Goal: Task Accomplishment & Management: Use online tool/utility

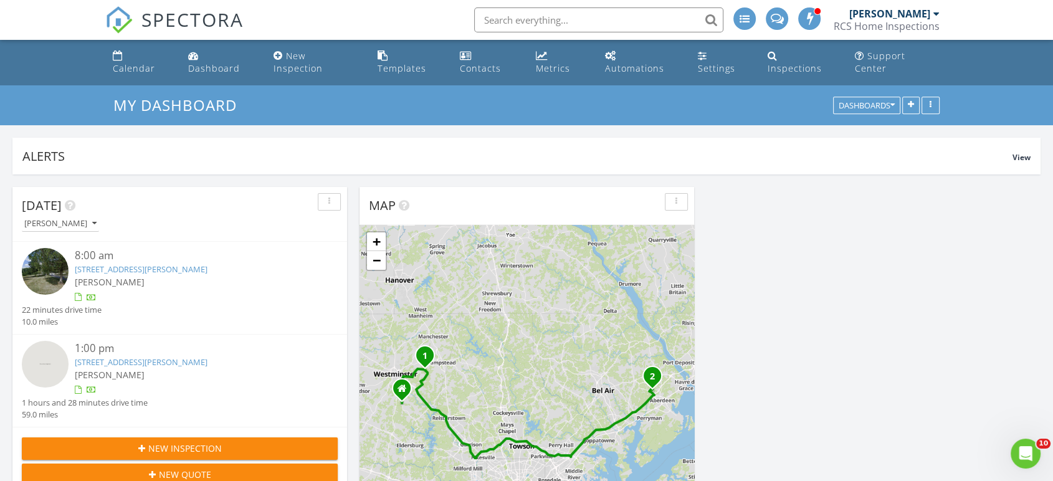
click at [49, 248] on img at bounding box center [45, 271] width 47 height 47
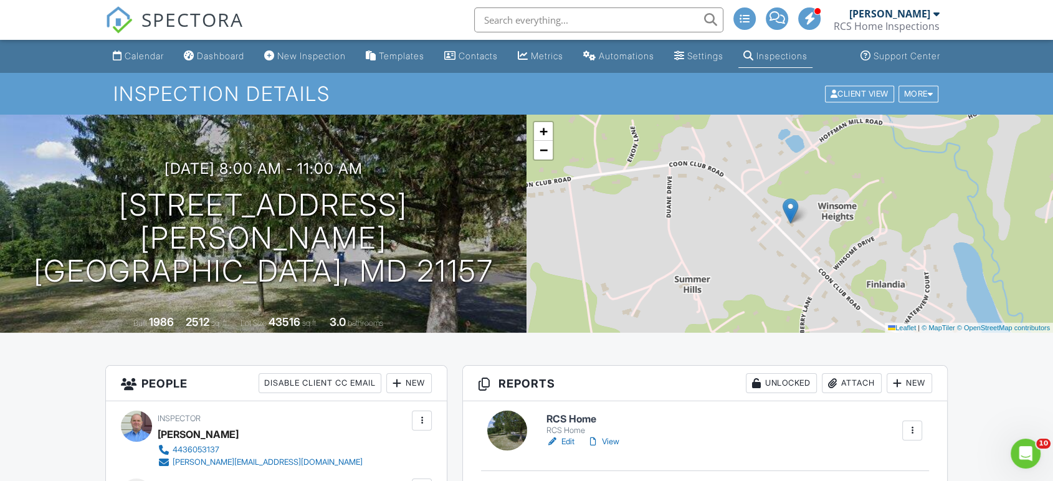
click at [611, 442] on link "View" at bounding box center [603, 442] width 32 height 12
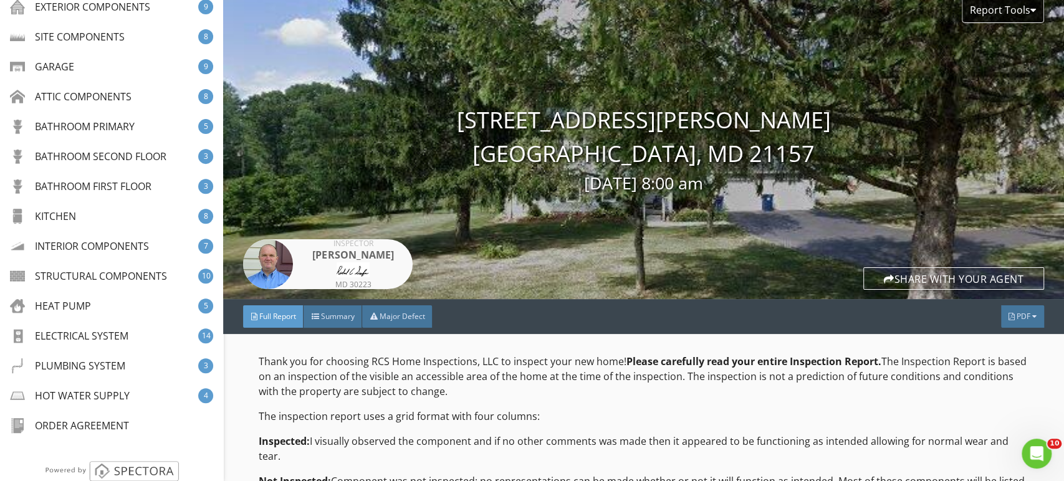
scroll to position [260, 0]
click at [55, 307] on div "HEAT PUMP" at bounding box center [52, 304] width 81 height 15
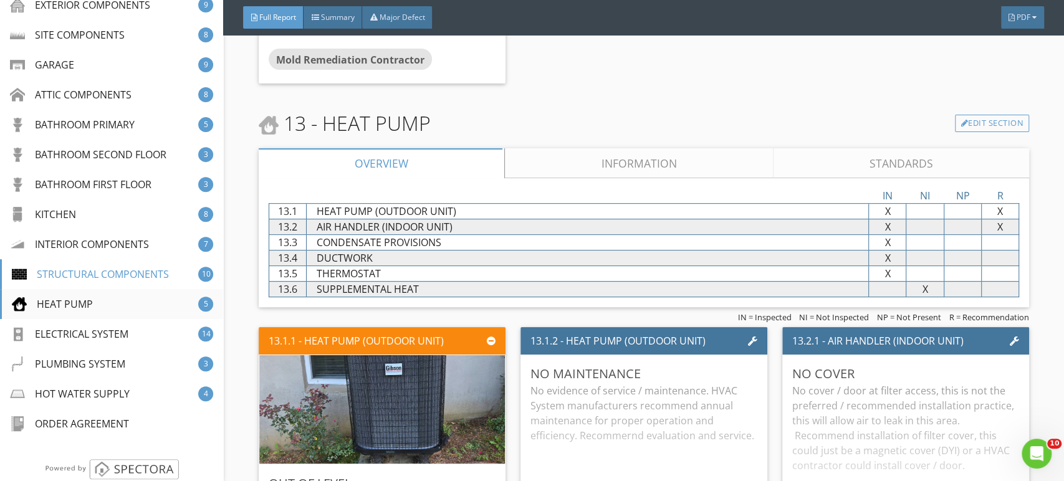
scroll to position [13000, 0]
click at [969, 115] on link "Edit Section" at bounding box center [992, 123] width 74 height 17
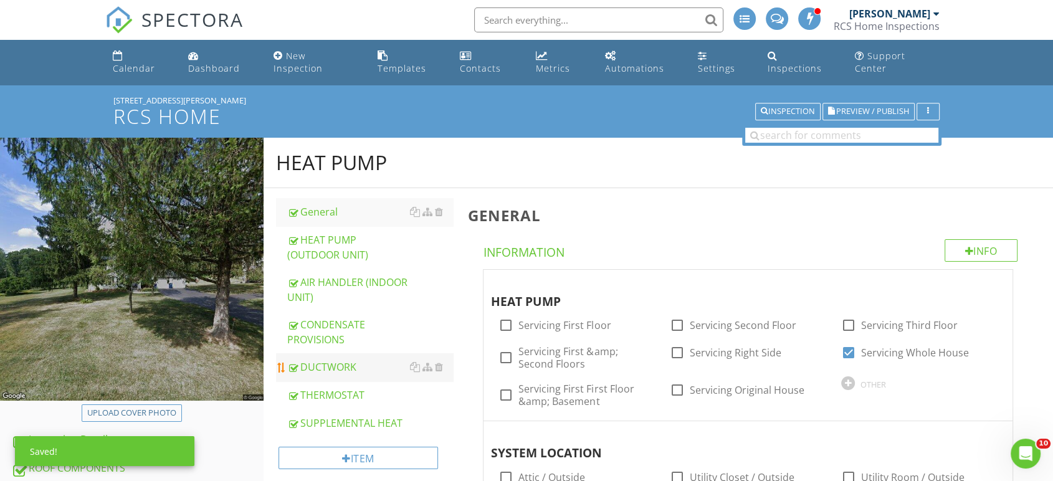
click at [329, 360] on div "DUCTWORK" at bounding box center [370, 367] width 166 height 15
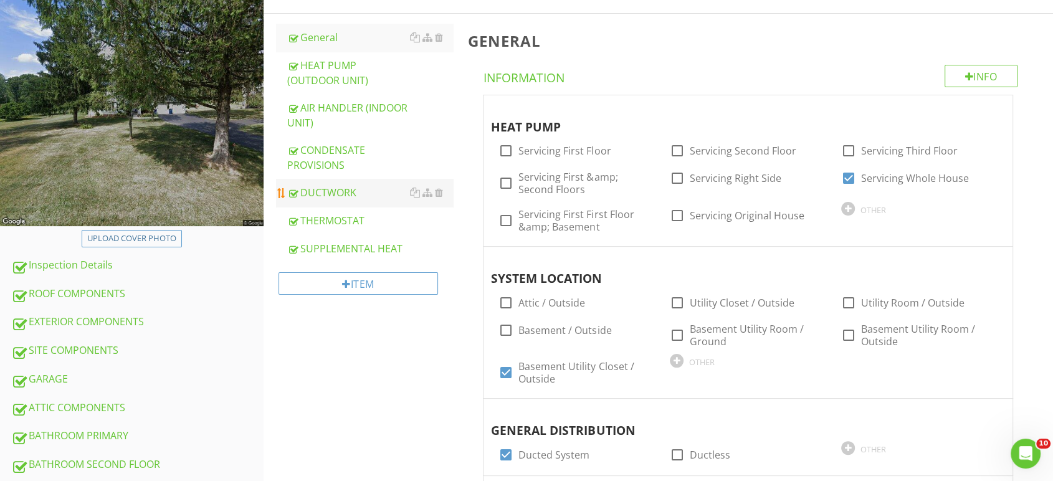
scroll to position [165, 0]
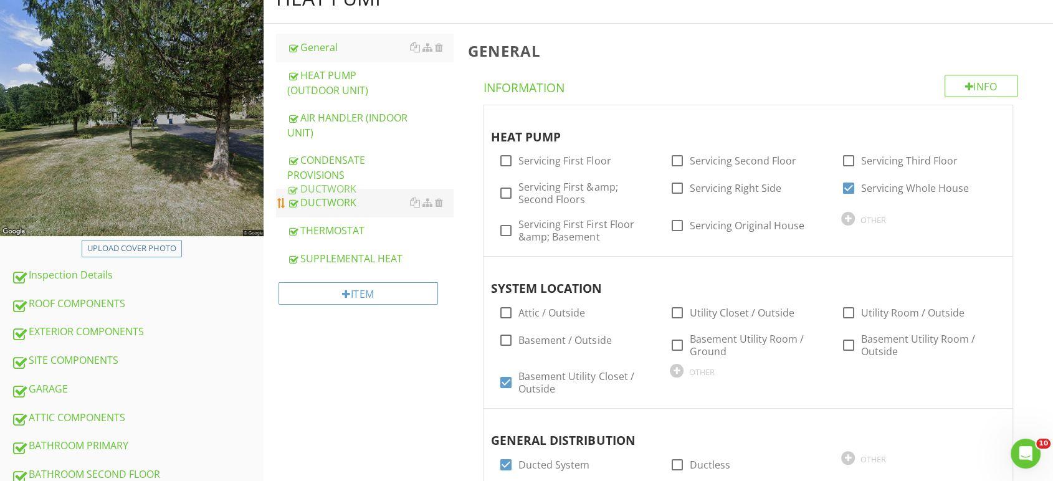
click at [312, 195] on div "DUCTWORK" at bounding box center [370, 202] width 166 height 15
click at [323, 195] on div "DUCTWORK" at bounding box center [370, 202] width 166 height 15
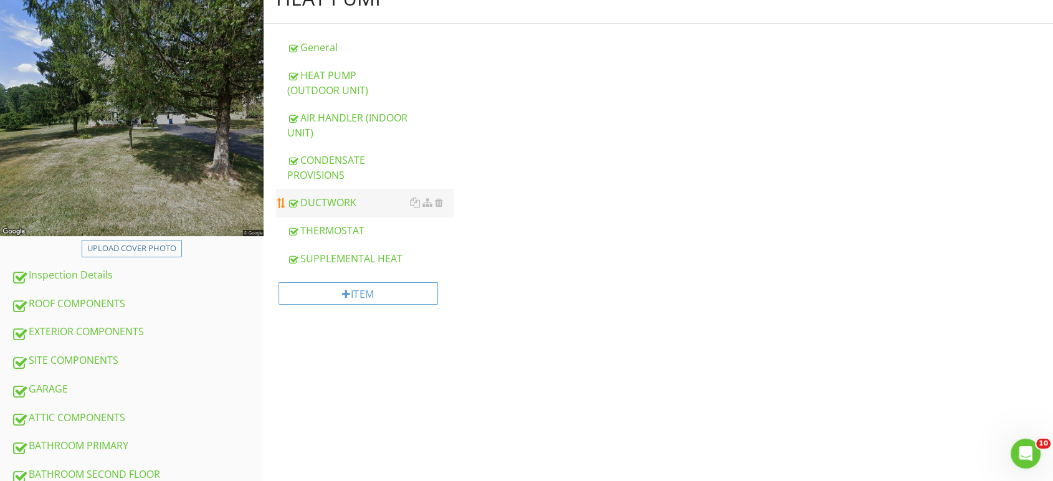
click at [323, 195] on div "DUCTWORK" at bounding box center [370, 202] width 166 height 15
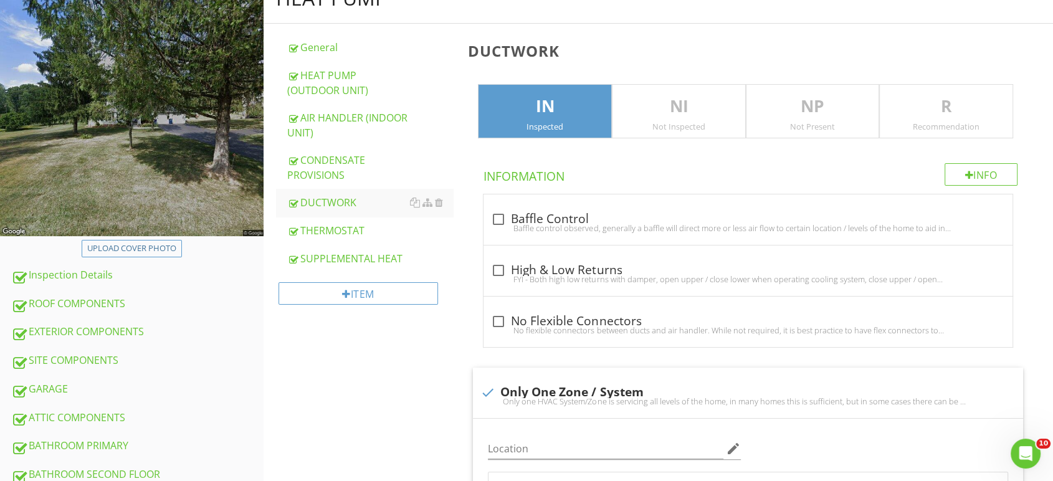
click at [937, 102] on p "R" at bounding box center [946, 106] width 133 height 25
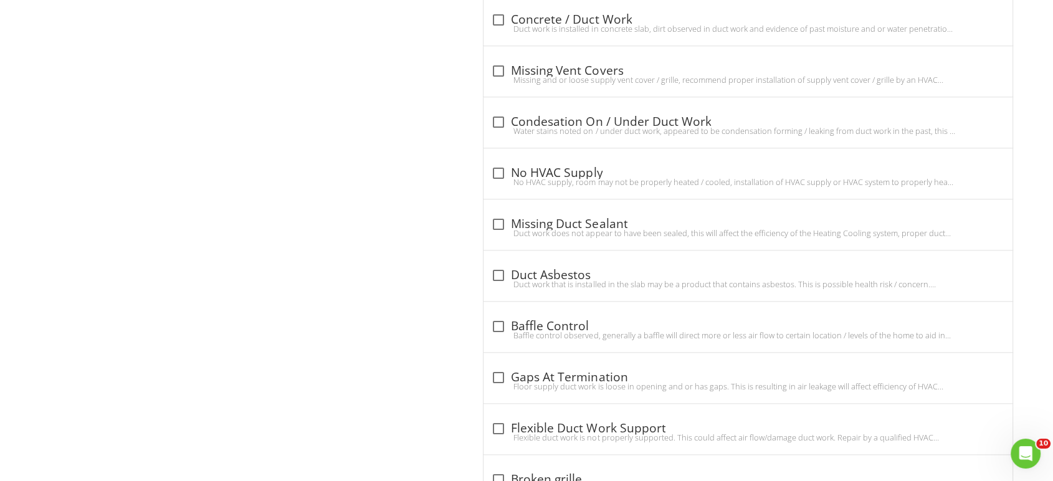
scroll to position [1369, 0]
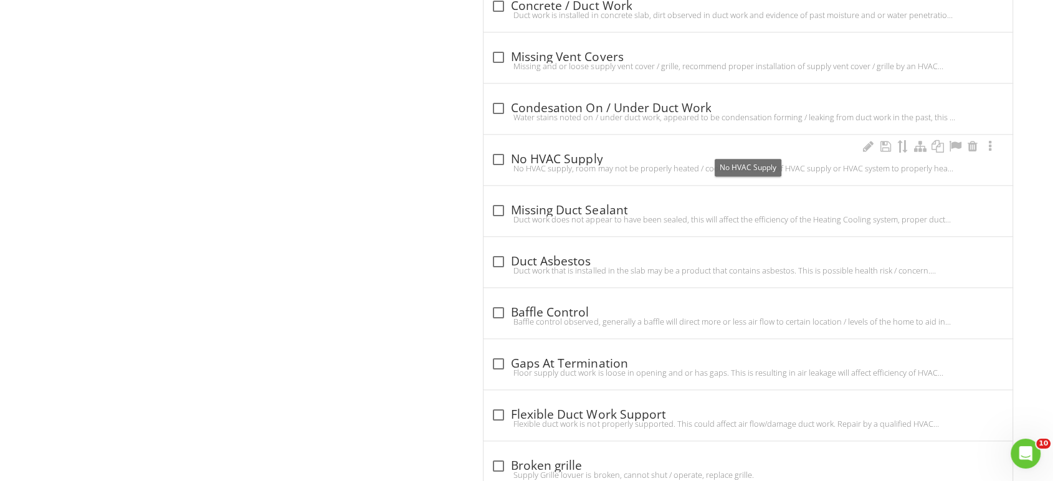
click at [680, 152] on div "check_box_outline_blank No HVAC Supply" at bounding box center [748, 159] width 514 height 15
checkbox input "true"
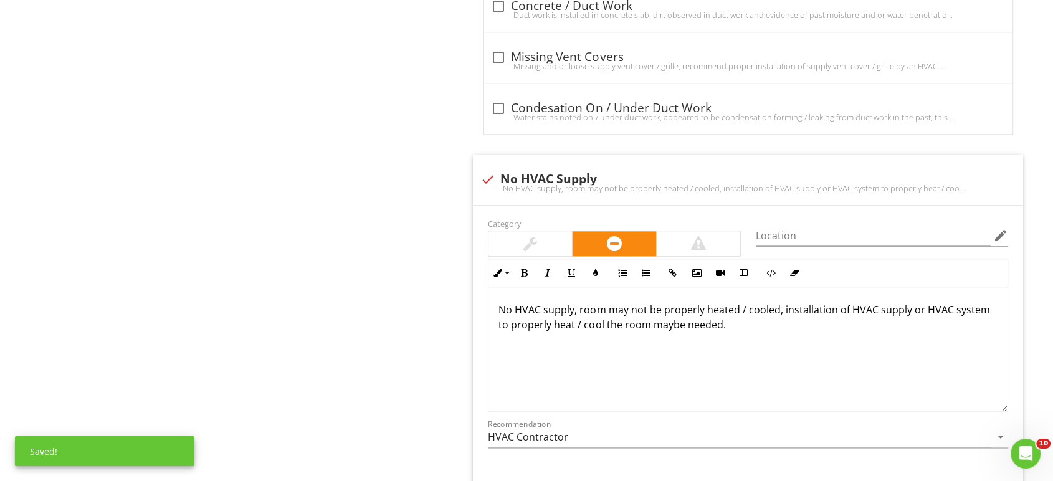
click at [881, 138] on span "check_box_outline_blank Low Air Flow Very low air flow observed at supply regis…" at bounding box center [750, 323] width 565 height 1196
click at [879, 160] on div at bounding box center [878, 166] width 15 height 12
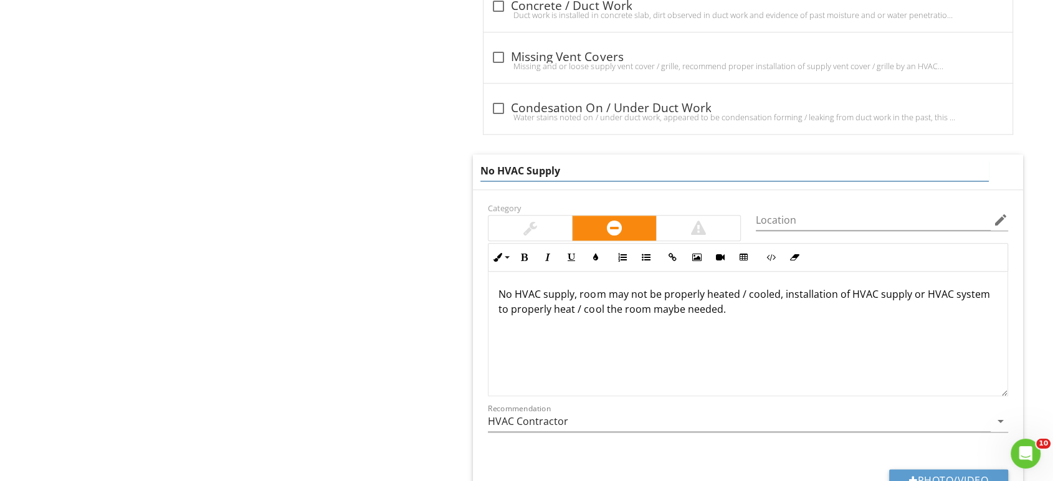
click at [495, 161] on input "No HVAC Supply" at bounding box center [734, 171] width 509 height 21
type input "One HVAC Supply"
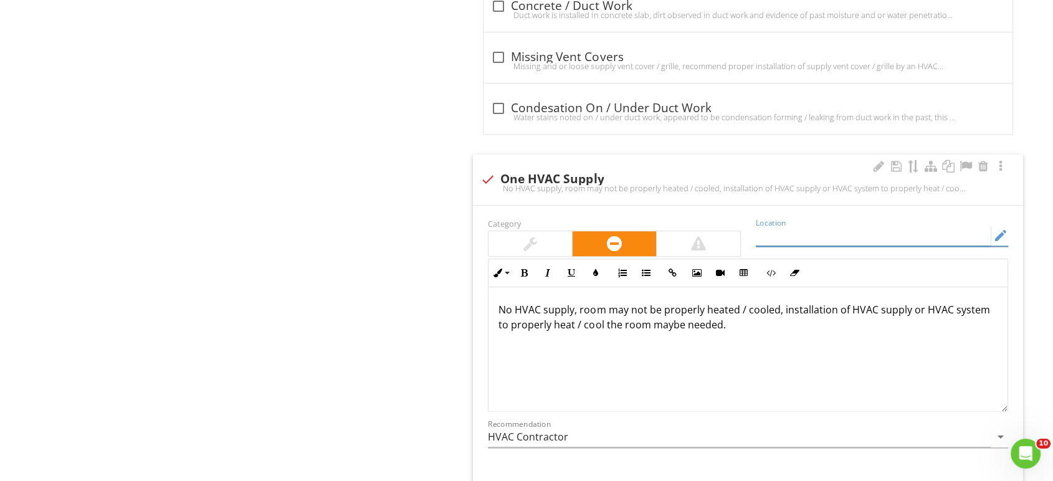
click at [800, 226] on input "Location" at bounding box center [873, 236] width 235 height 21
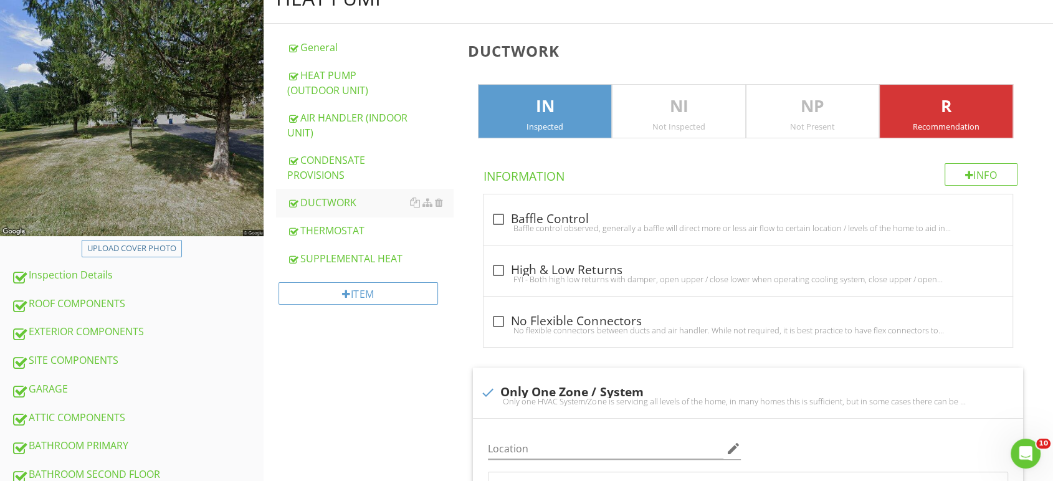
scroll to position [2, 0]
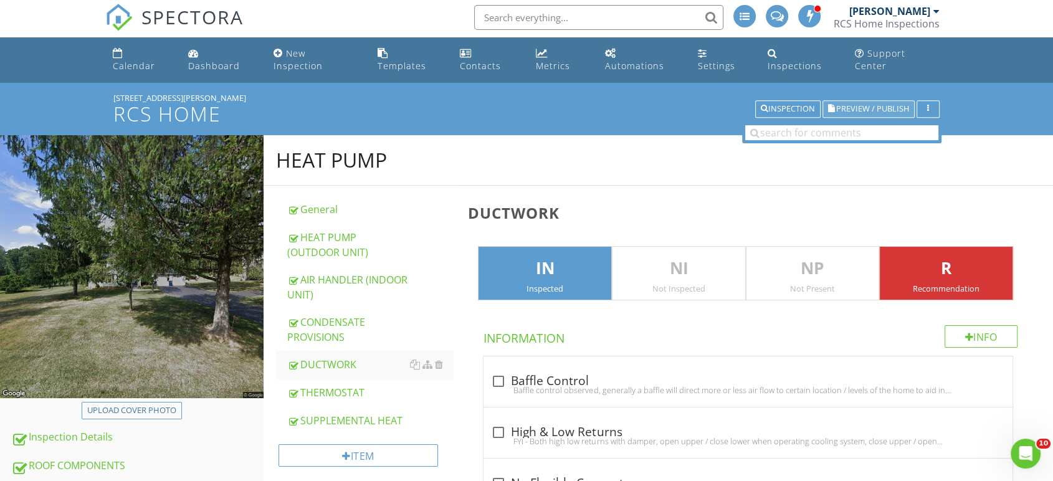
type input "Basement"
click at [880, 105] on span "Preview / Publish" at bounding box center [872, 109] width 73 height 8
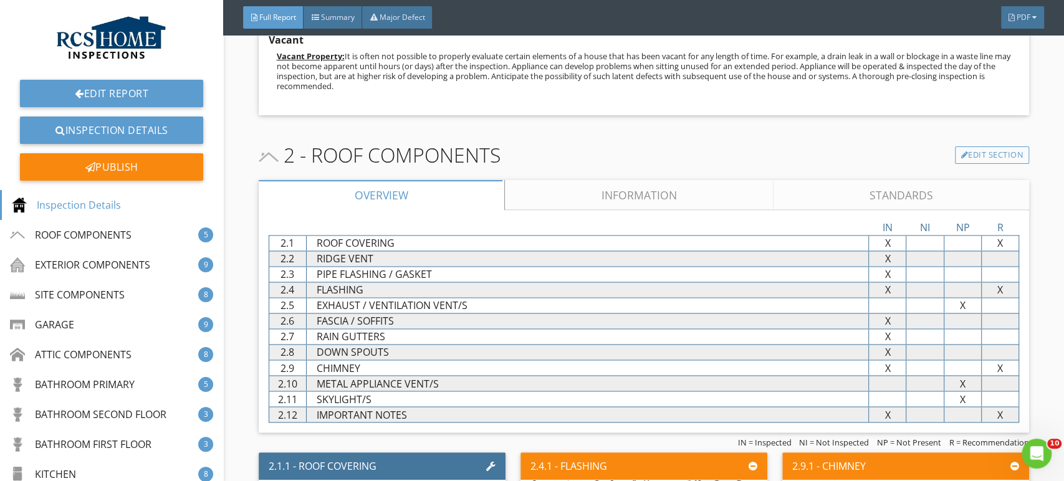
scroll to position [1230, 0]
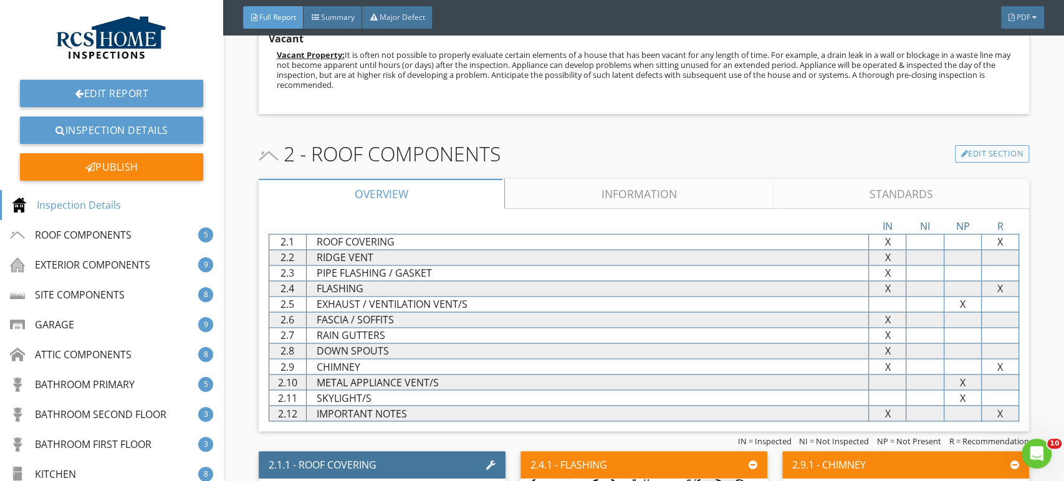
click at [645, 196] on link "Information" at bounding box center [639, 194] width 268 height 30
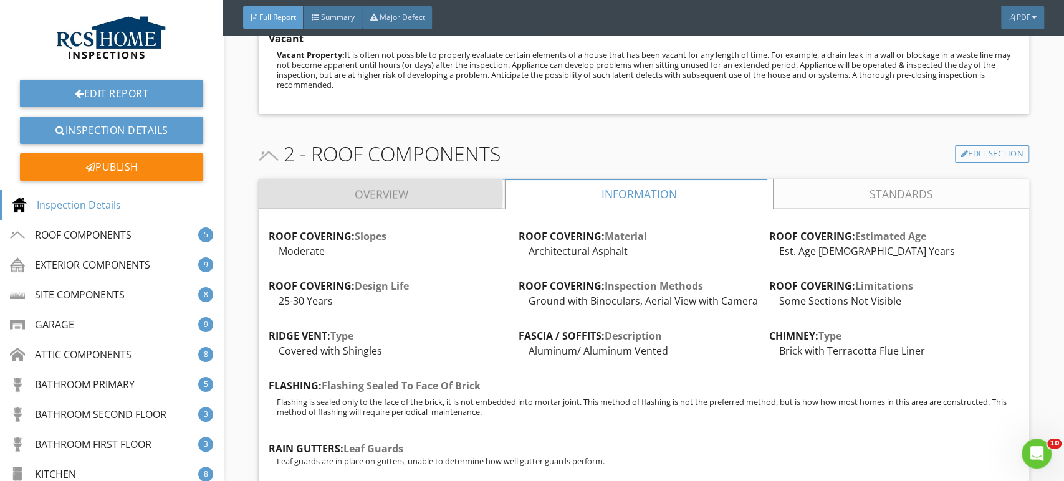
click at [383, 194] on link "Overview" at bounding box center [382, 194] width 246 height 30
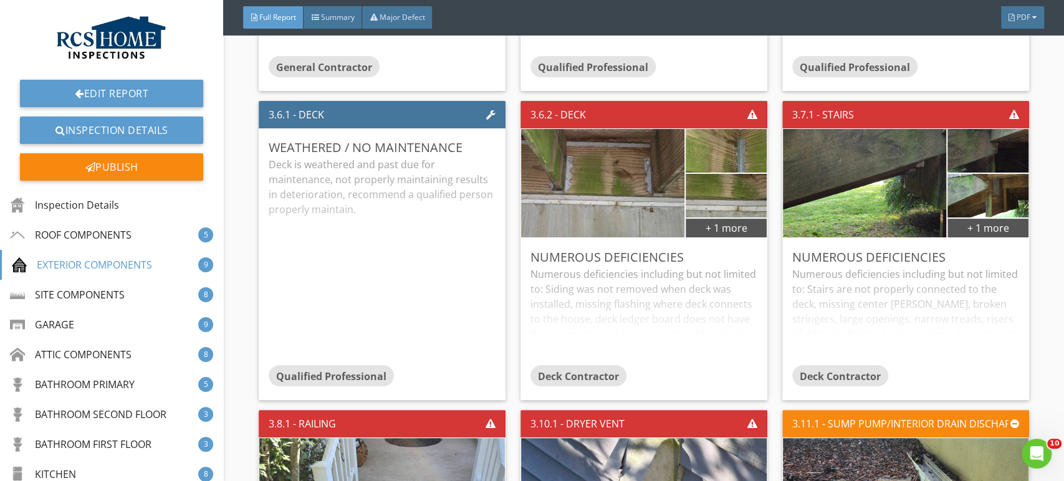
scroll to position [2841, 0]
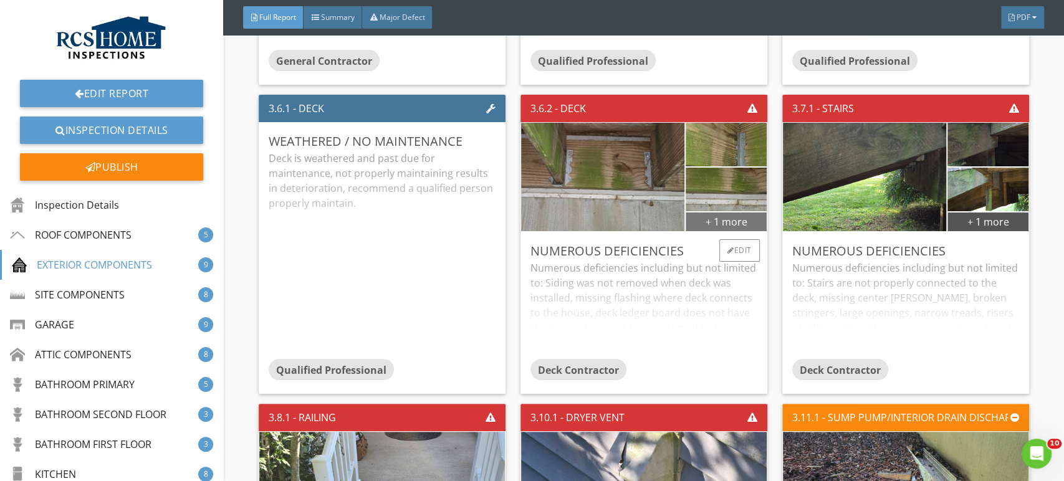
click at [724, 226] on div "+ 1 more" at bounding box center [726, 221] width 80 height 20
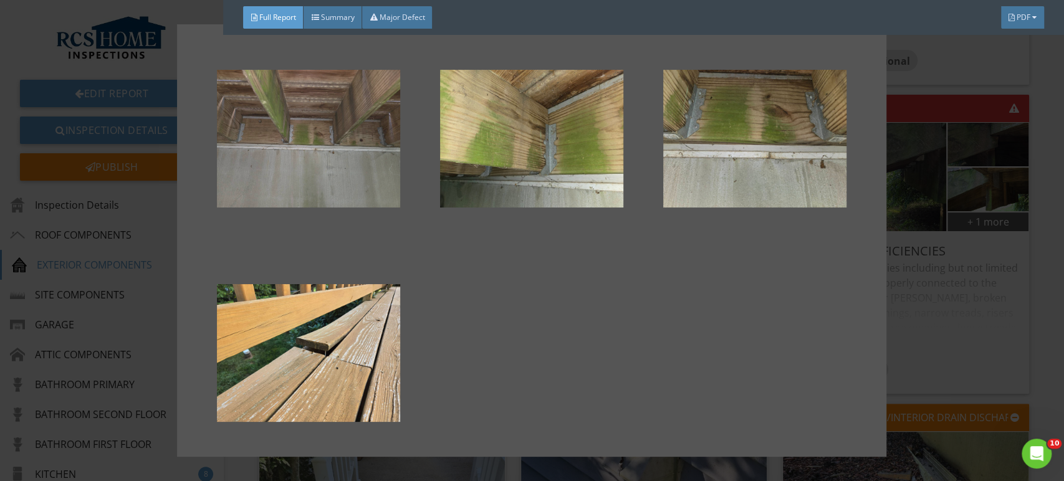
click at [307, 152] on div at bounding box center [308, 139] width 183 height 150
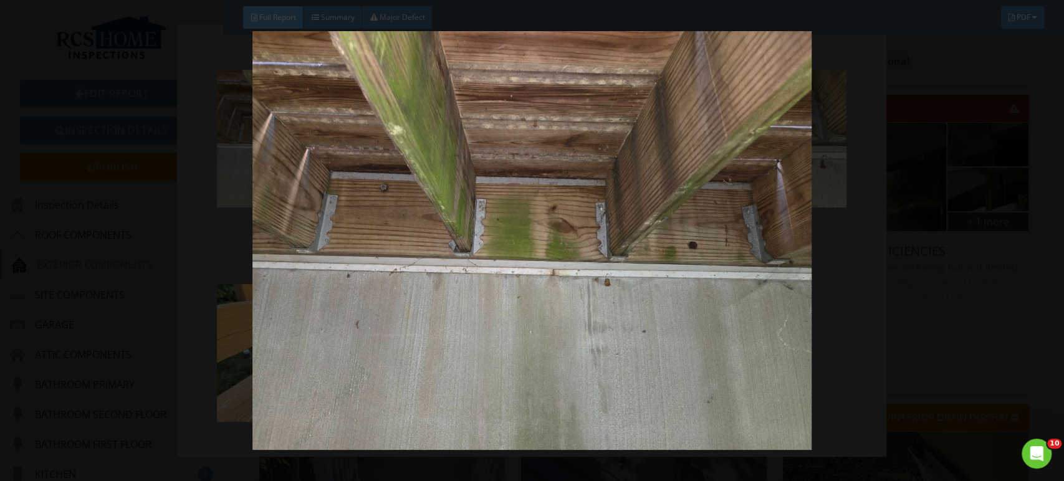
click at [988, 260] on img at bounding box center [531, 240] width 973 height 419
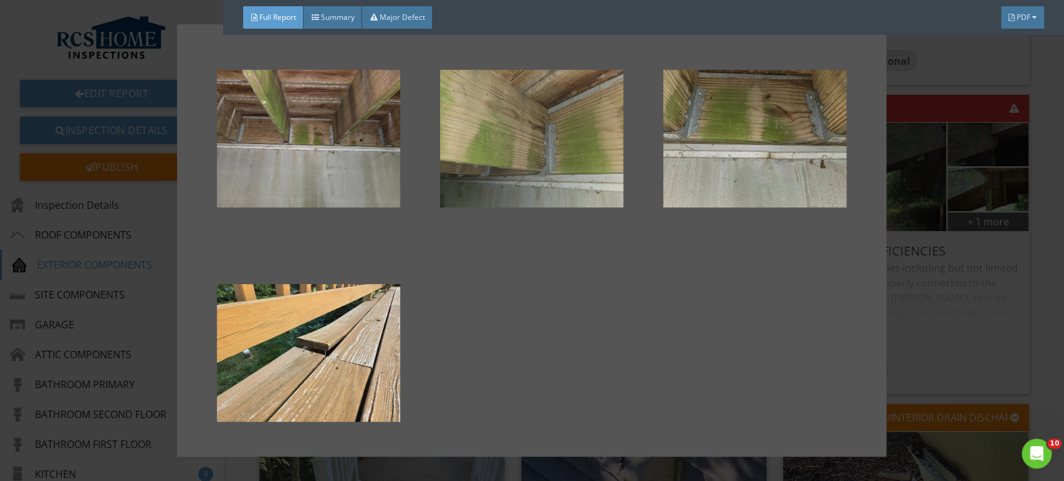
click at [565, 153] on div at bounding box center [531, 139] width 183 height 150
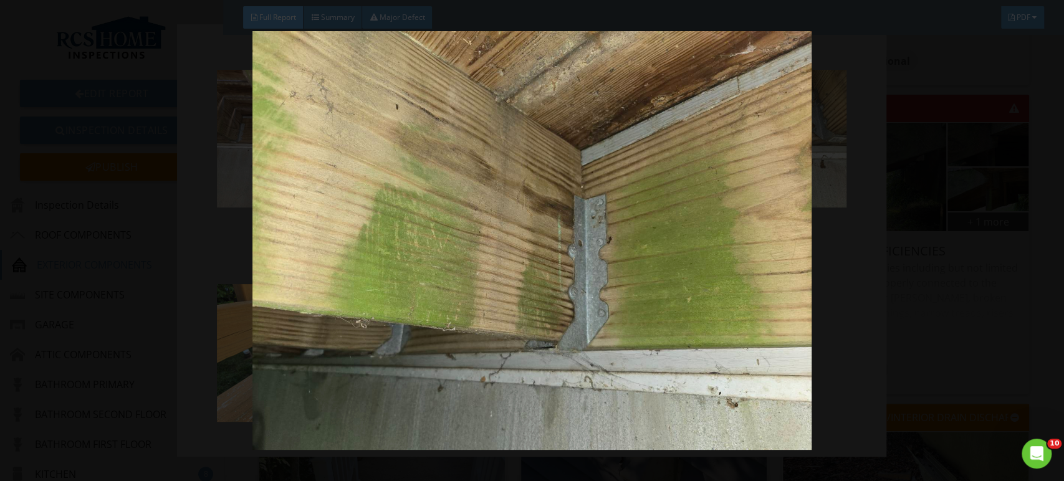
click at [966, 308] on img at bounding box center [531, 240] width 973 height 419
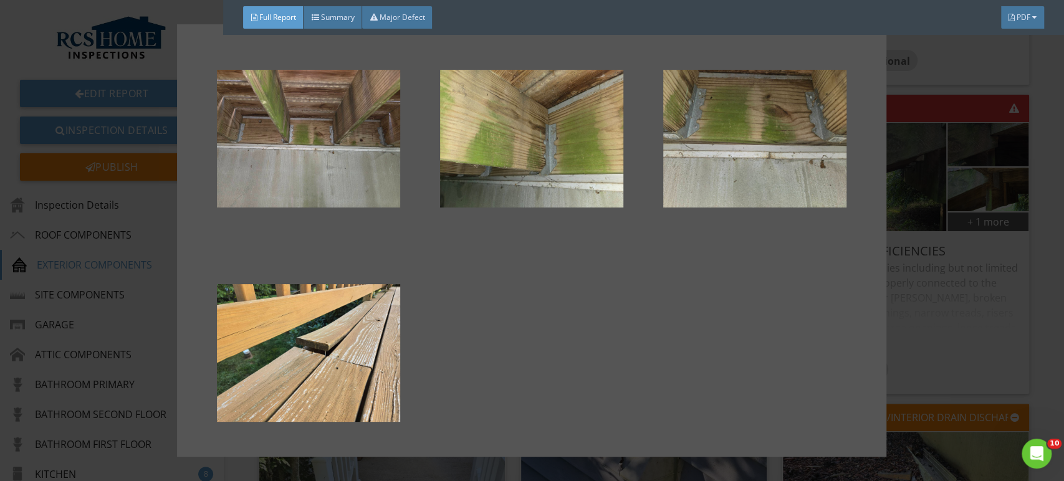
click at [993, 330] on div at bounding box center [532, 240] width 1064 height 481
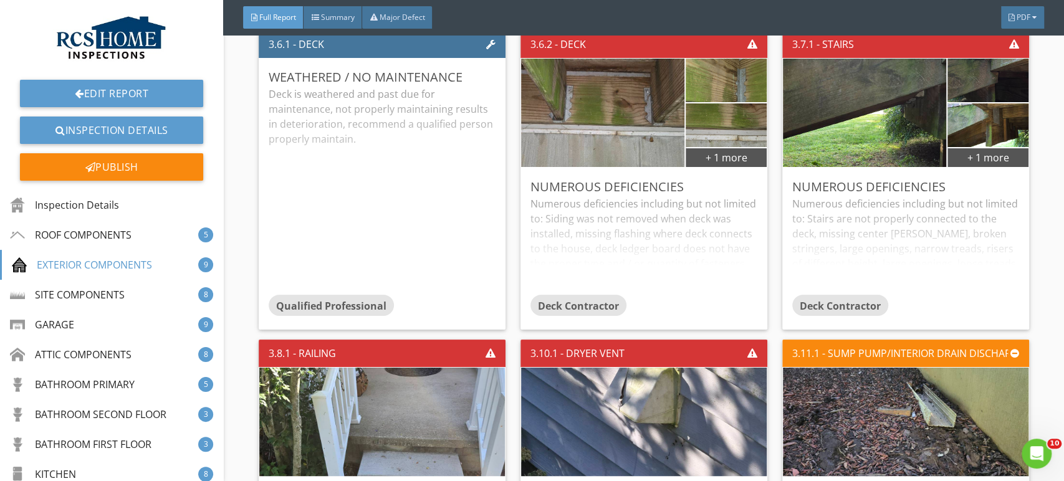
scroll to position [2907, 0]
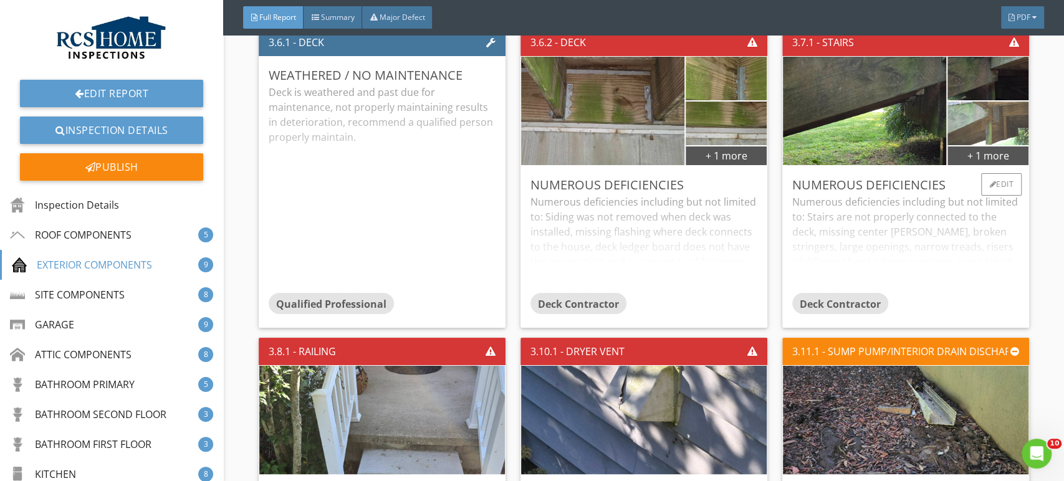
click at [985, 131] on img at bounding box center [987, 123] width 145 height 109
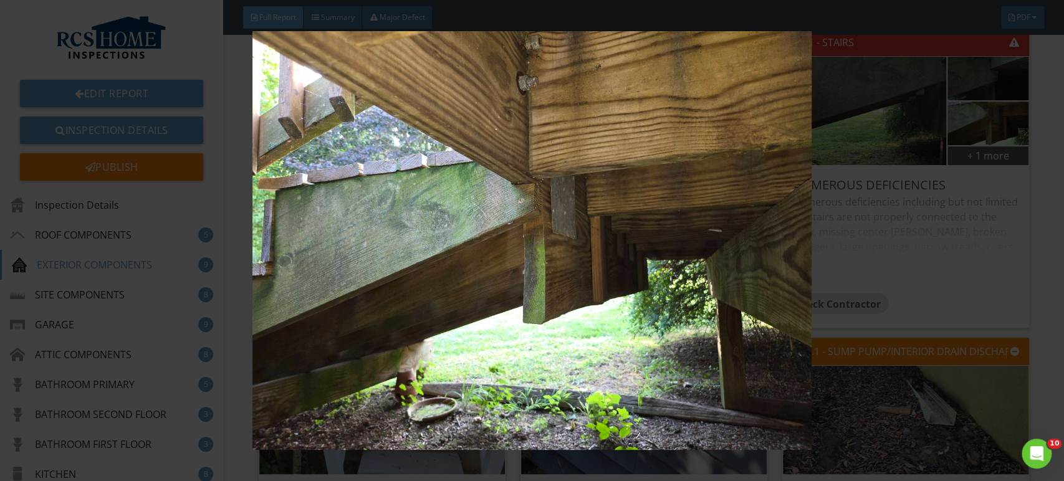
click at [964, 252] on img at bounding box center [531, 240] width 973 height 419
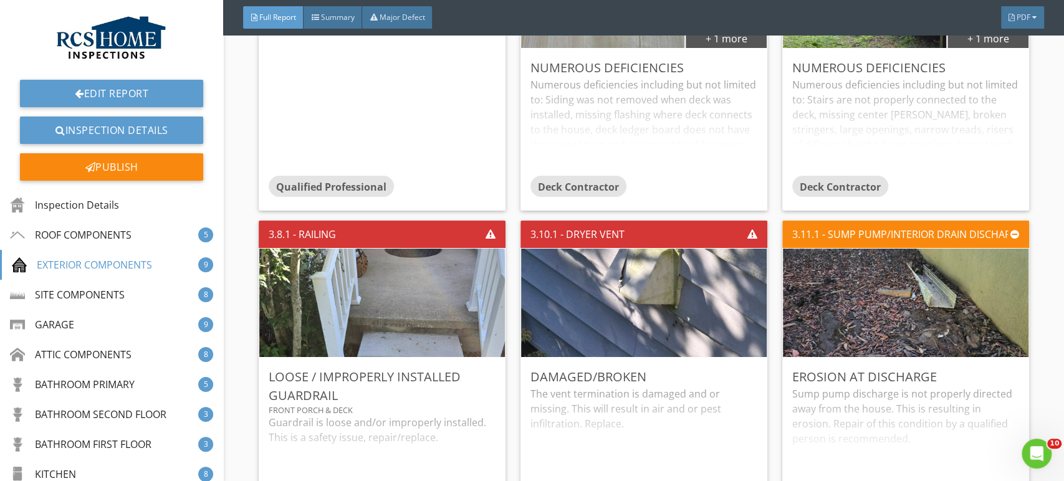
scroll to position [3026, 0]
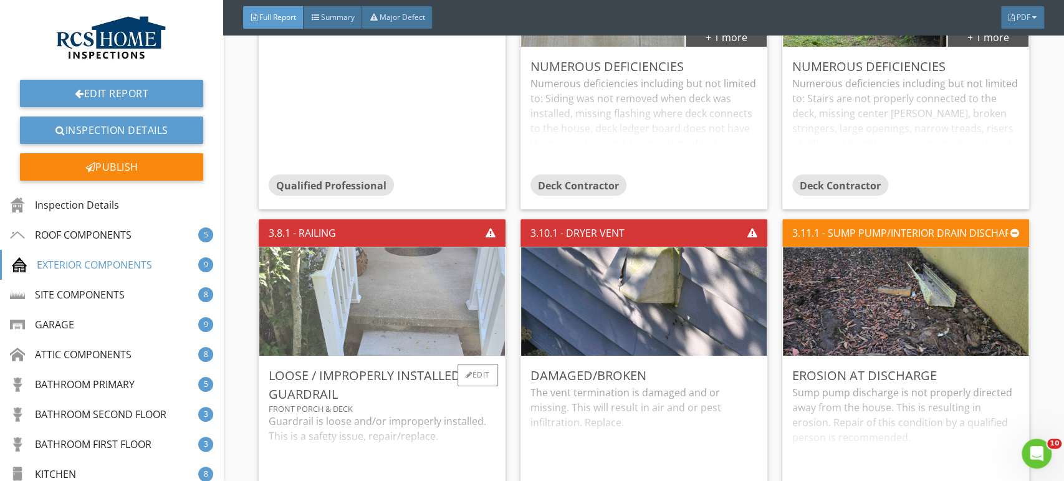
click at [409, 307] on img at bounding box center [381, 301] width 361 height 271
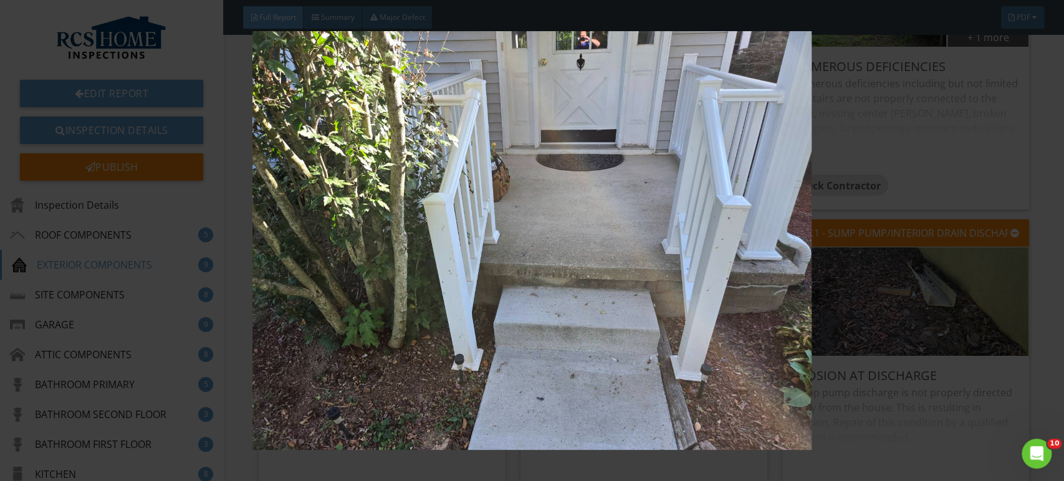
click at [984, 311] on img at bounding box center [531, 240] width 973 height 419
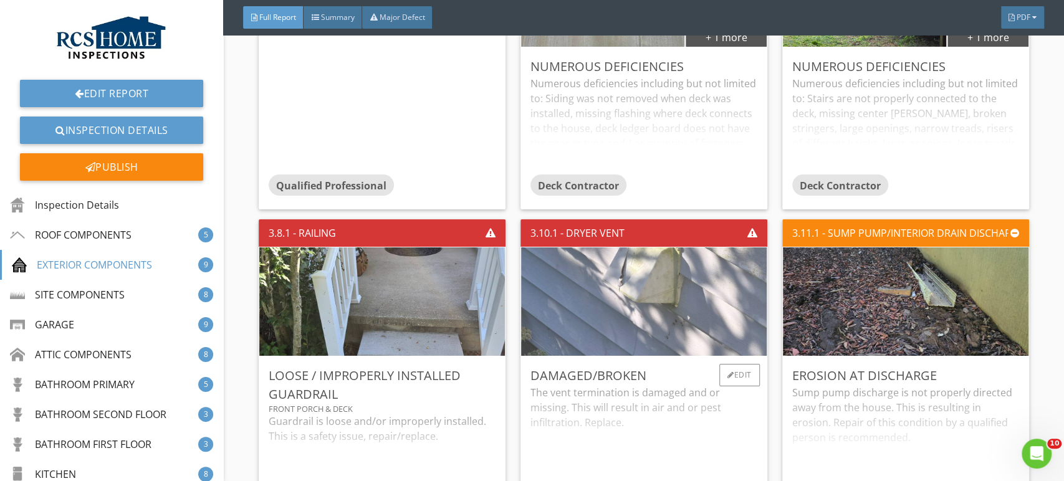
click at [636, 282] on img at bounding box center [643, 301] width 361 height 271
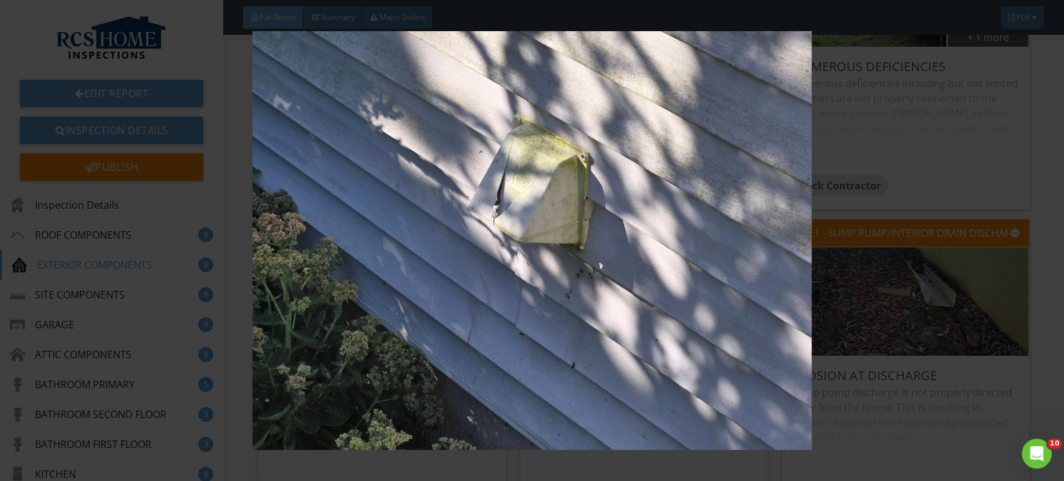
click at [1012, 190] on img at bounding box center [531, 240] width 973 height 419
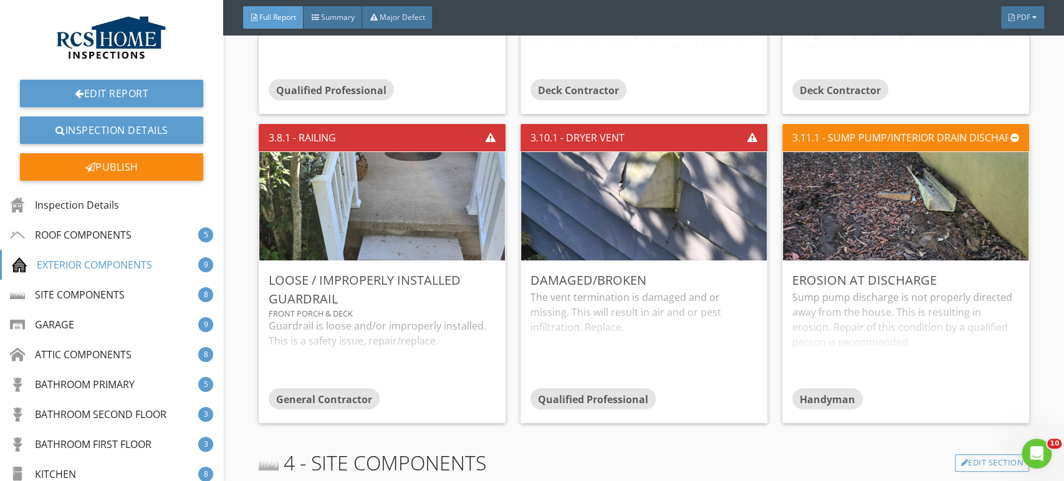
scroll to position [3128, 0]
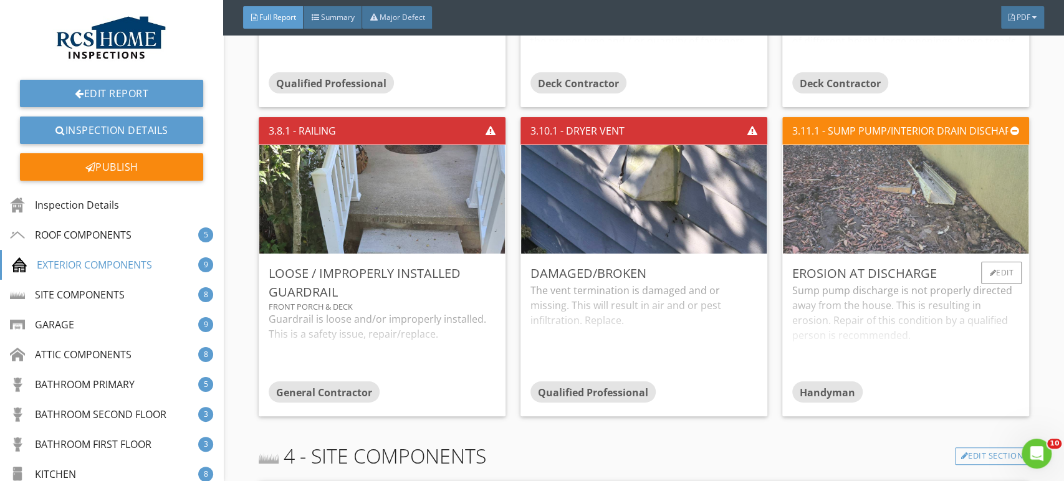
click at [895, 188] on img at bounding box center [905, 199] width 361 height 271
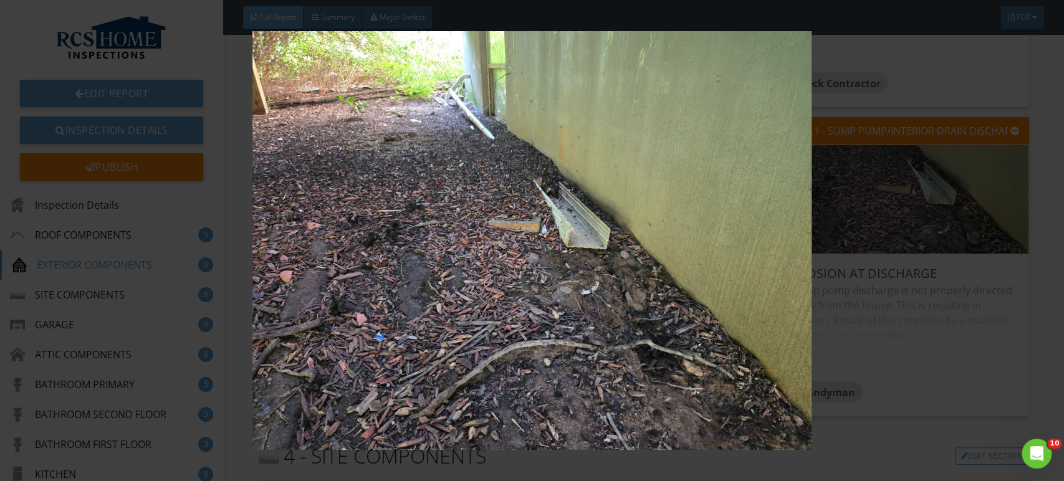
click at [954, 364] on img at bounding box center [531, 240] width 973 height 419
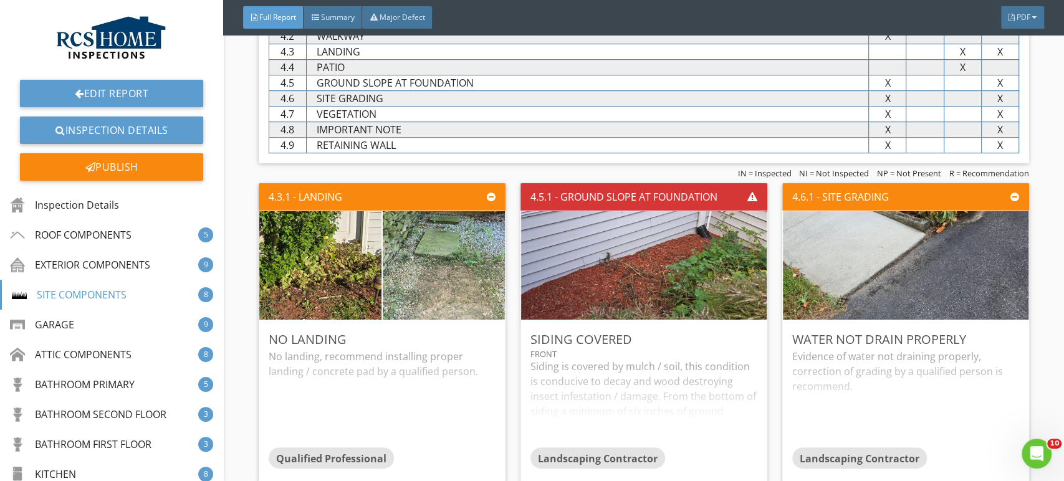
scroll to position [3653, 0]
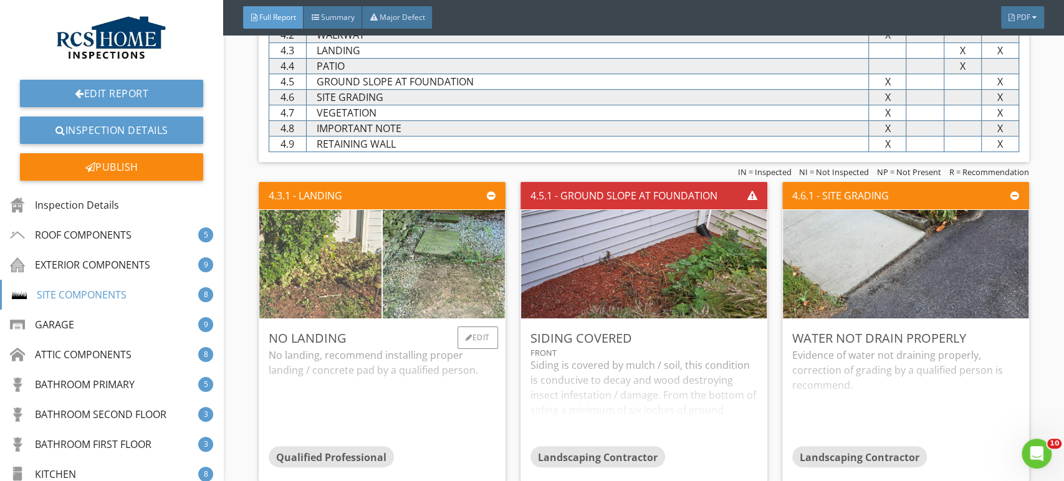
click at [338, 267] on img at bounding box center [320, 264] width 305 height 229
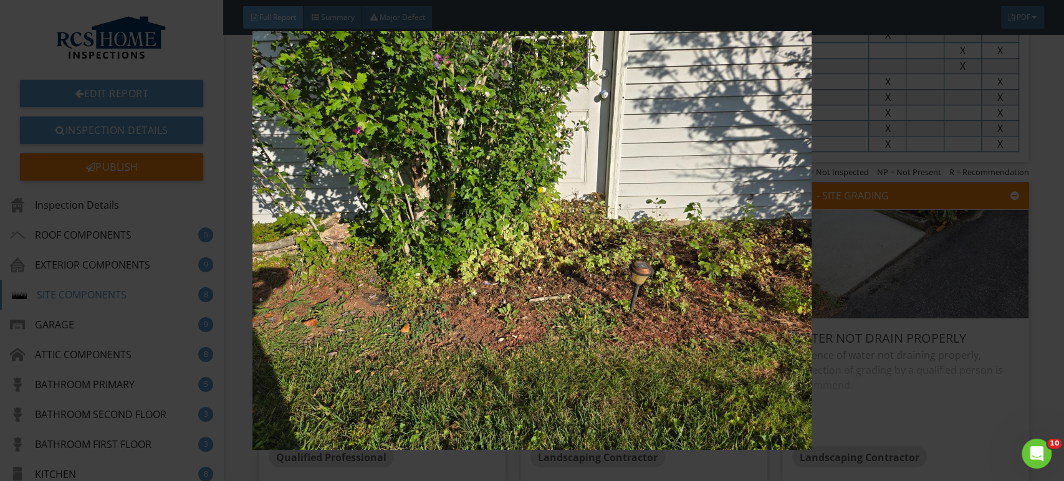
click at [948, 398] on img at bounding box center [531, 240] width 973 height 419
click at [955, 378] on img at bounding box center [531, 240] width 973 height 419
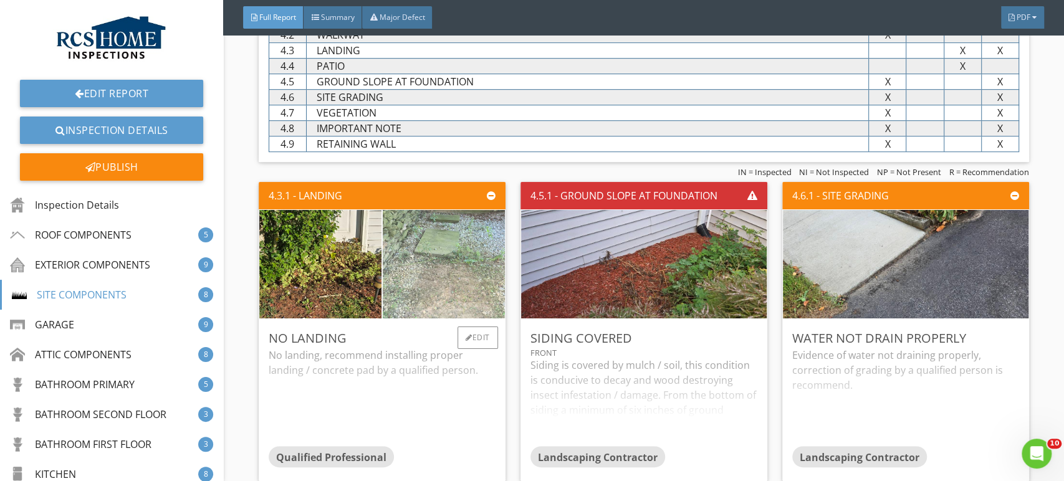
click at [459, 267] on img at bounding box center [443, 264] width 305 height 229
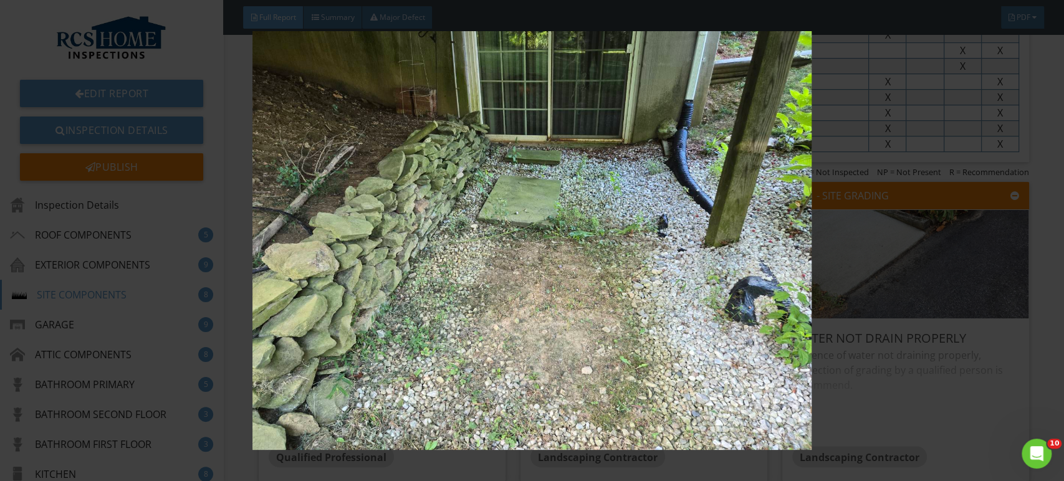
click at [949, 403] on img at bounding box center [531, 240] width 973 height 419
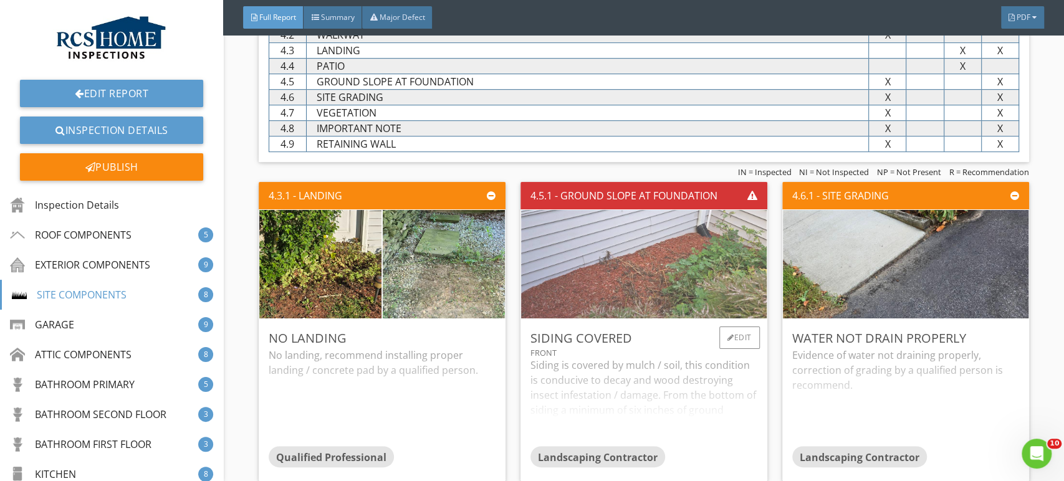
click at [660, 250] on img at bounding box center [643, 263] width 361 height 271
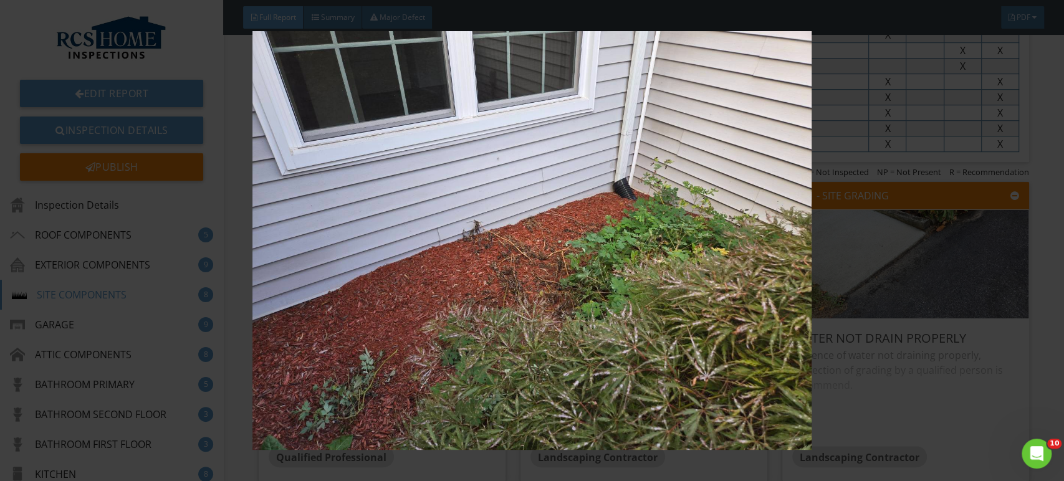
click at [1041, 288] on div at bounding box center [532, 240] width 1064 height 481
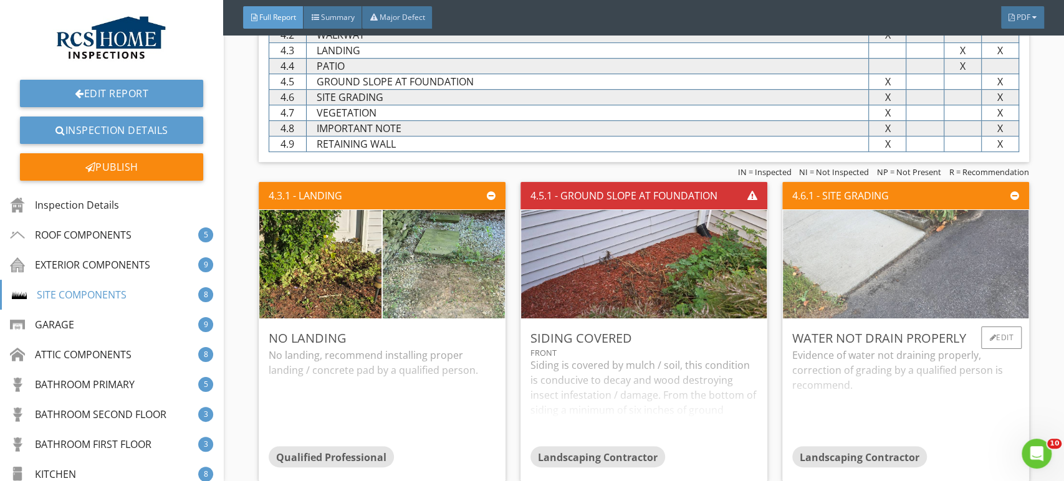
click at [918, 252] on img at bounding box center [905, 263] width 361 height 271
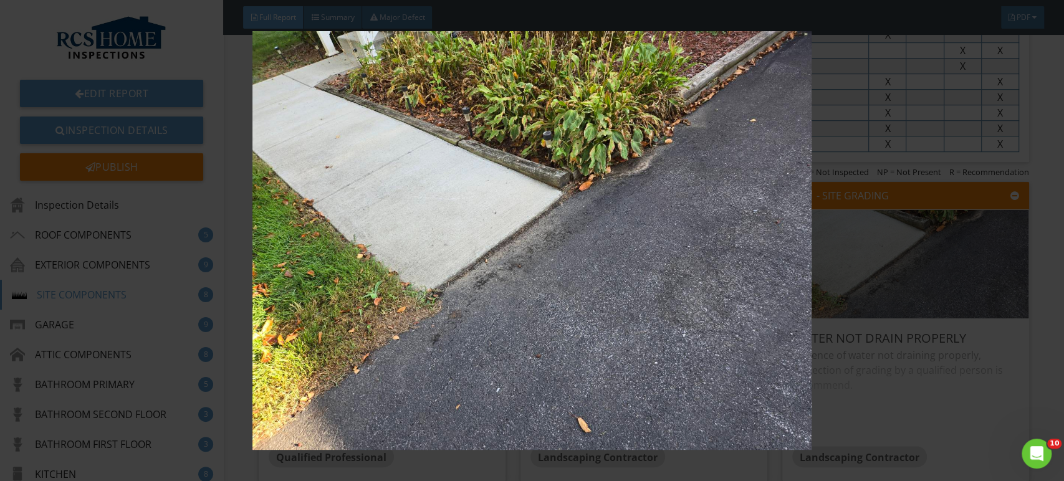
click at [998, 313] on img at bounding box center [531, 240] width 973 height 419
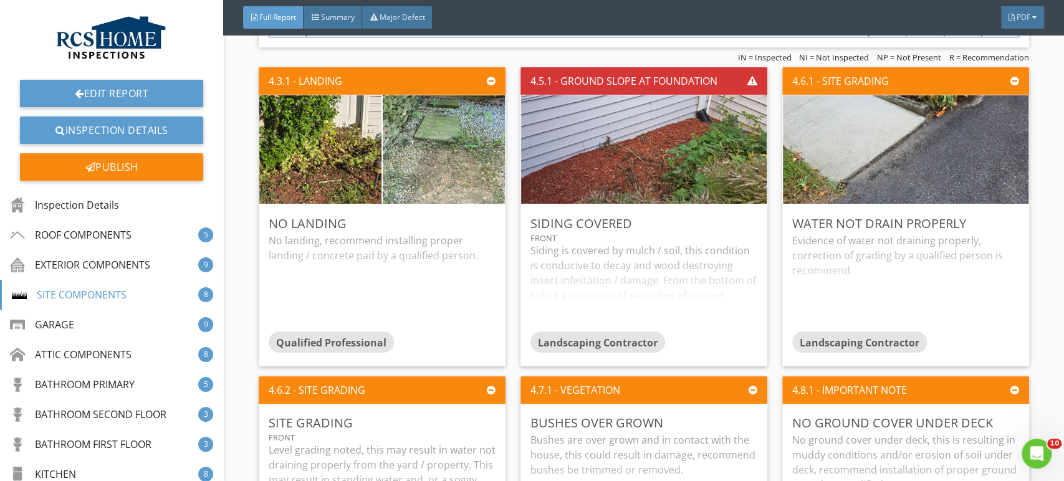
scroll to position [3762, 0]
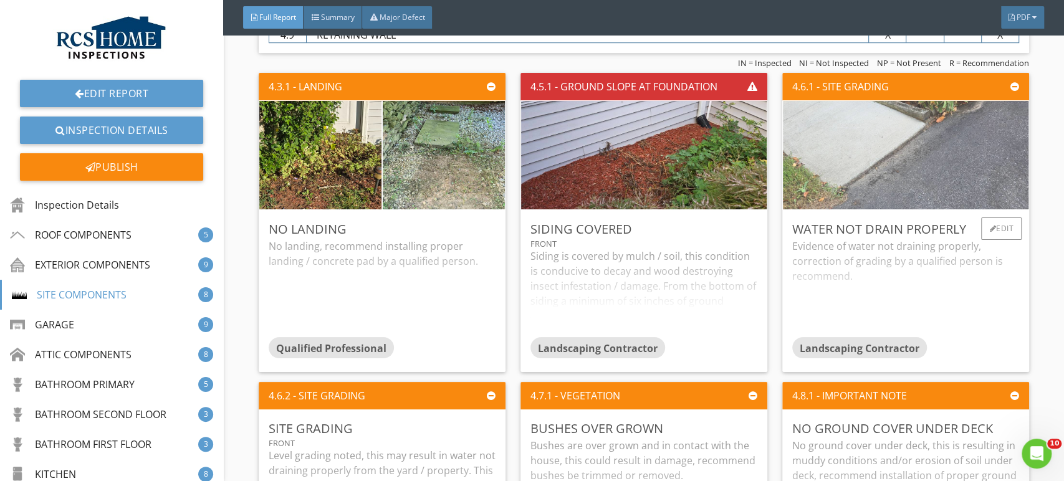
click at [950, 169] on img at bounding box center [905, 154] width 361 height 271
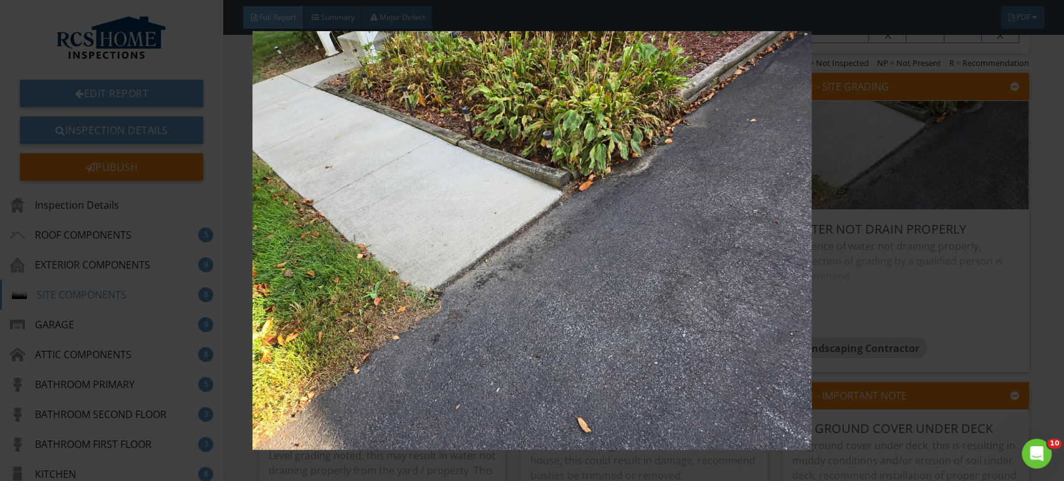
click at [937, 326] on img at bounding box center [531, 240] width 973 height 419
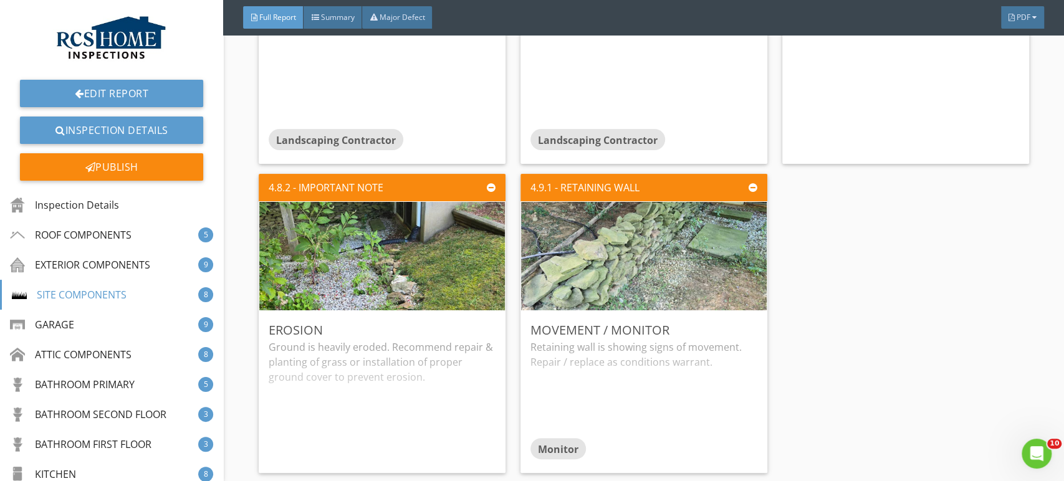
scroll to position [4281, 0]
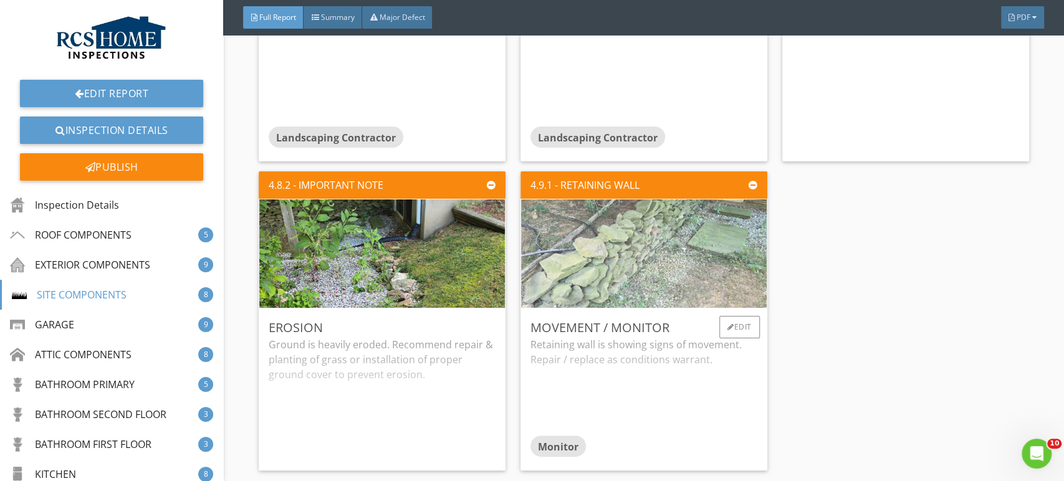
click at [649, 261] on img at bounding box center [643, 253] width 361 height 271
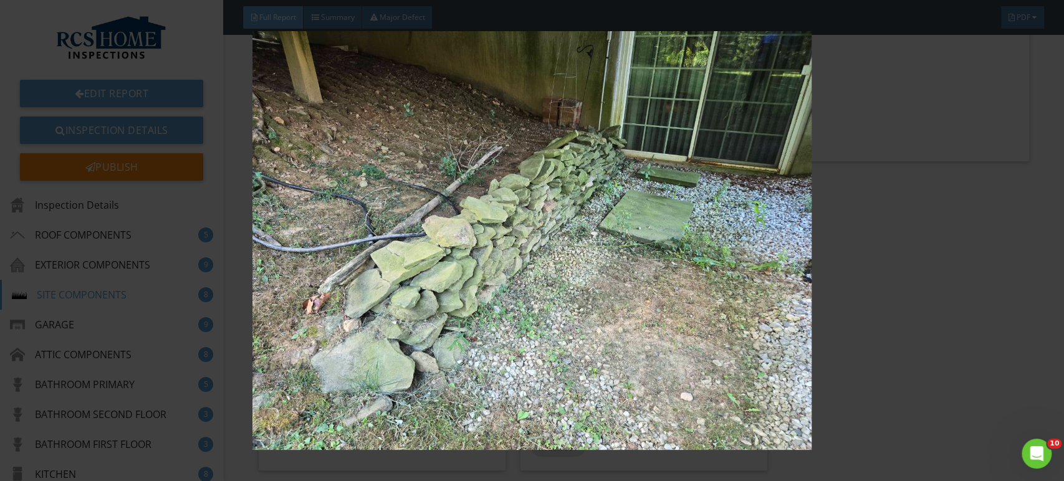
click at [933, 334] on img at bounding box center [531, 240] width 973 height 419
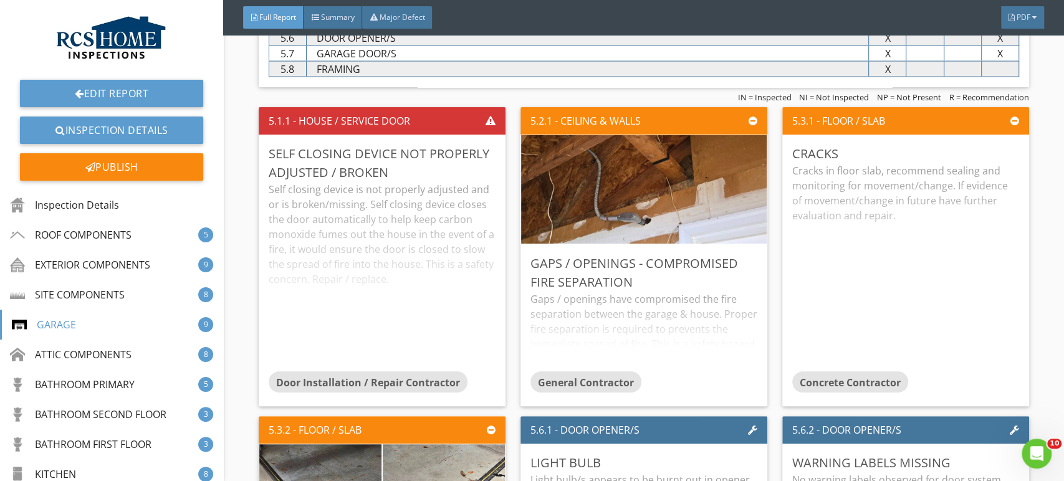
scroll to position [4922, 0]
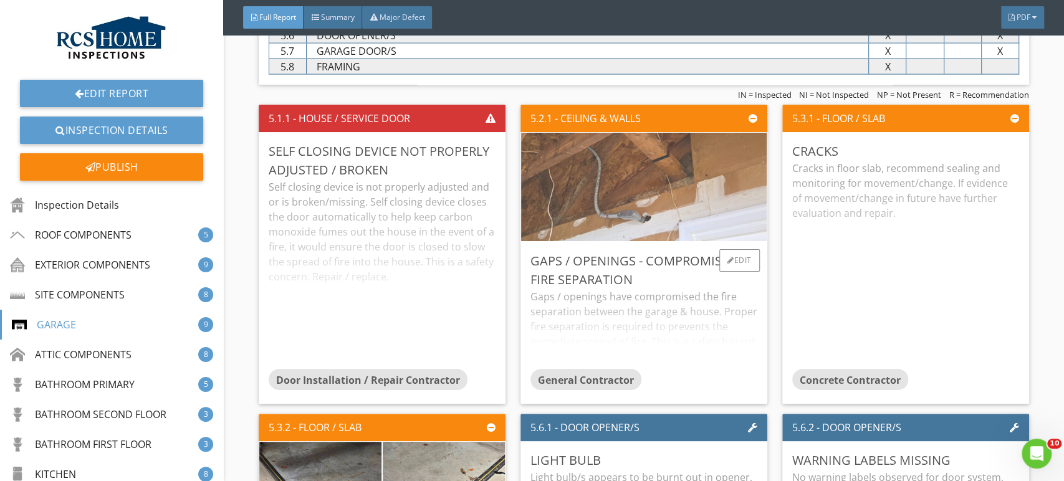
click at [682, 217] on img at bounding box center [643, 186] width 361 height 271
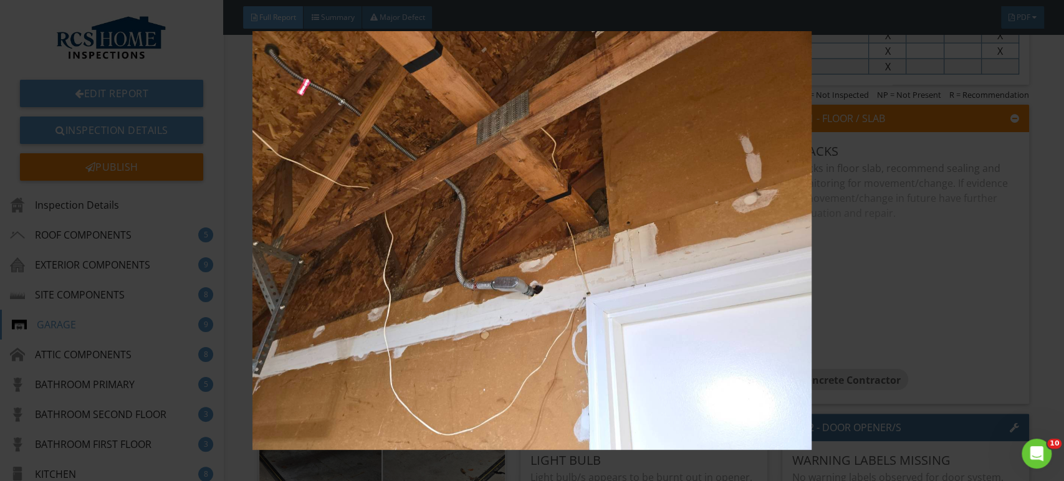
click at [940, 313] on img at bounding box center [531, 240] width 973 height 419
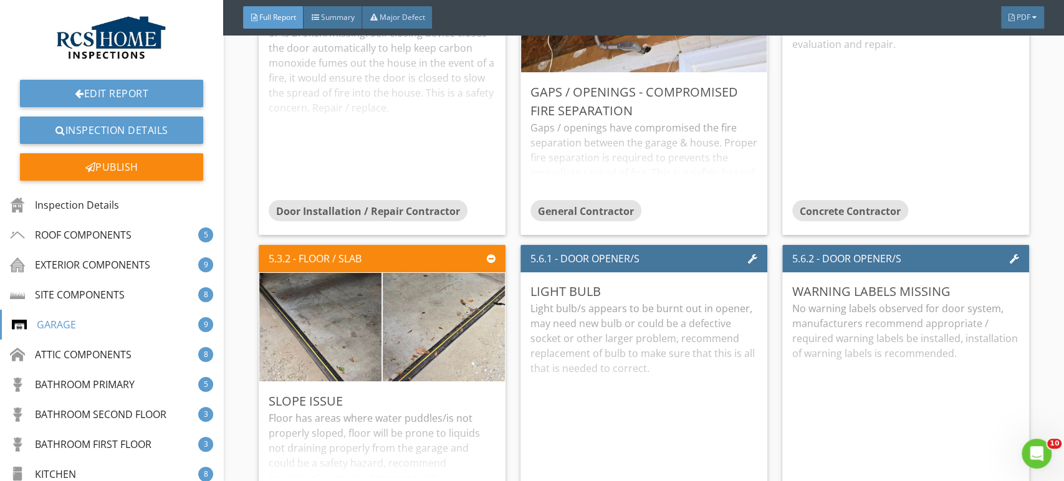
scroll to position [5095, 0]
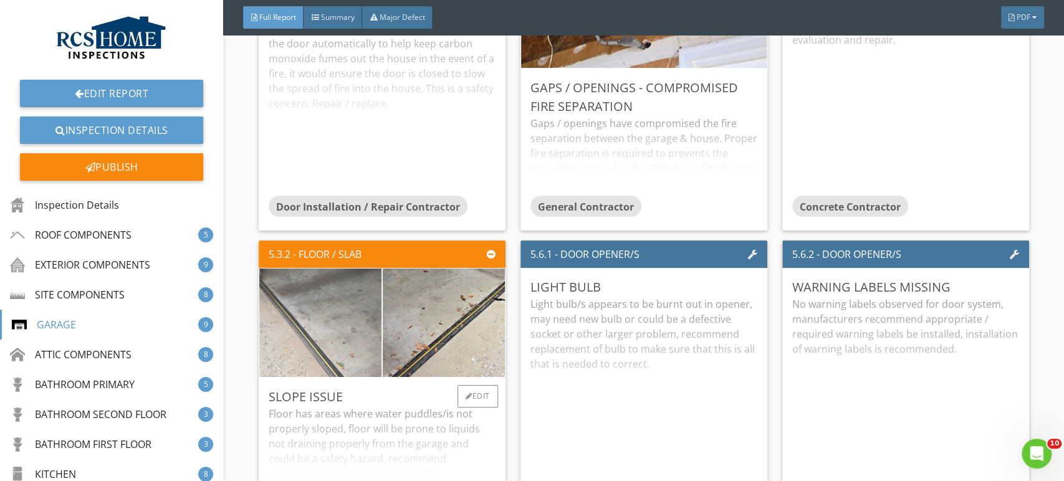
click at [343, 319] on img at bounding box center [320, 322] width 305 height 229
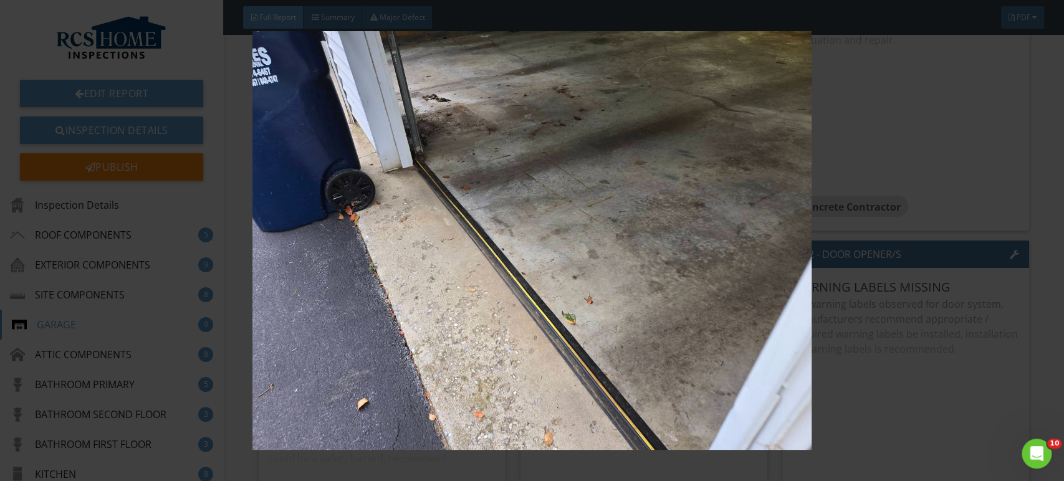
click at [973, 329] on img at bounding box center [531, 240] width 973 height 419
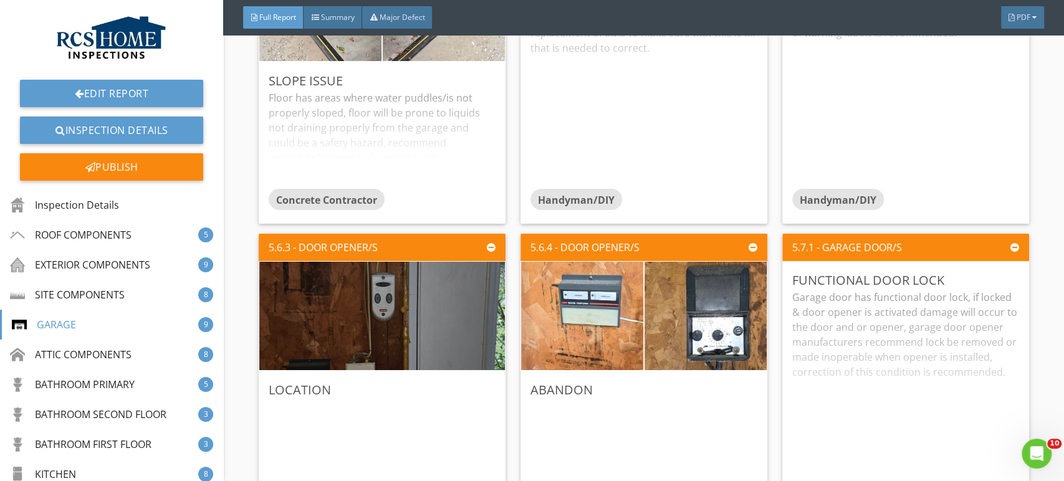
scroll to position [5427, 0]
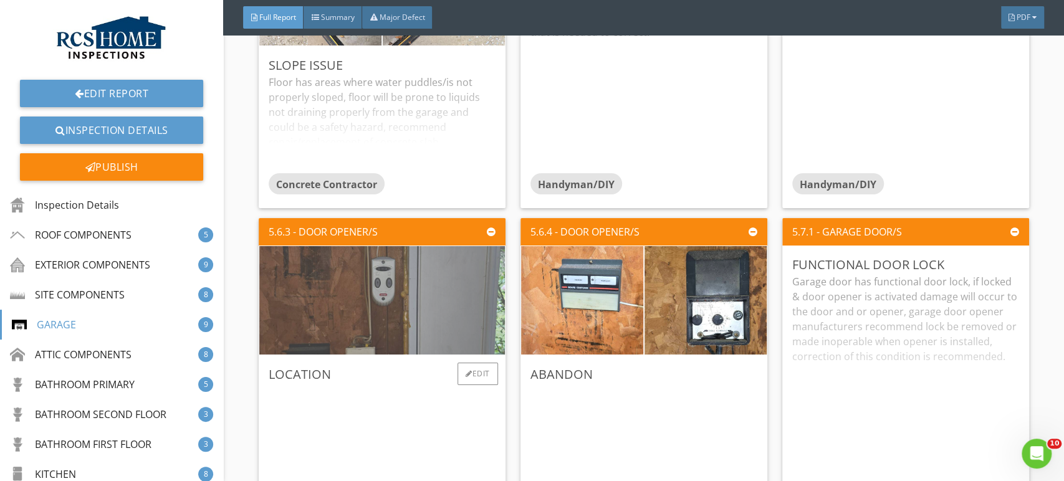
click at [386, 304] on img at bounding box center [381, 300] width 361 height 271
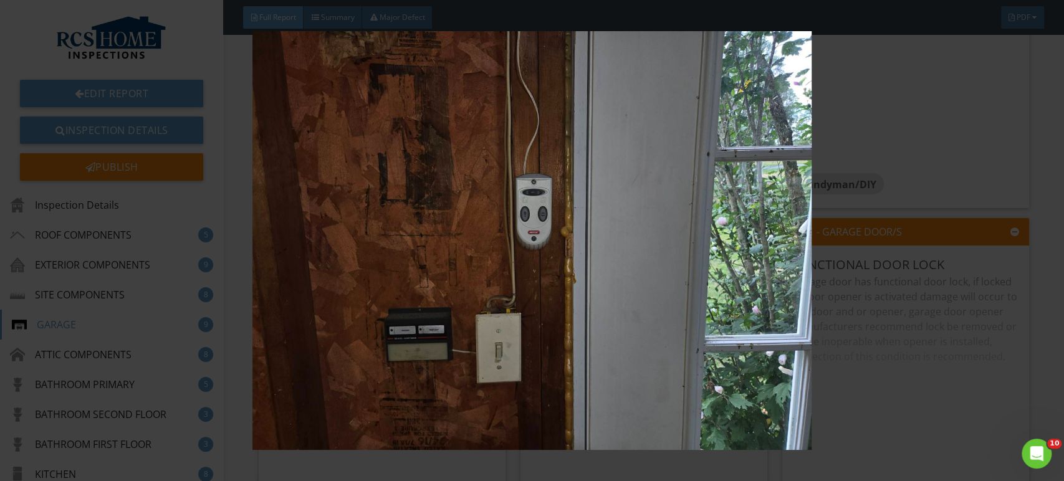
click at [948, 355] on img at bounding box center [531, 240] width 973 height 419
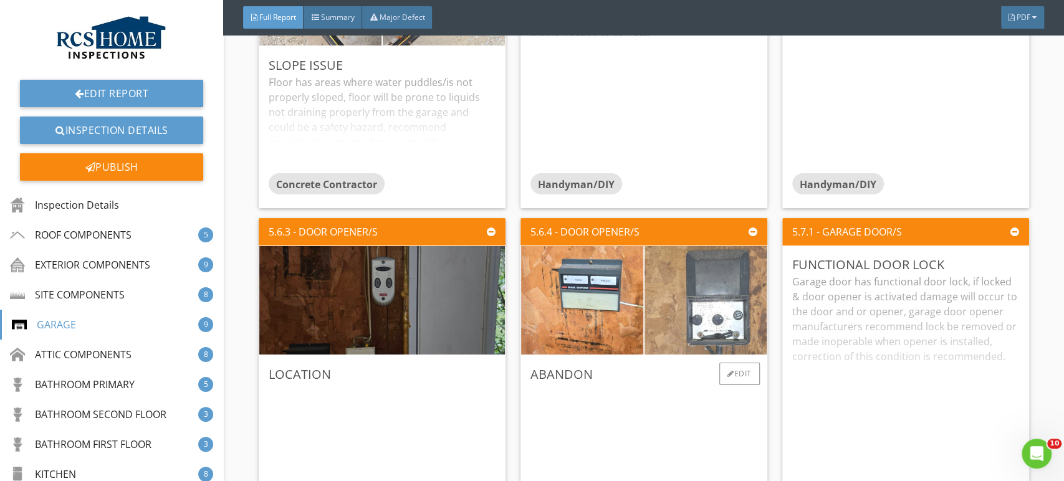
click at [713, 333] on img at bounding box center [705, 300] width 305 height 229
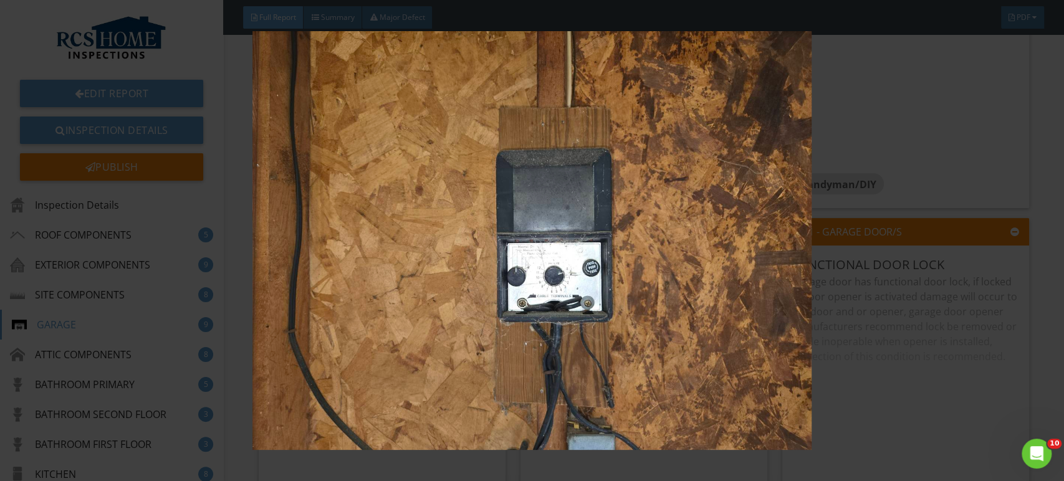
click at [693, 292] on img at bounding box center [531, 240] width 973 height 419
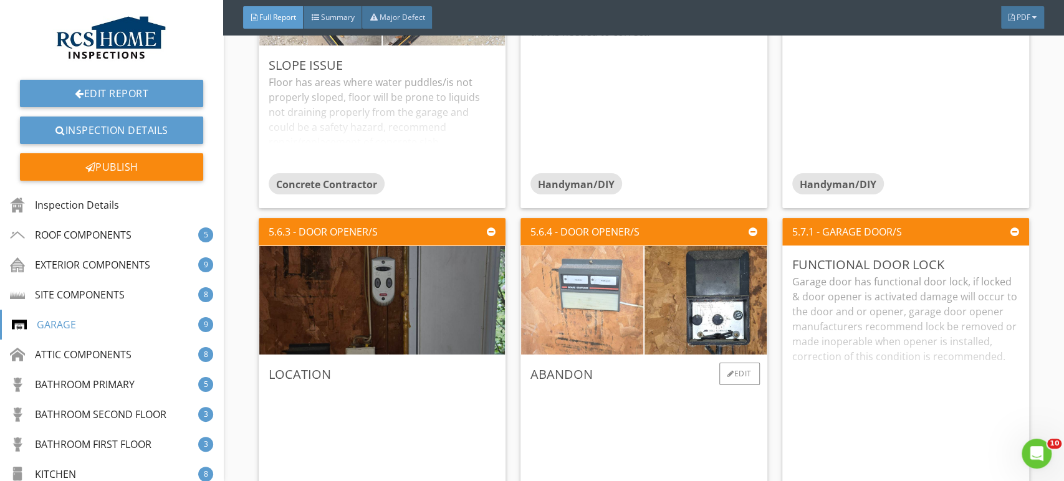
click at [576, 291] on img at bounding box center [581, 300] width 305 height 229
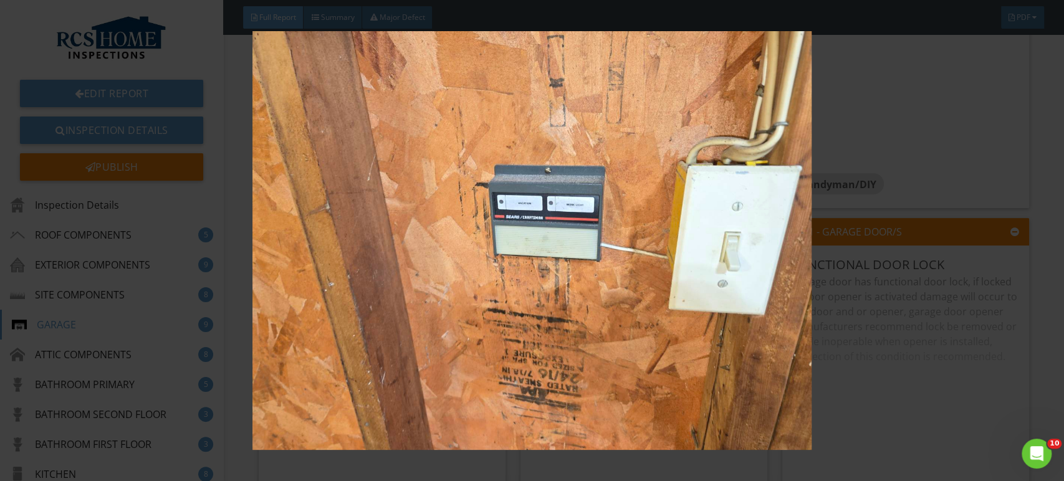
click at [963, 390] on img at bounding box center [531, 240] width 973 height 419
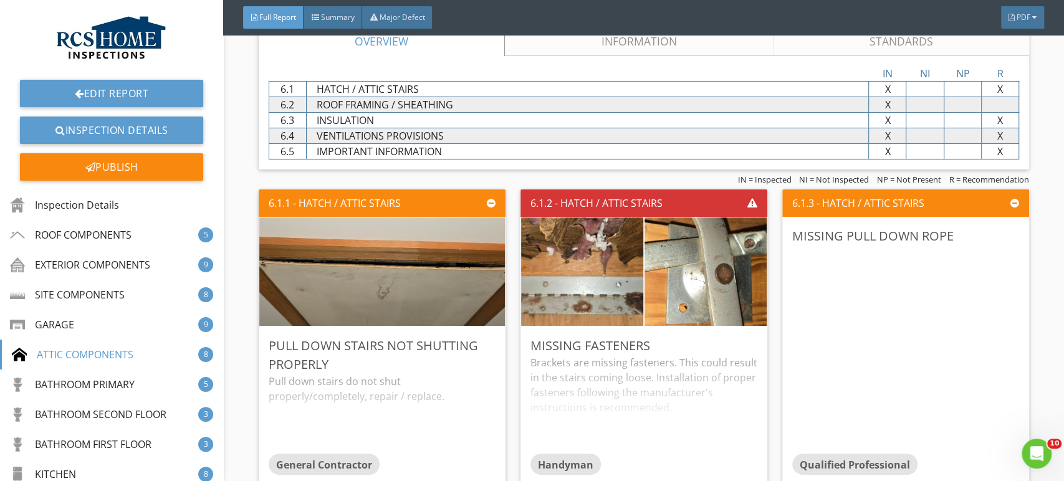
scroll to position [5987, 0]
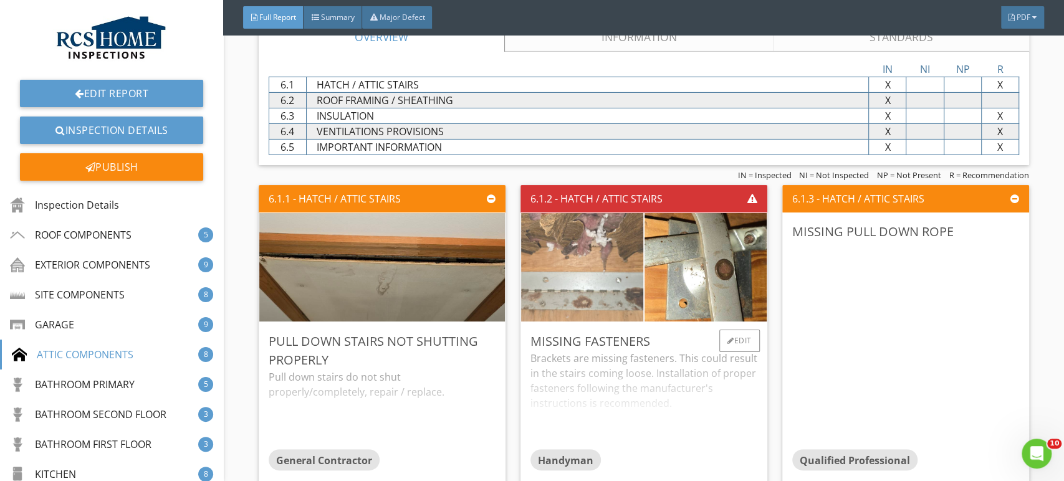
click at [610, 276] on img at bounding box center [581, 267] width 305 height 229
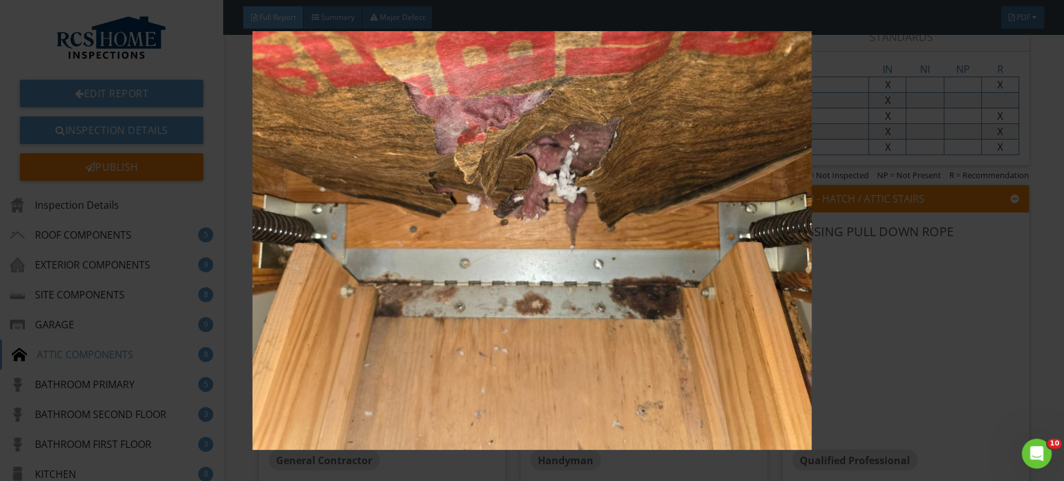
click at [982, 335] on img at bounding box center [531, 240] width 973 height 419
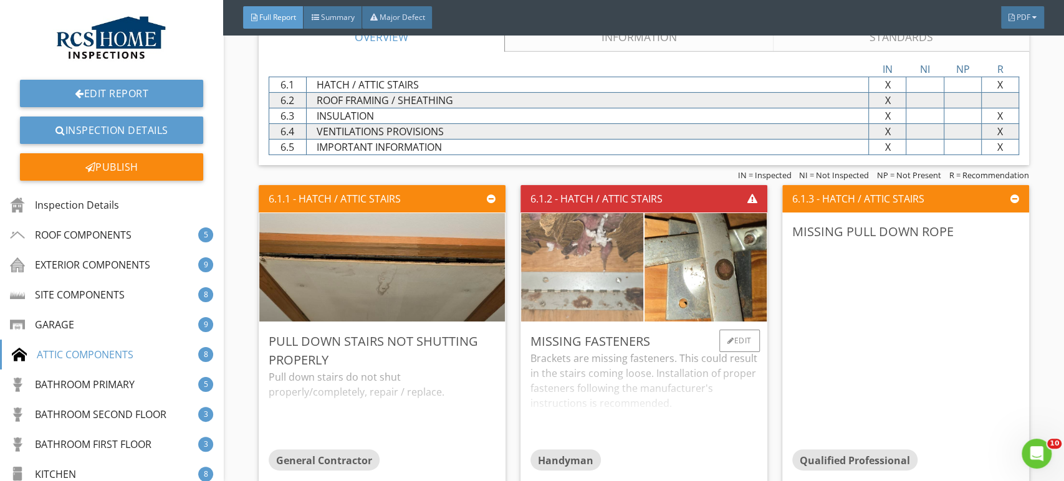
click at [595, 260] on img at bounding box center [581, 267] width 305 height 229
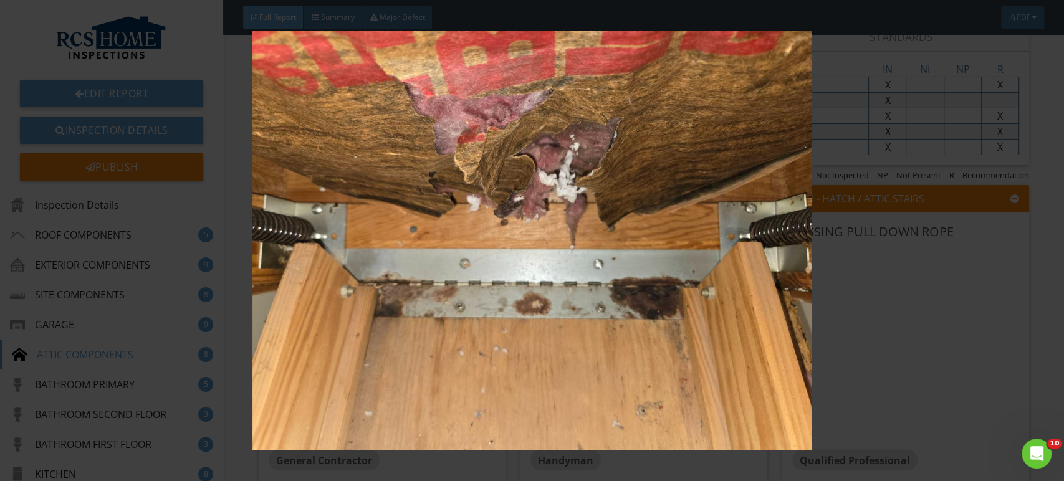
click at [970, 310] on img at bounding box center [531, 240] width 973 height 419
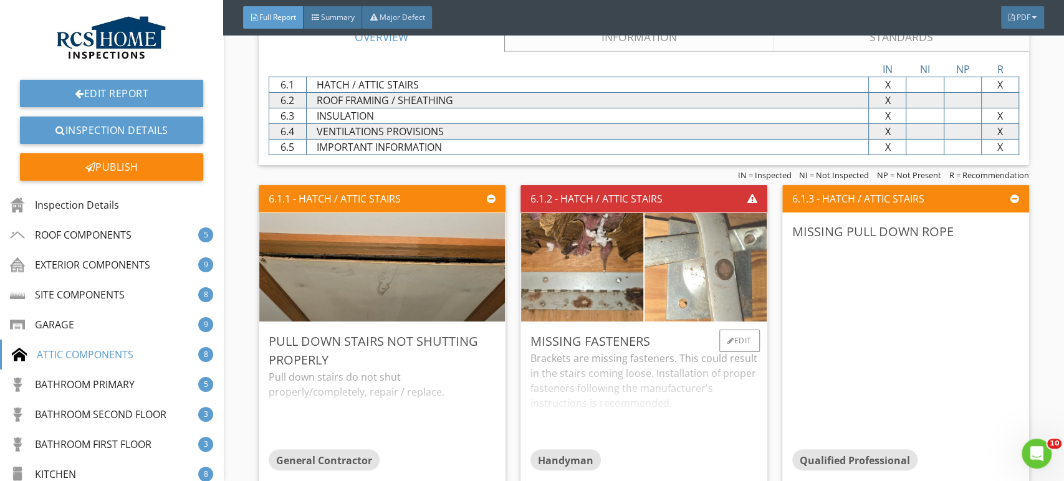
click at [711, 265] on img at bounding box center [705, 267] width 305 height 229
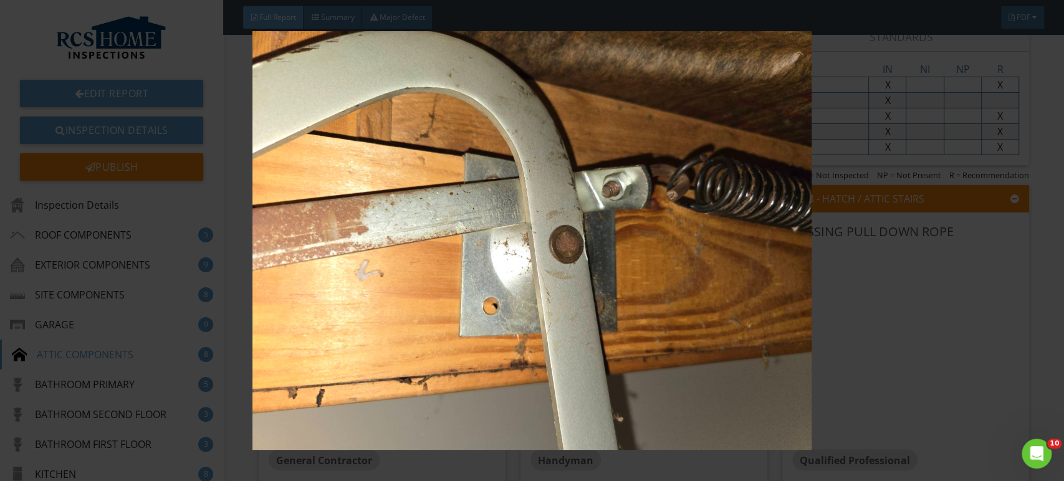
click at [960, 315] on img at bounding box center [531, 240] width 973 height 419
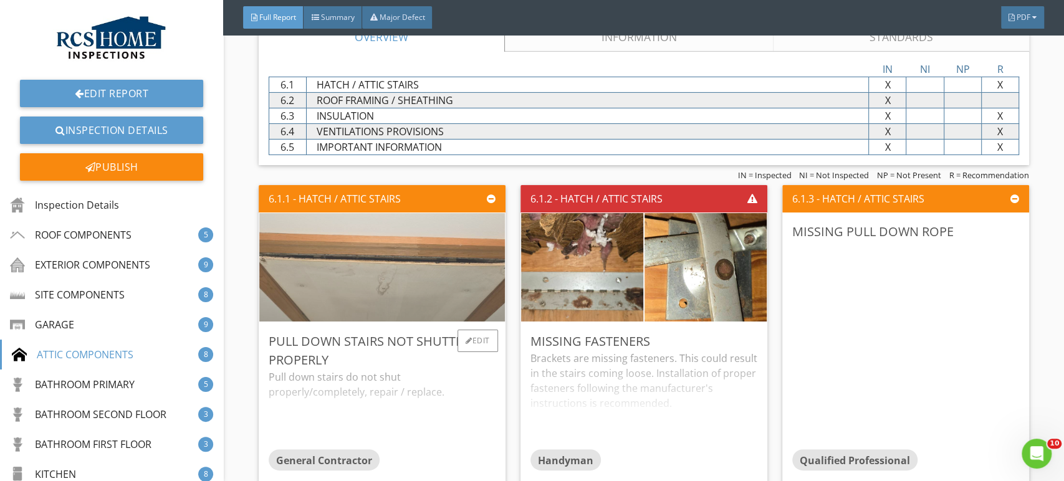
click at [444, 275] on img at bounding box center [381, 266] width 361 height 271
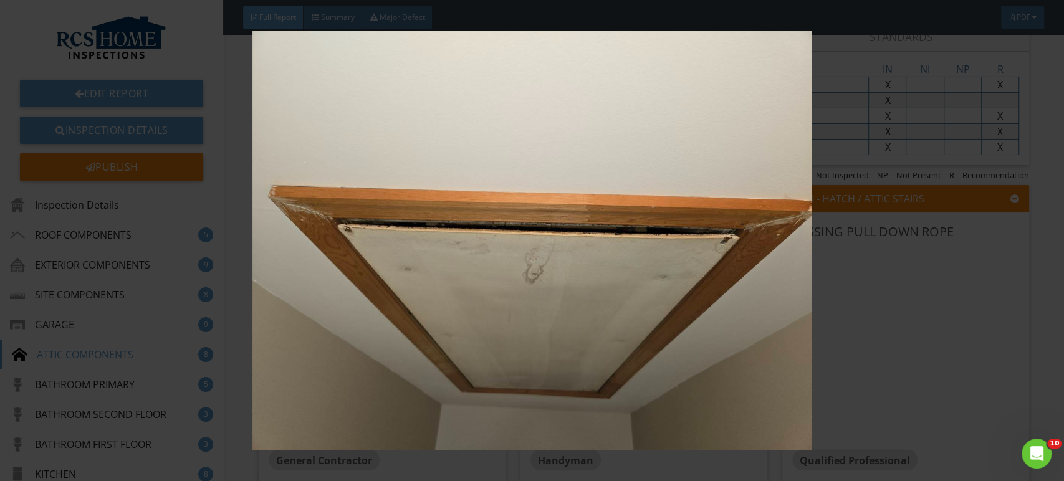
click at [992, 340] on img at bounding box center [531, 240] width 973 height 419
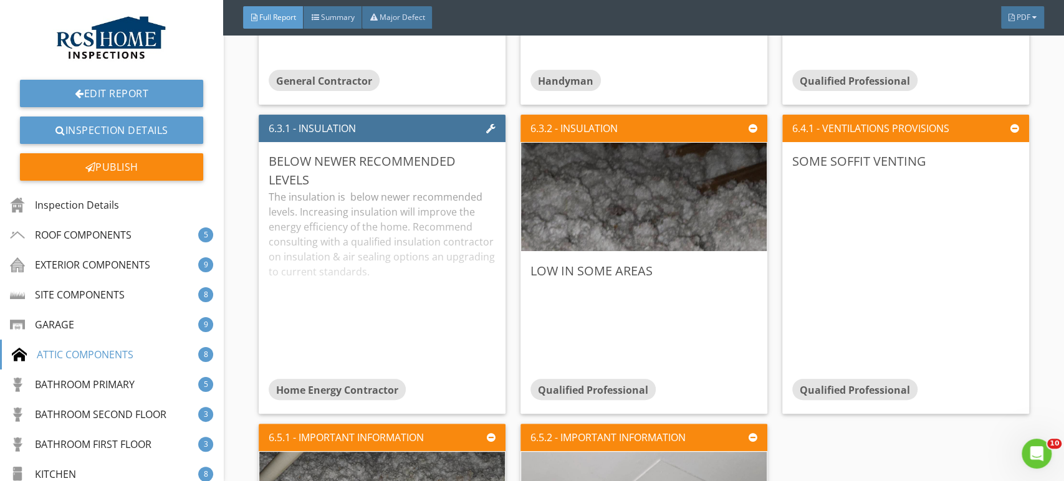
scroll to position [6346, 0]
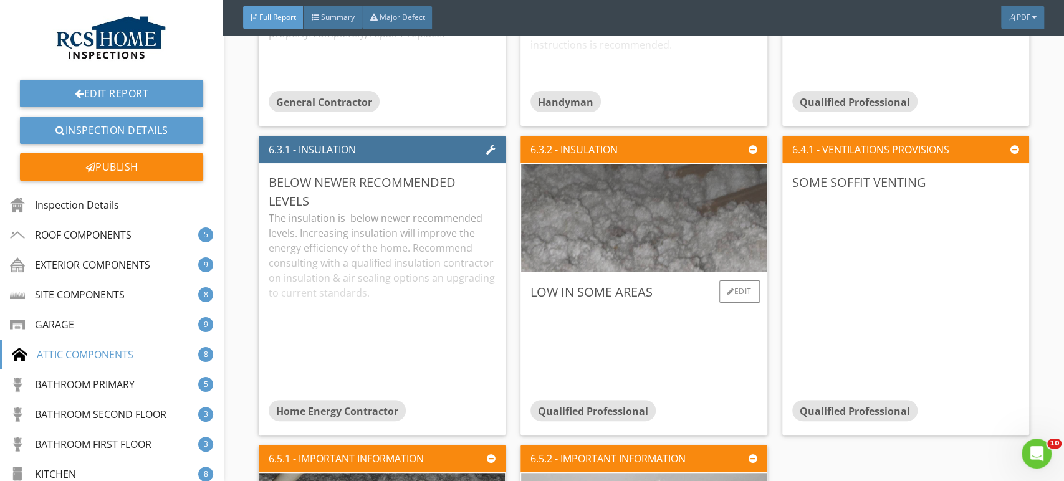
click at [614, 235] on img at bounding box center [643, 217] width 361 height 271
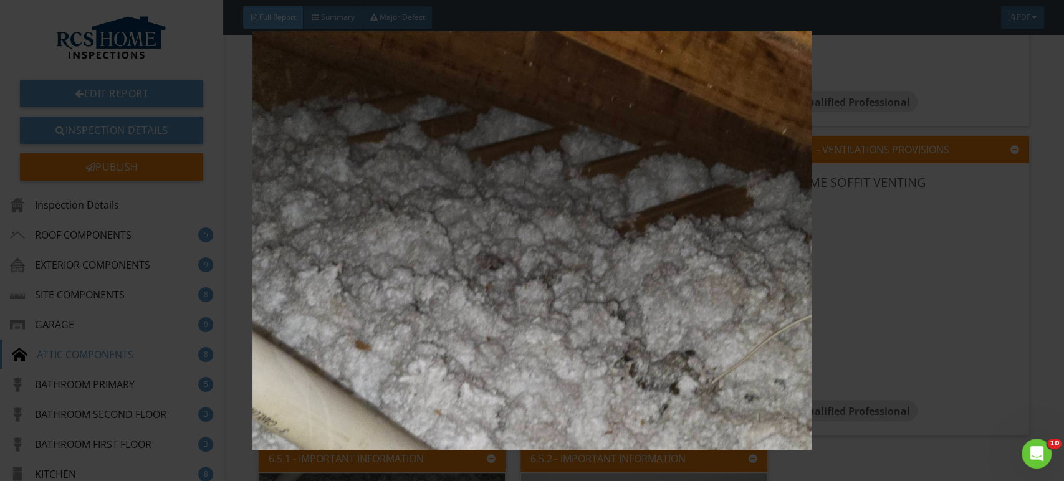
click at [953, 300] on img at bounding box center [531, 240] width 973 height 419
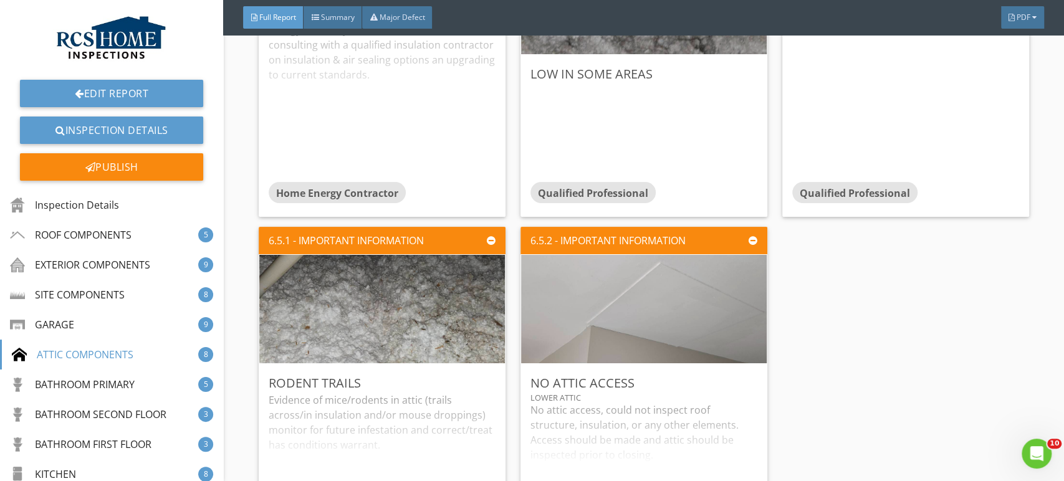
scroll to position [6564, 0]
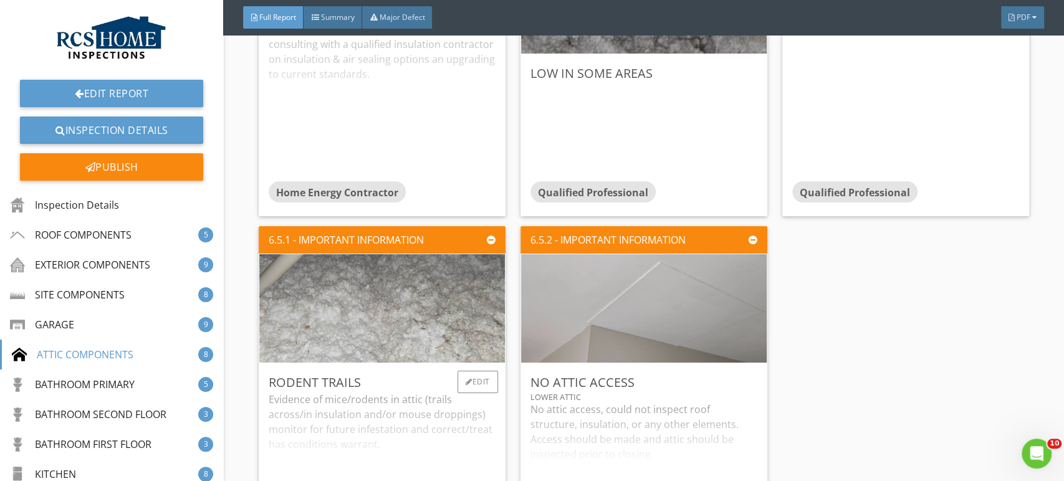
click at [409, 307] on img at bounding box center [381, 308] width 361 height 271
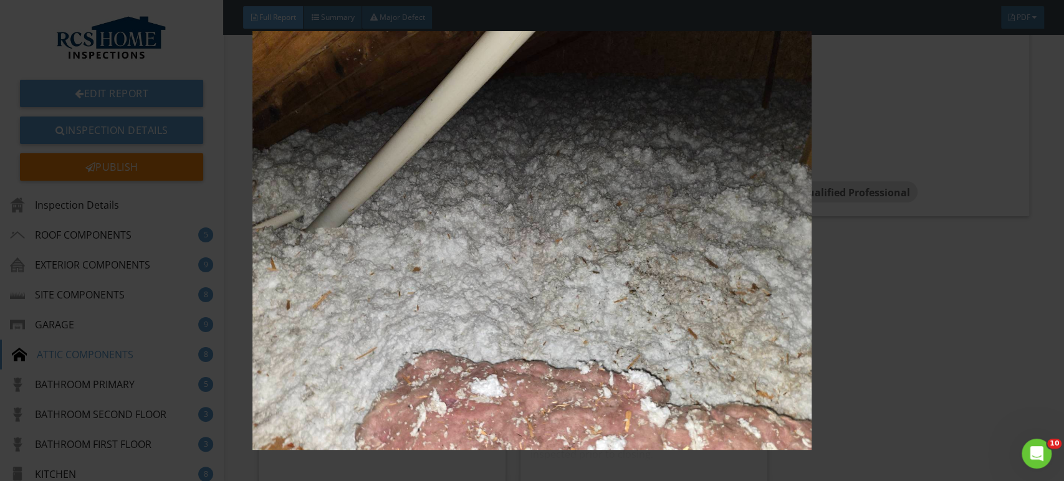
click at [975, 344] on img at bounding box center [531, 240] width 973 height 419
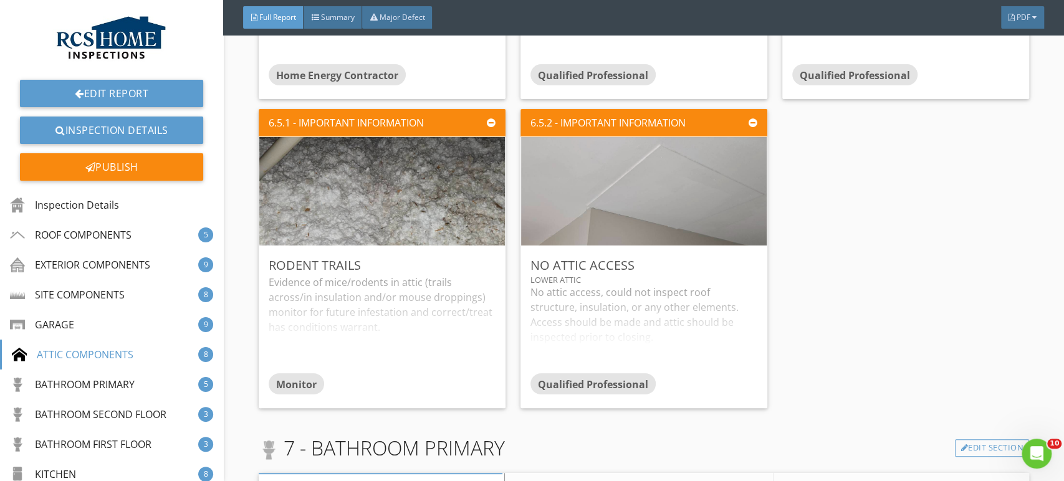
scroll to position [6685, 0]
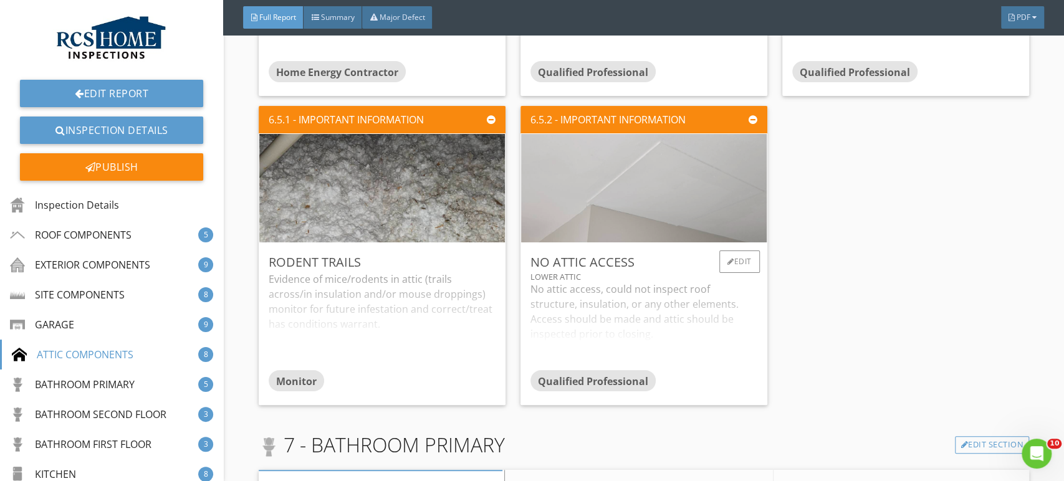
click at [680, 196] on img at bounding box center [643, 187] width 361 height 271
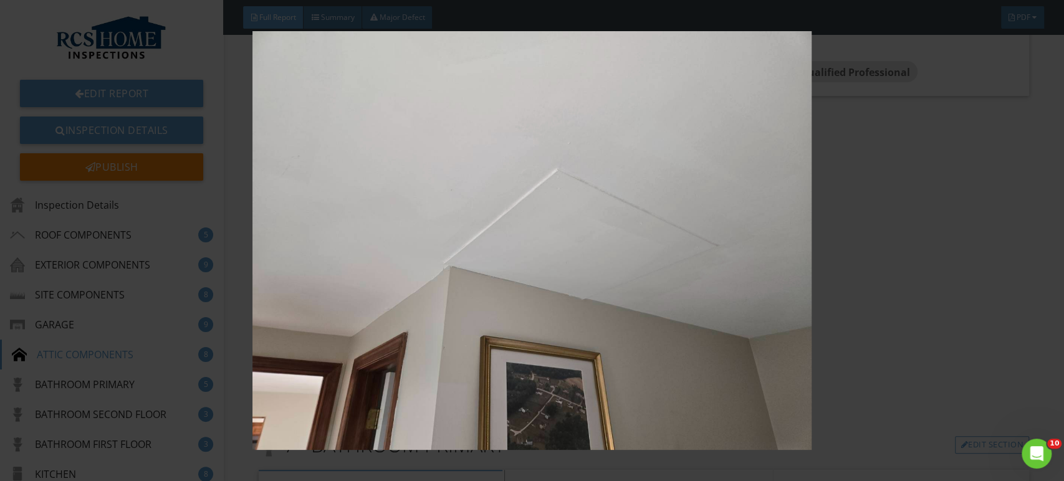
click at [951, 297] on img at bounding box center [531, 240] width 973 height 419
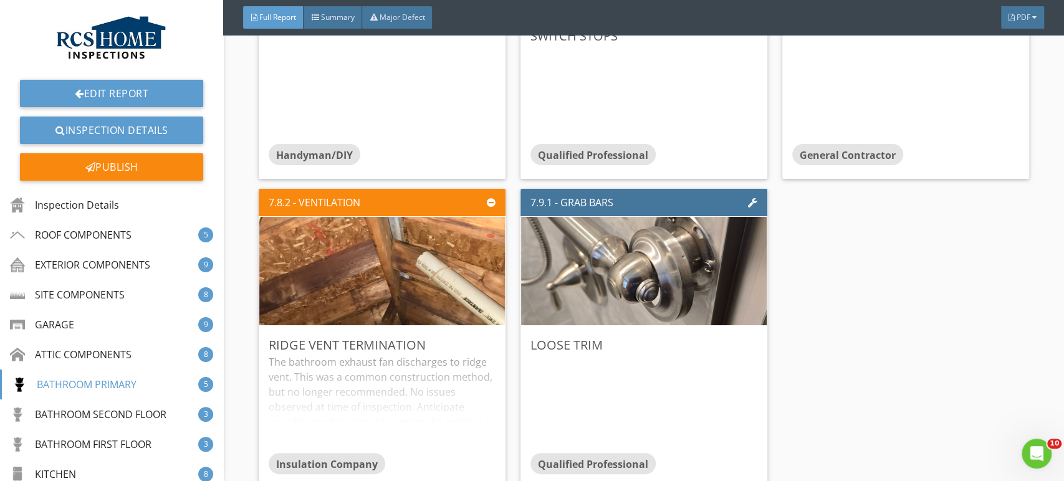
scroll to position [7509, 0]
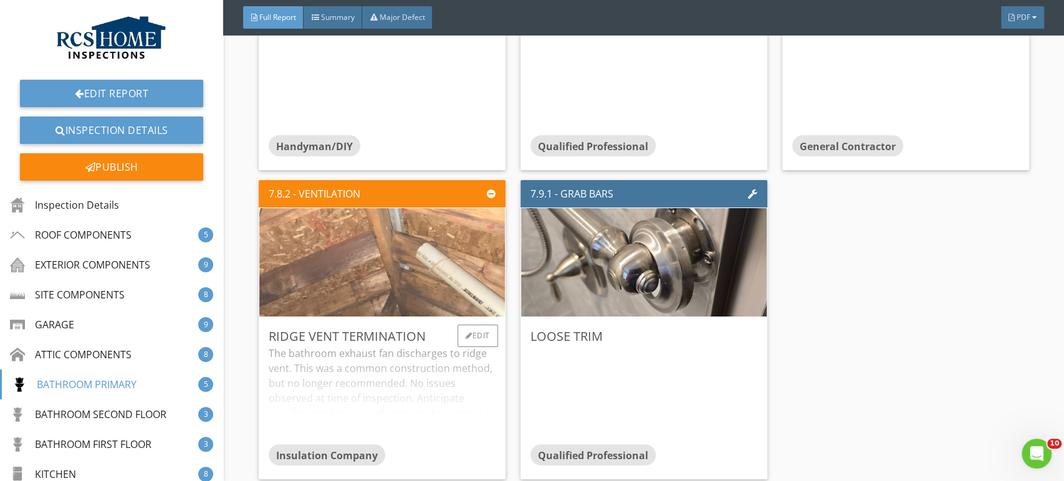
click at [427, 264] on img at bounding box center [381, 262] width 361 height 271
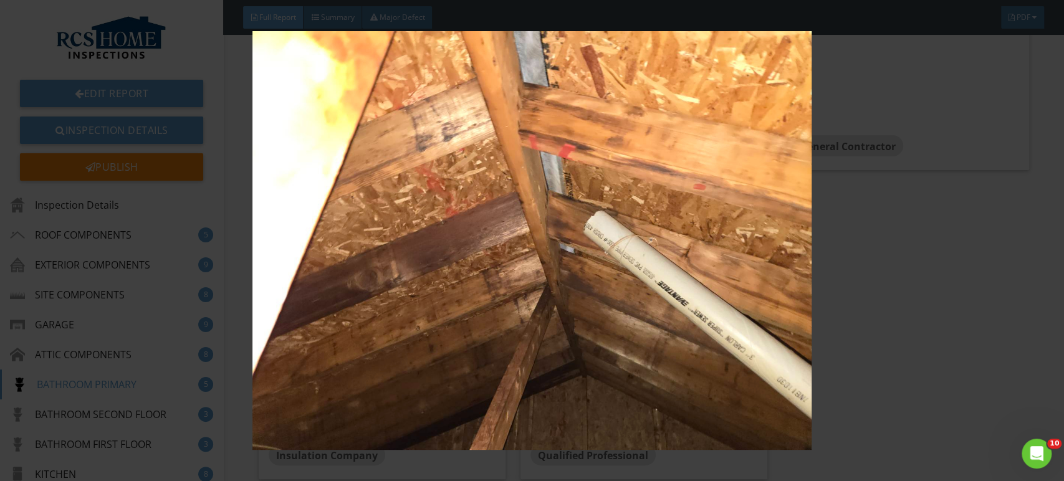
click at [934, 297] on img at bounding box center [531, 240] width 973 height 419
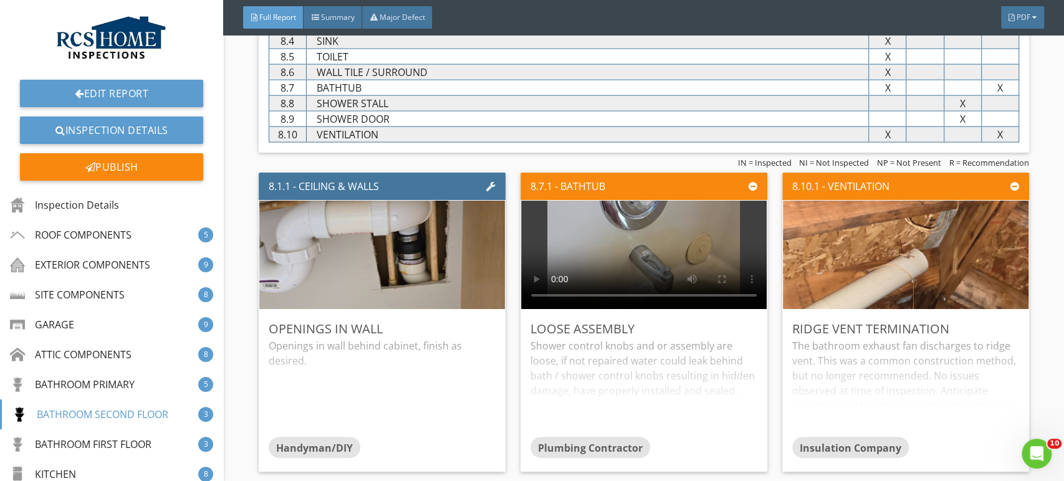
scroll to position [8132, 0]
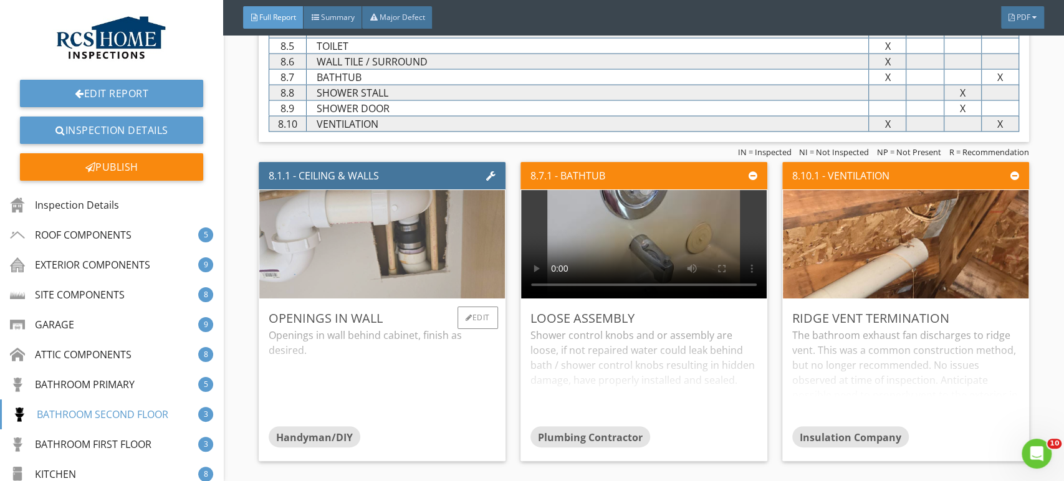
click at [413, 246] on img at bounding box center [381, 243] width 361 height 271
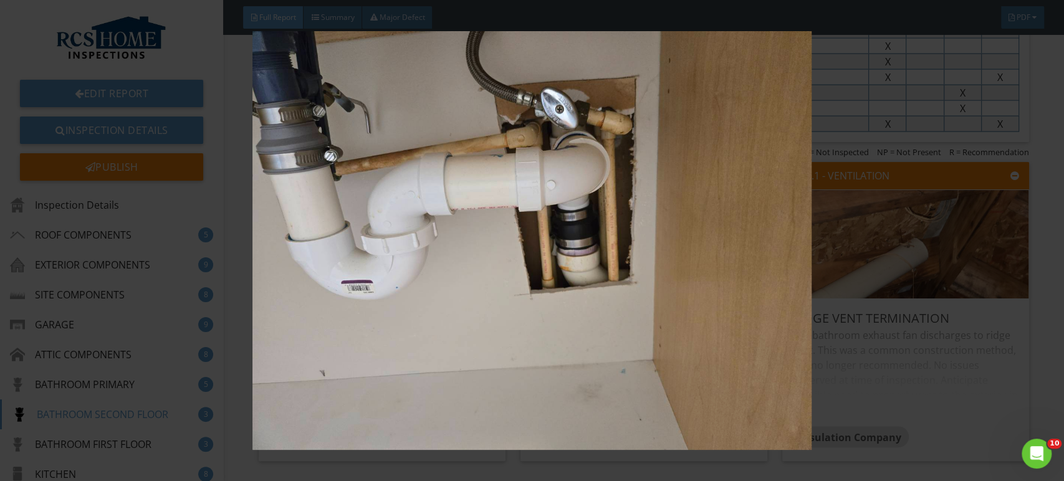
click at [989, 368] on img at bounding box center [531, 240] width 973 height 419
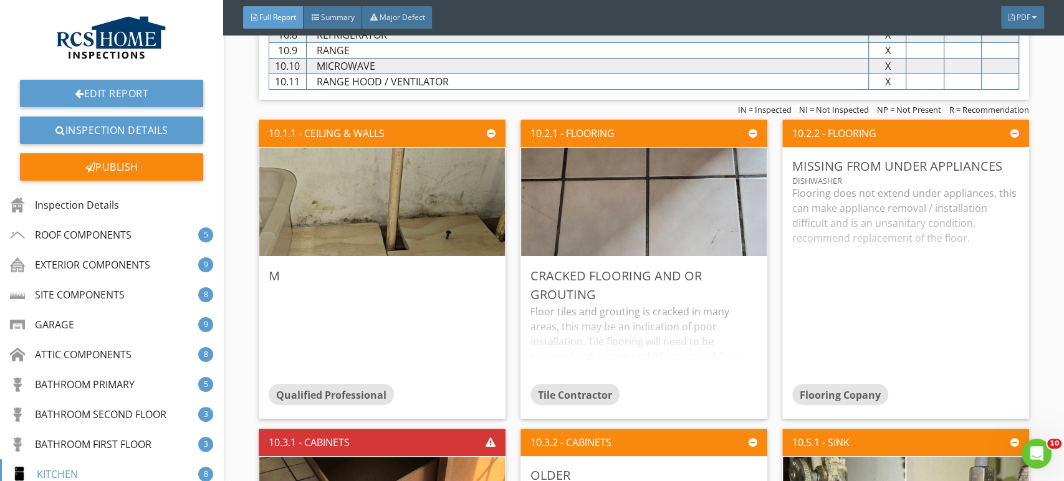
scroll to position [9341, 0]
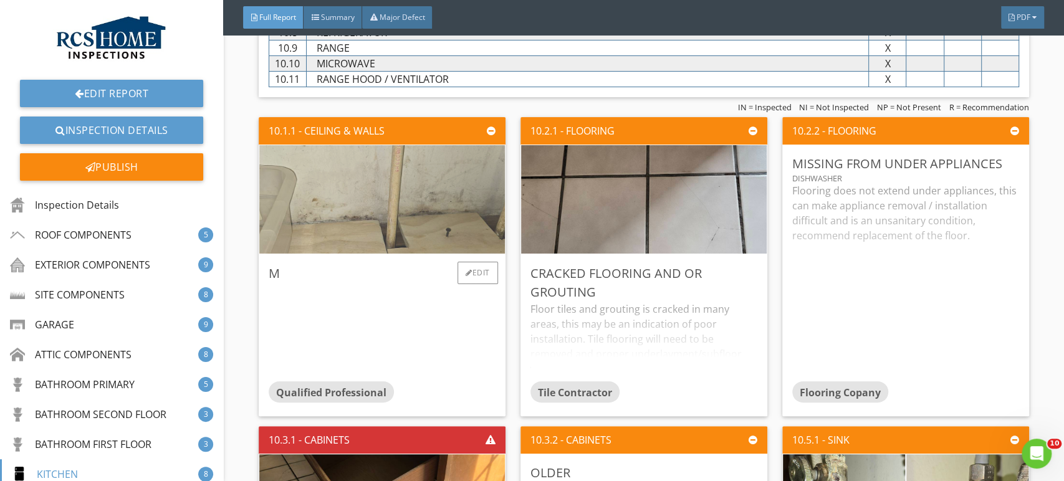
click at [417, 216] on img at bounding box center [381, 199] width 361 height 271
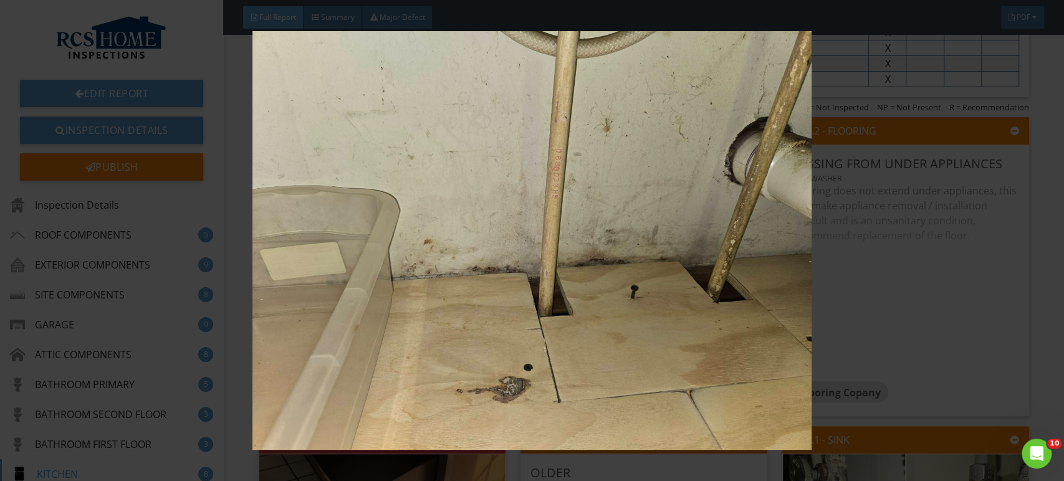
click at [973, 329] on img at bounding box center [531, 240] width 973 height 419
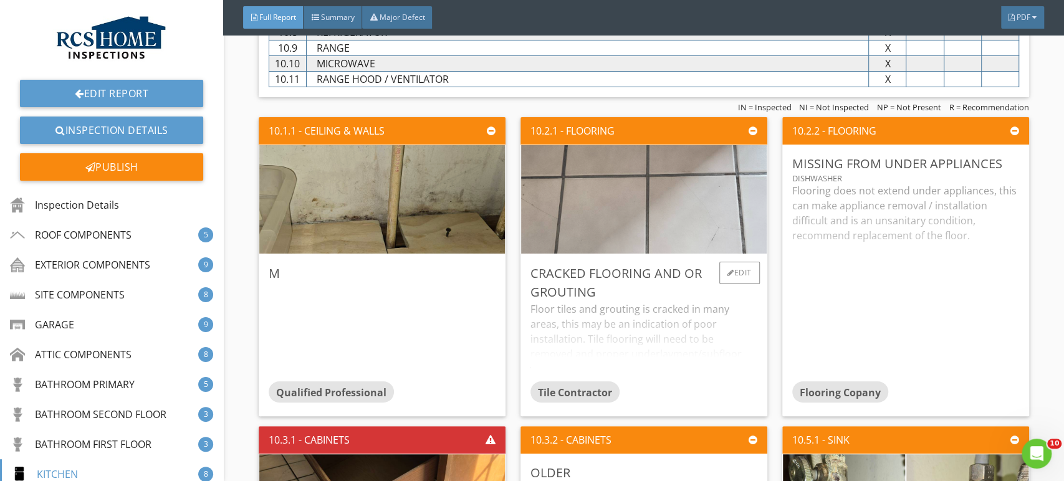
click at [671, 201] on img at bounding box center [643, 199] width 361 height 271
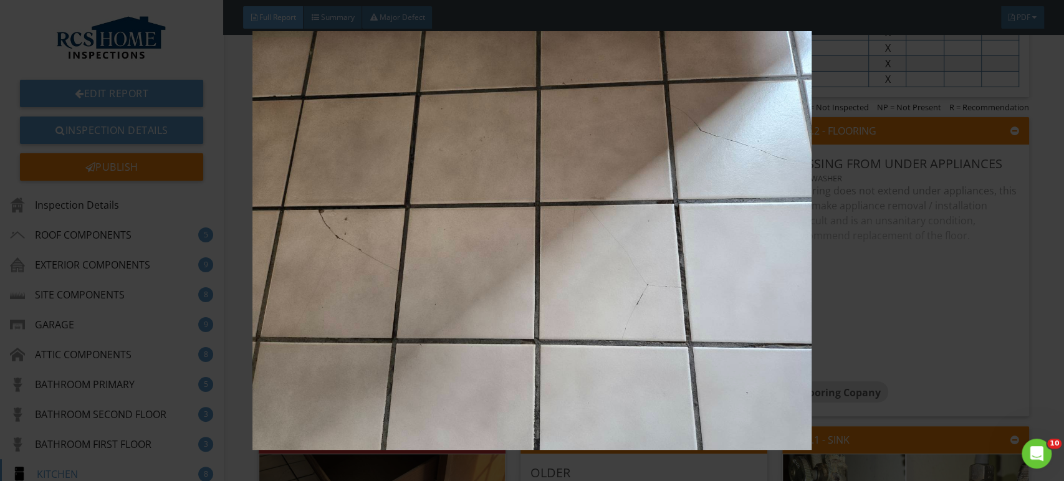
click at [961, 292] on img at bounding box center [531, 240] width 973 height 419
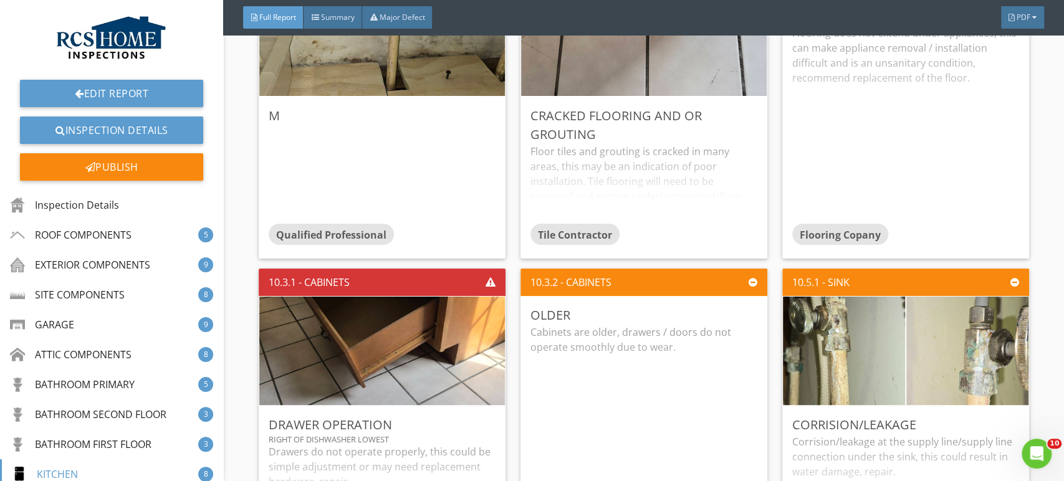
scroll to position [9518, 0]
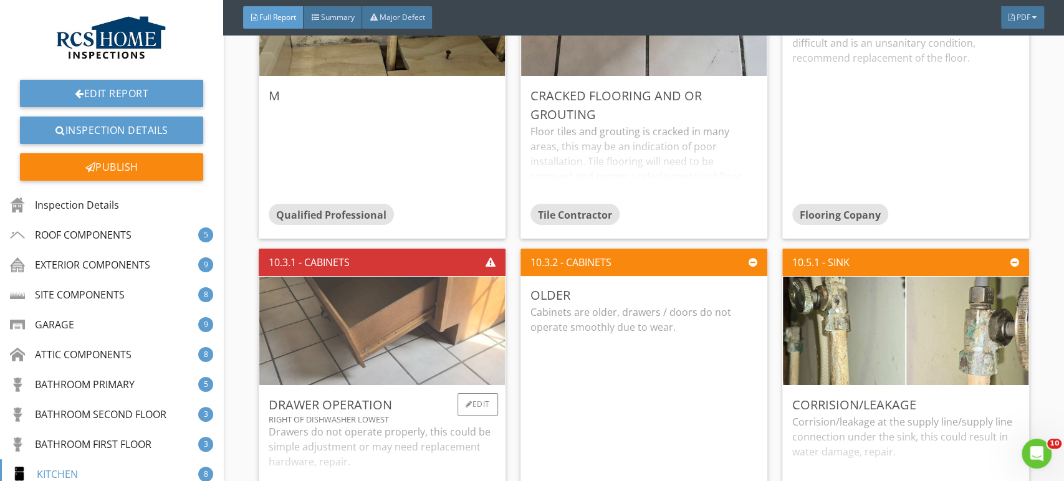
click at [440, 339] on img at bounding box center [381, 330] width 361 height 271
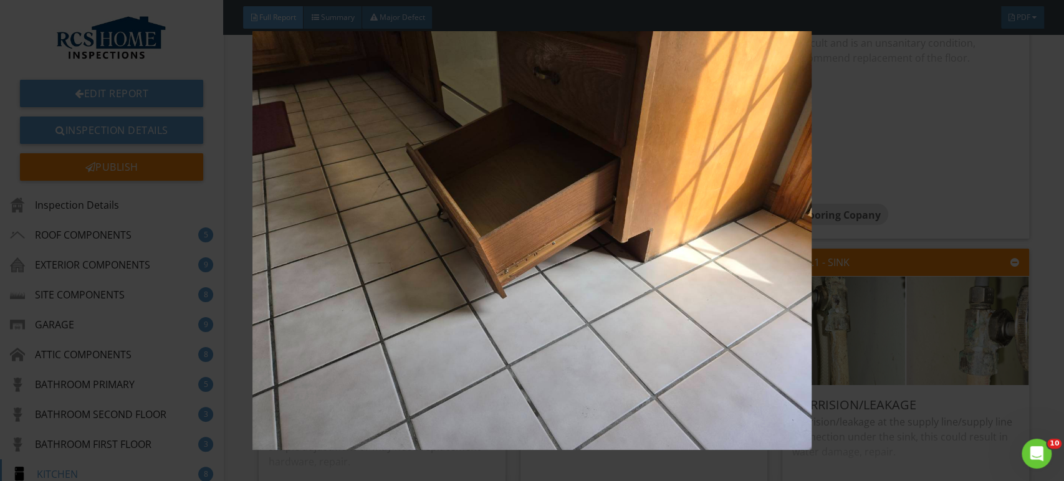
click at [996, 172] on img at bounding box center [531, 240] width 973 height 419
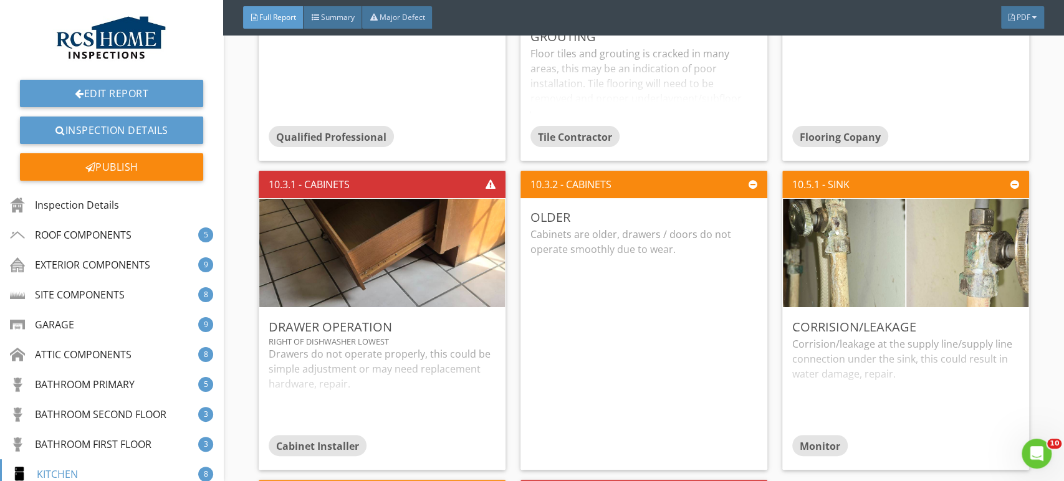
scroll to position [9634, 0]
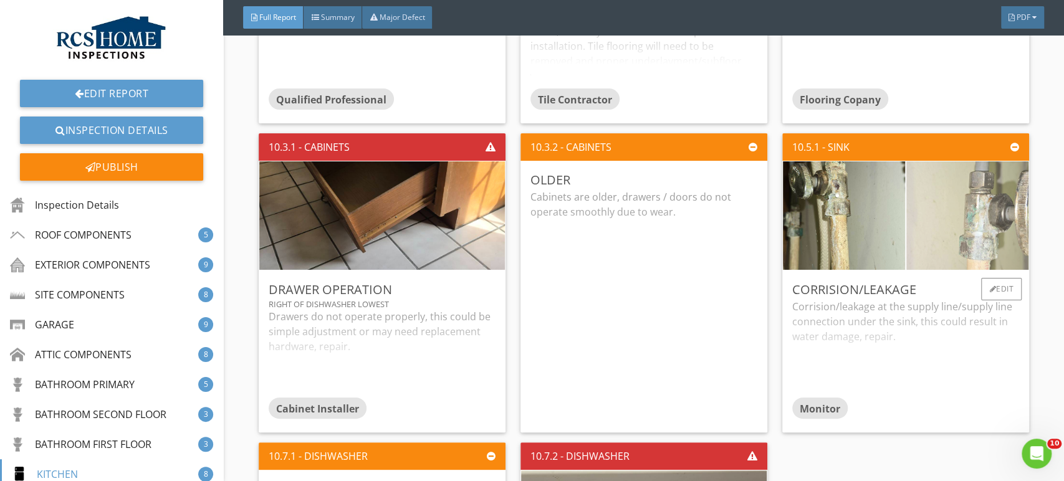
click at [973, 229] on img at bounding box center [967, 215] width 305 height 229
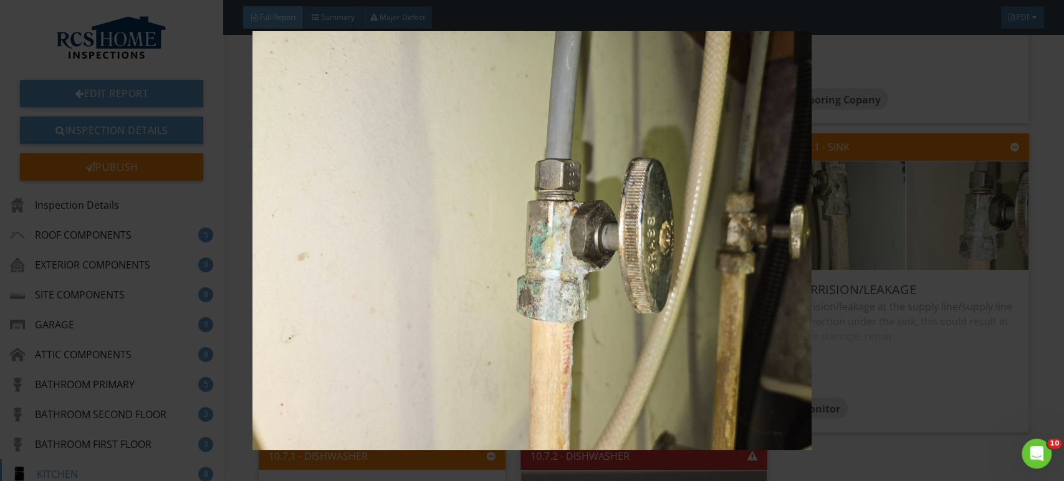
click at [962, 294] on img at bounding box center [531, 240] width 973 height 419
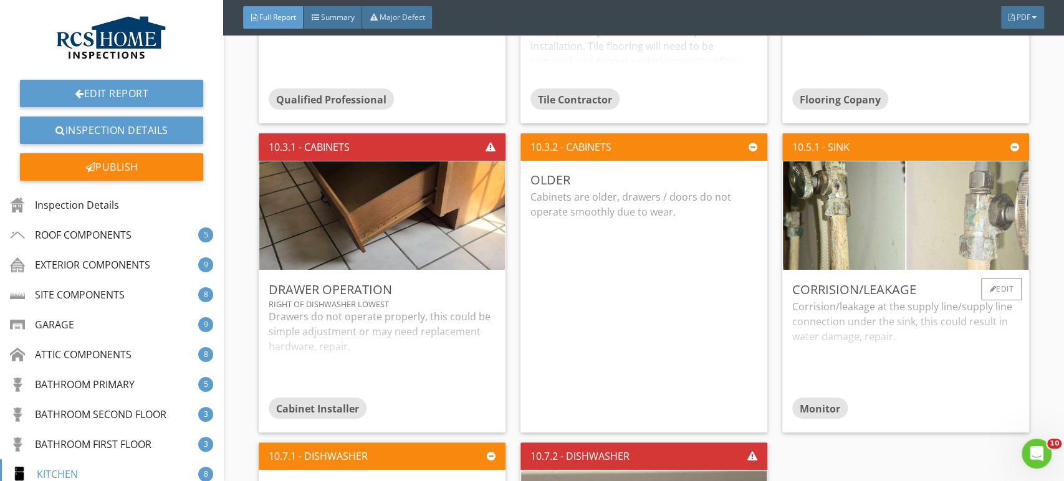
click at [987, 229] on img at bounding box center [967, 215] width 305 height 229
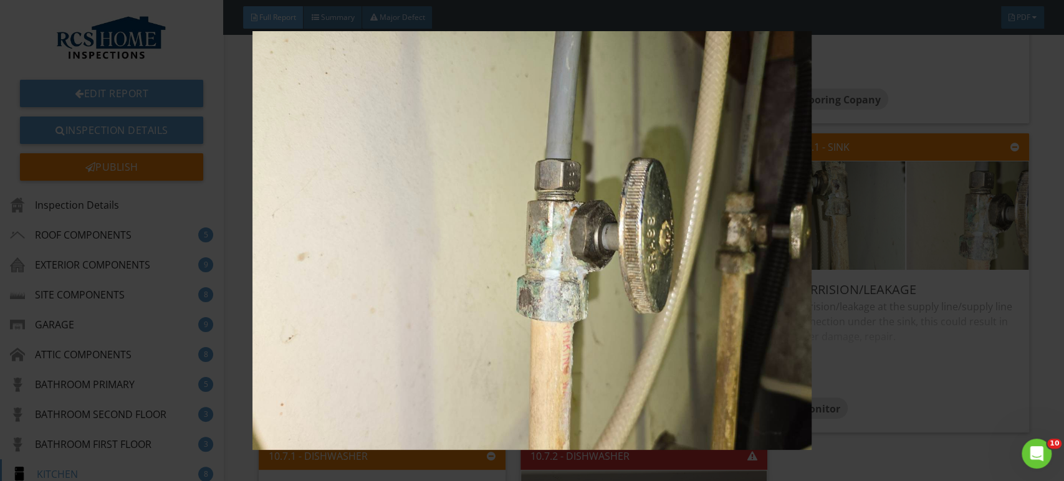
click at [1028, 244] on div at bounding box center [532, 240] width 1064 height 481
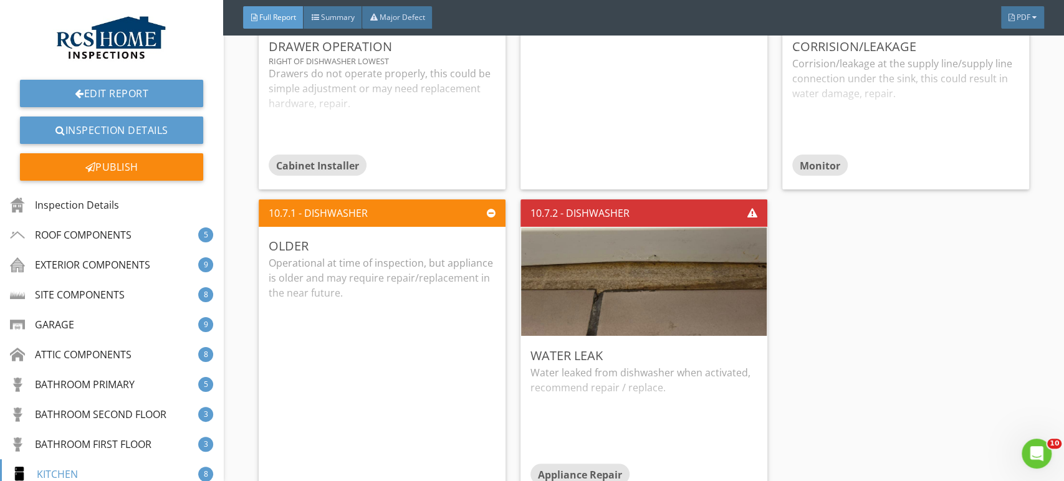
scroll to position [9882, 0]
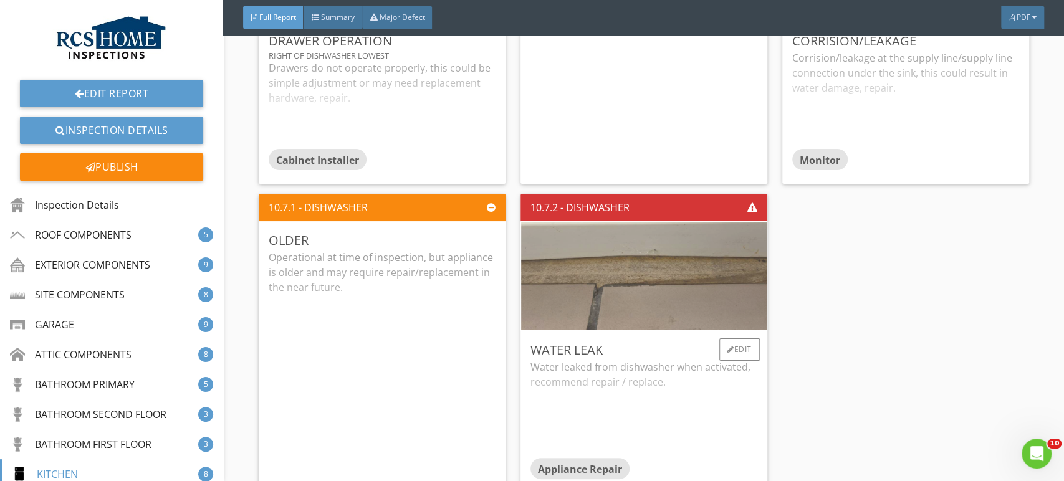
click at [659, 265] on img at bounding box center [643, 275] width 361 height 271
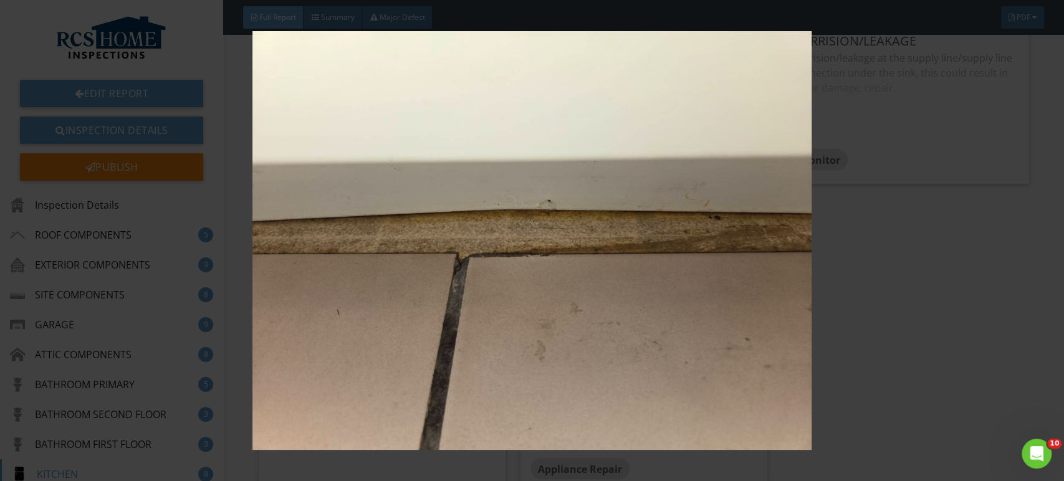
click at [986, 315] on img at bounding box center [531, 240] width 973 height 419
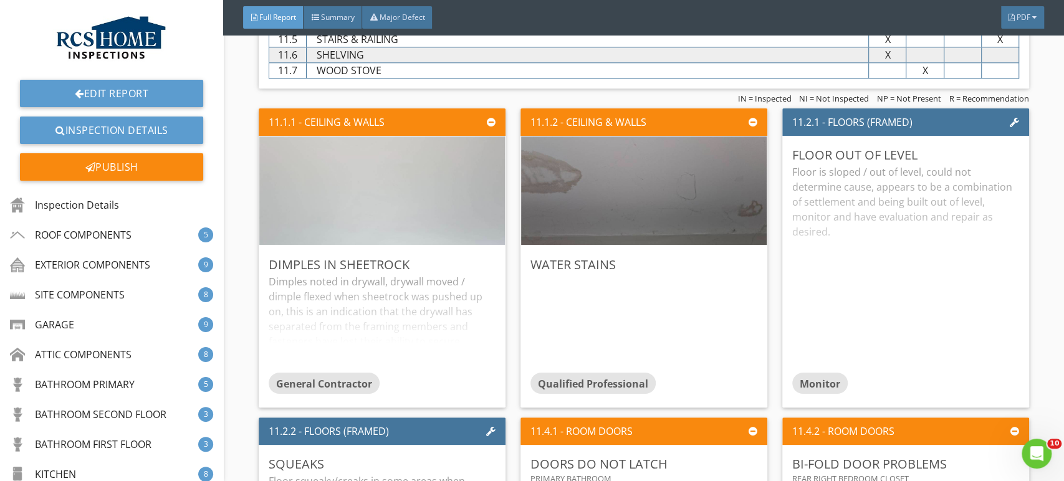
scroll to position [10527, 0]
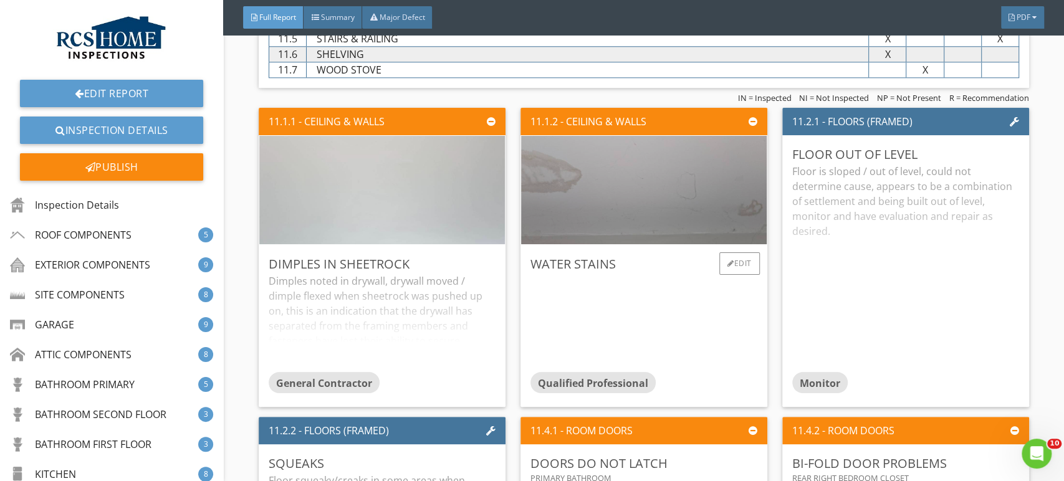
click at [637, 201] on img at bounding box center [643, 189] width 361 height 271
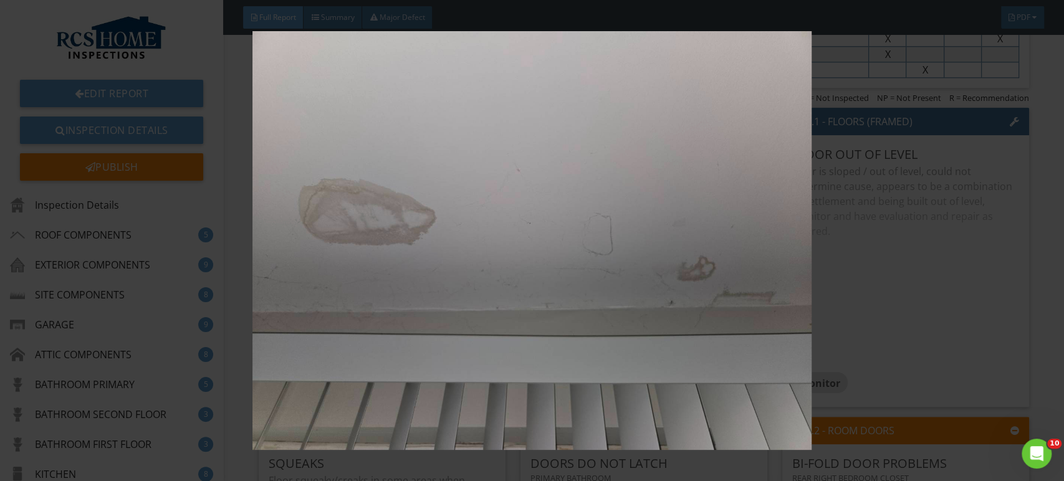
click at [982, 264] on img at bounding box center [531, 240] width 973 height 419
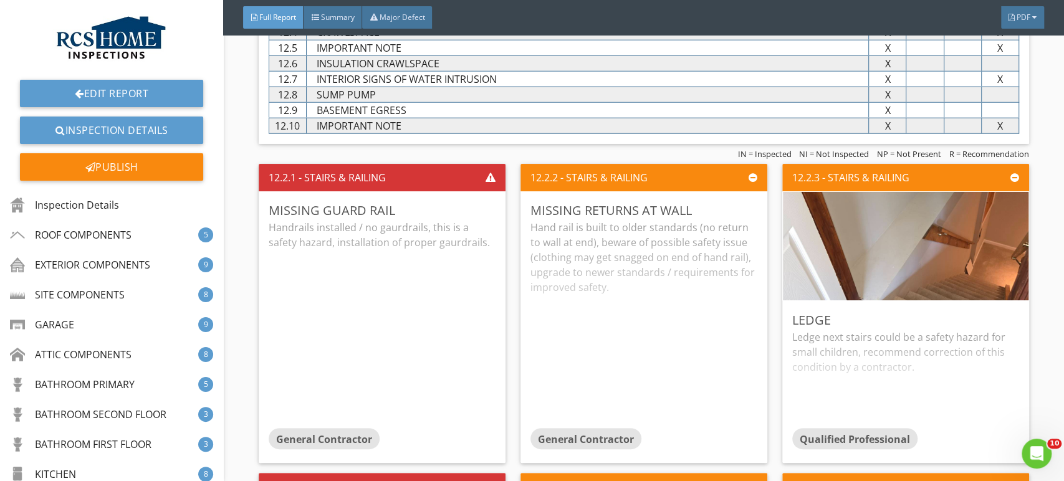
scroll to position [11698, 0]
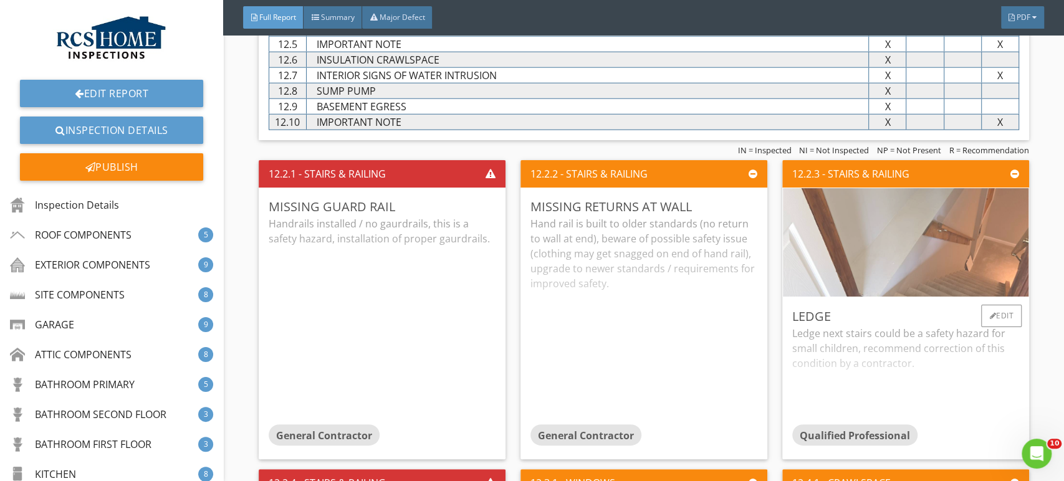
click at [917, 228] on img at bounding box center [905, 242] width 361 height 271
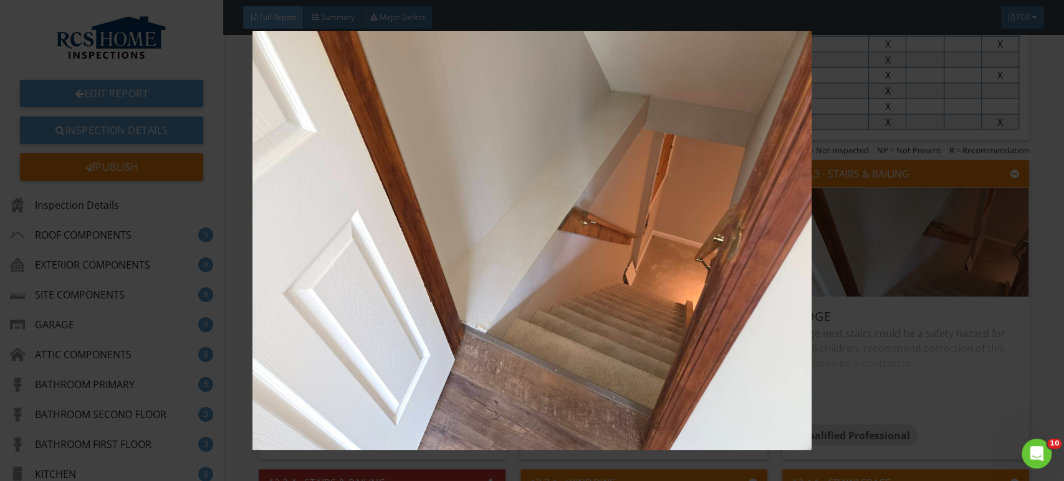
click at [628, 113] on img at bounding box center [531, 240] width 973 height 419
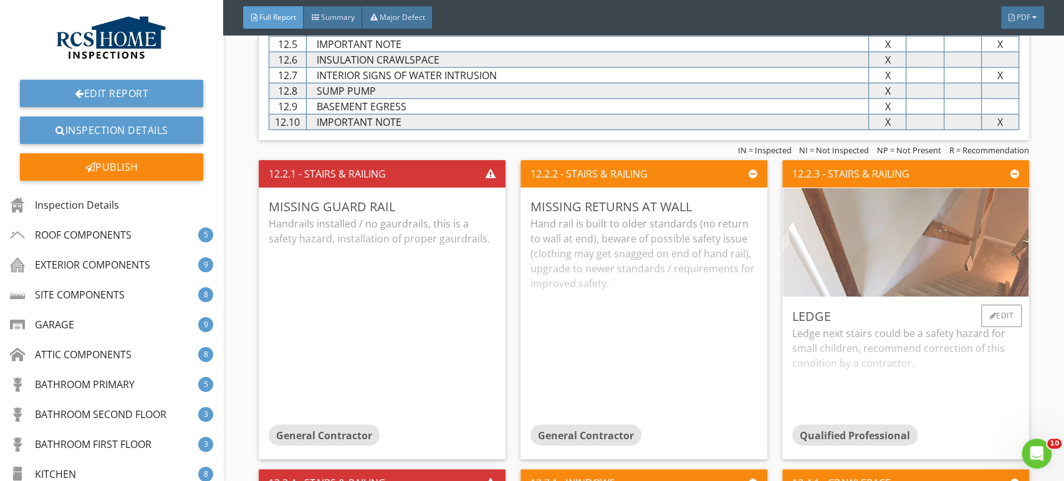
click at [956, 217] on img at bounding box center [905, 242] width 361 height 271
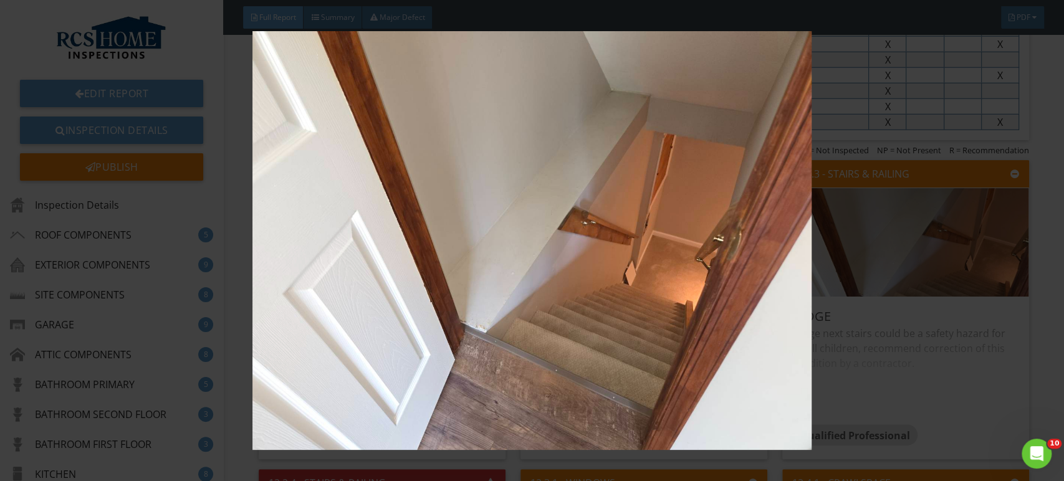
click at [947, 311] on img at bounding box center [531, 240] width 973 height 419
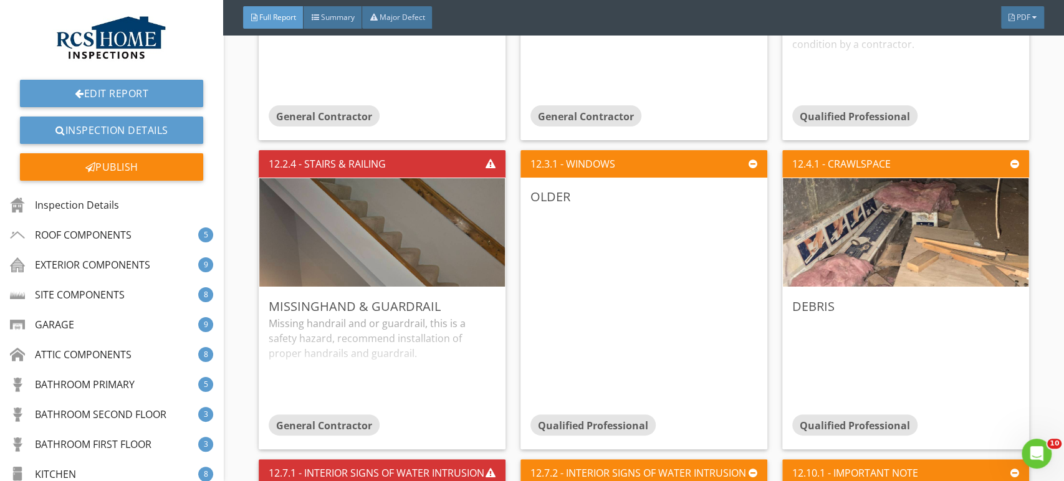
scroll to position [12027, 0]
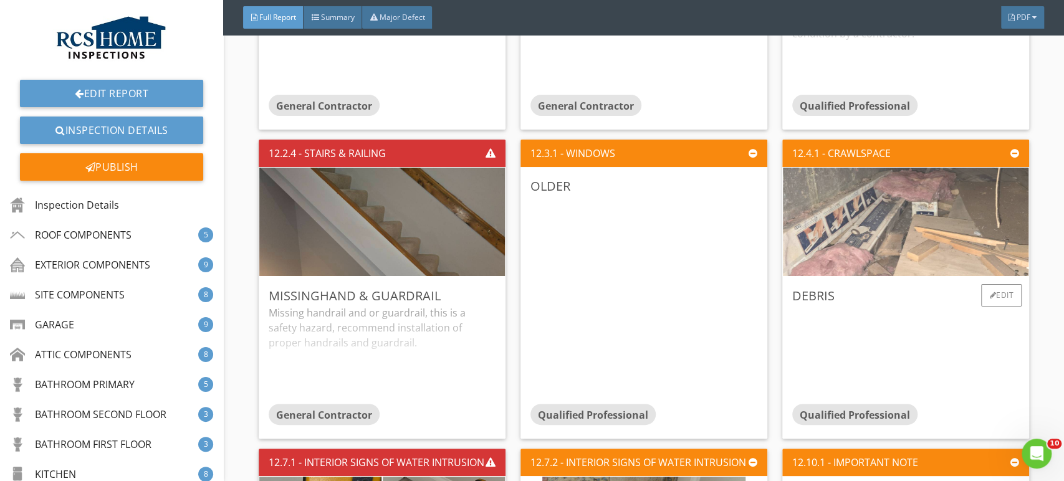
click at [874, 214] on img at bounding box center [905, 221] width 361 height 271
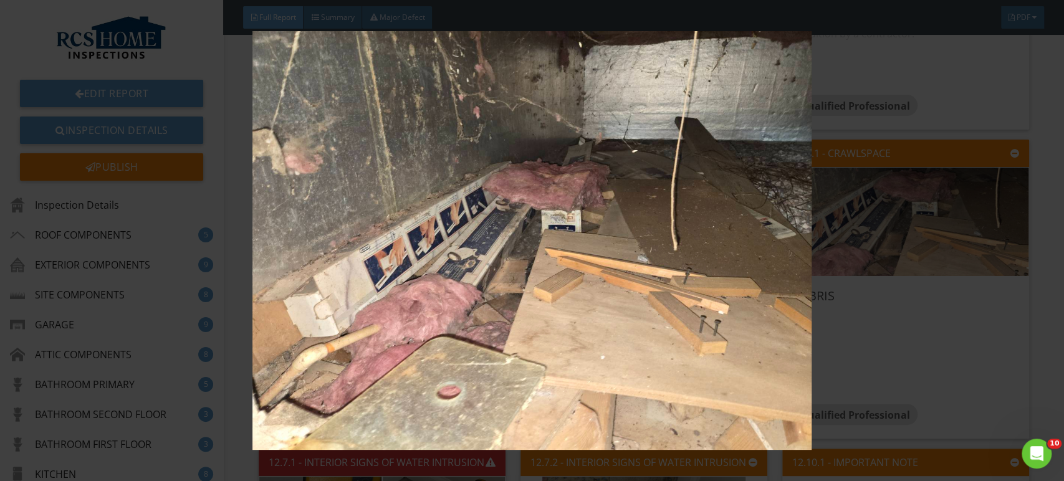
click at [946, 336] on img at bounding box center [531, 240] width 973 height 419
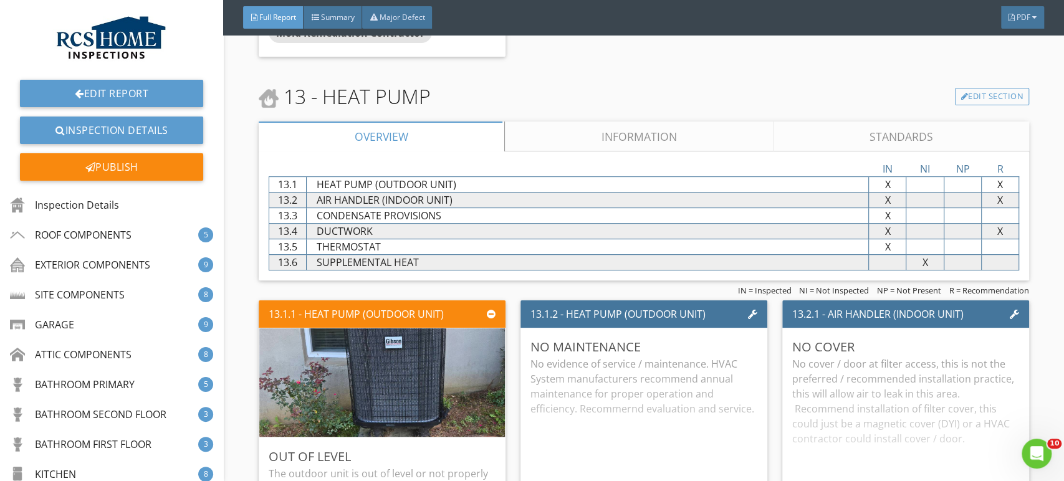
scroll to position [13026, 0]
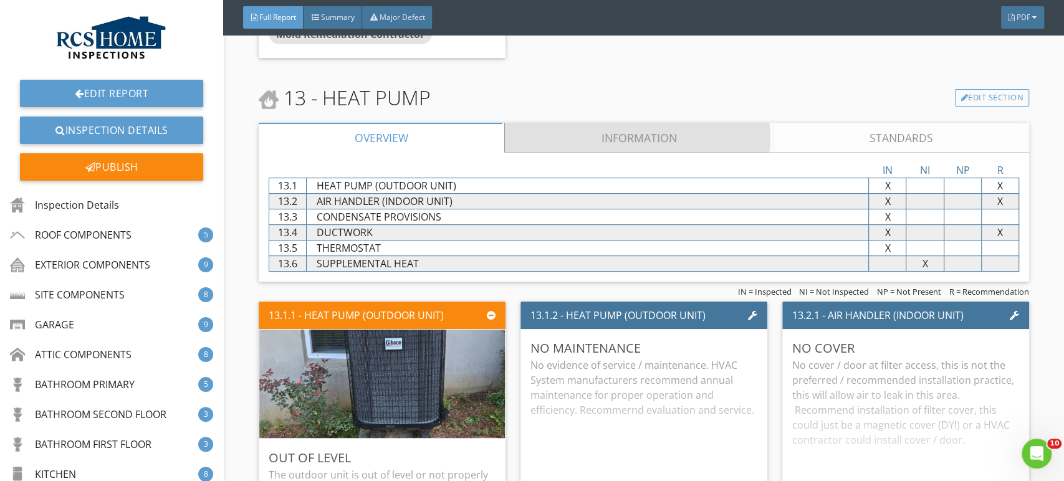
click at [648, 124] on link "Information" at bounding box center [639, 138] width 268 height 30
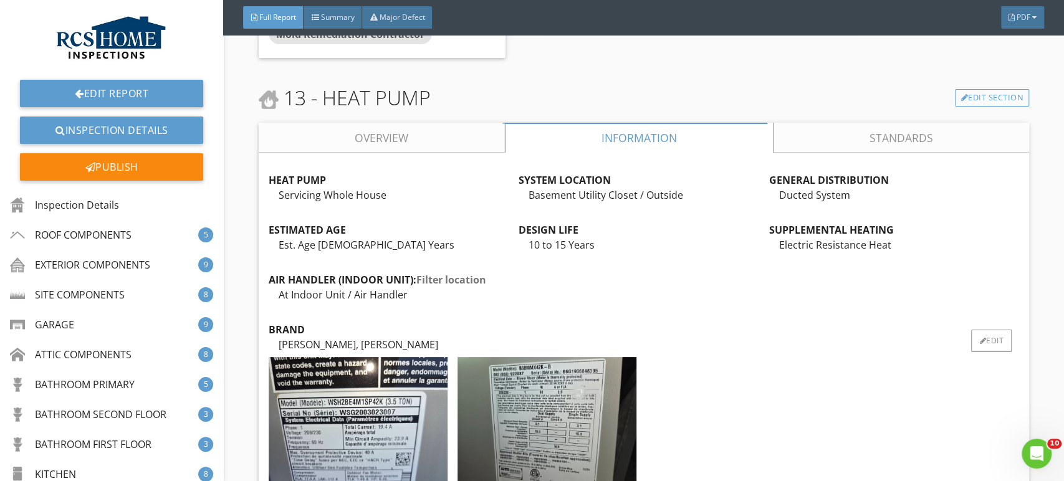
click at [956, 322] on div "BRAND" at bounding box center [644, 329] width 750 height 15
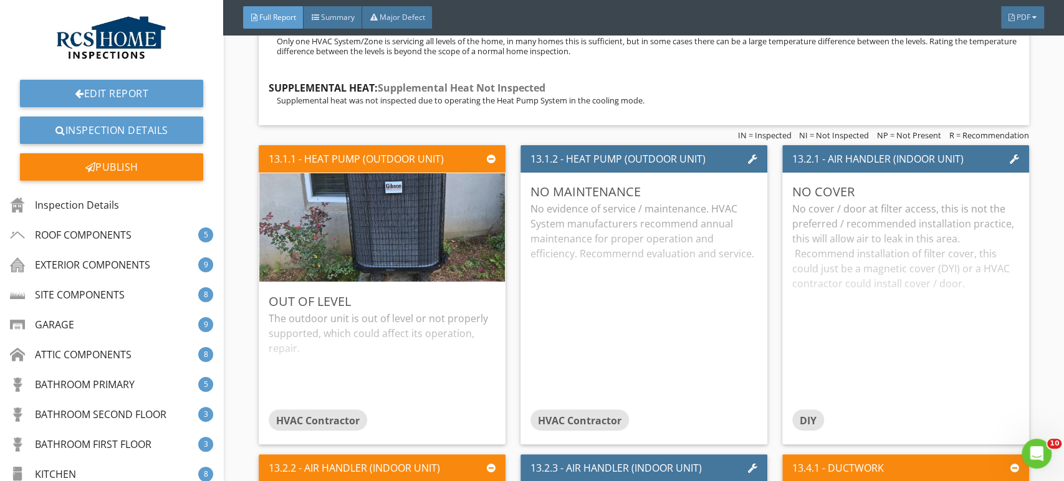
scroll to position [13526, 0]
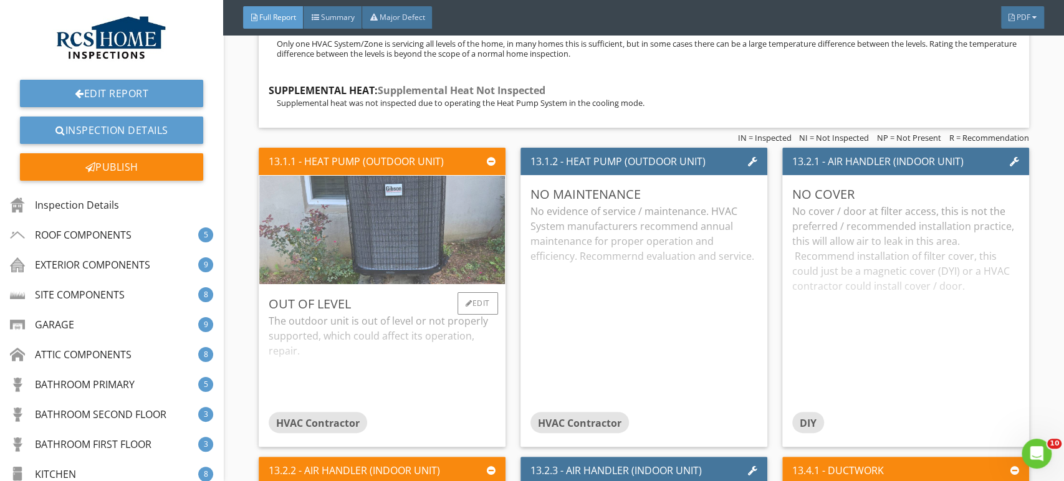
click at [397, 242] on img at bounding box center [381, 229] width 361 height 271
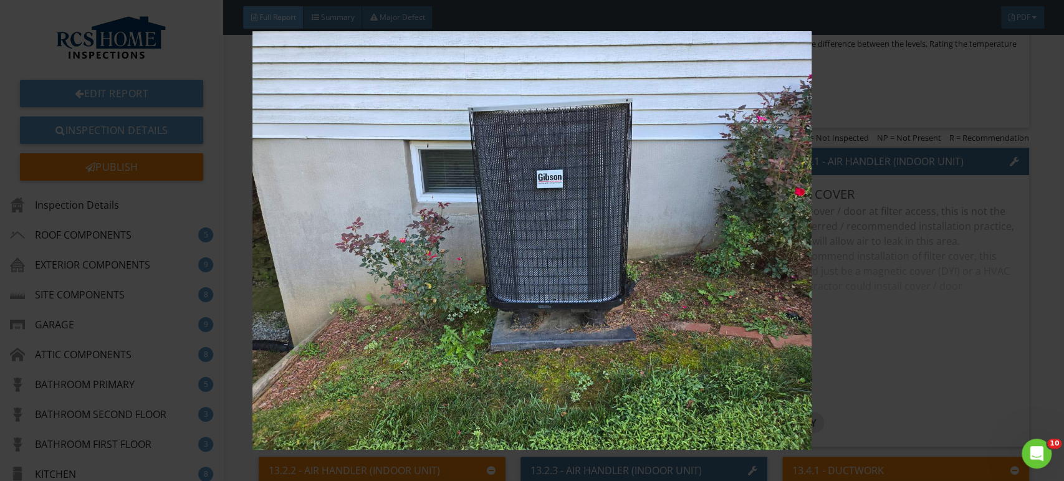
click at [945, 312] on img at bounding box center [531, 240] width 973 height 419
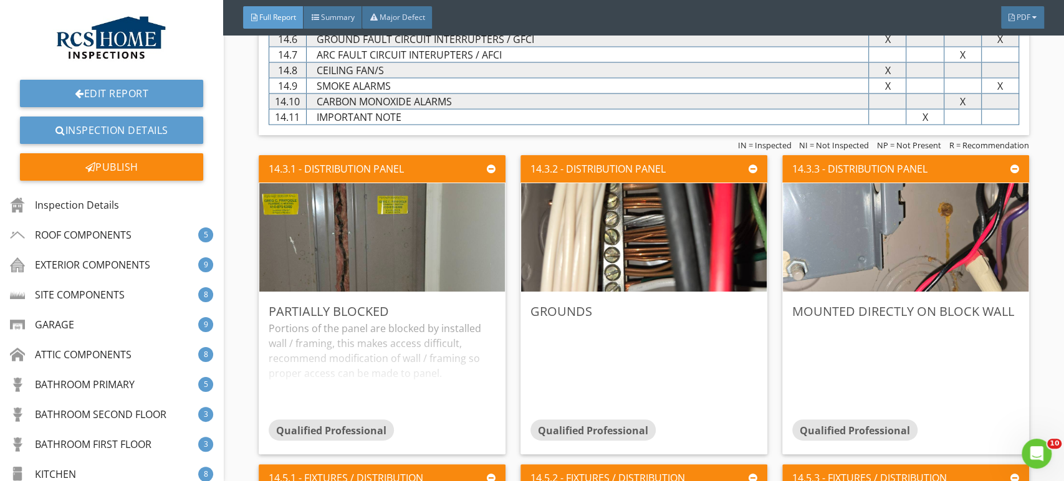
scroll to position [14468, 0]
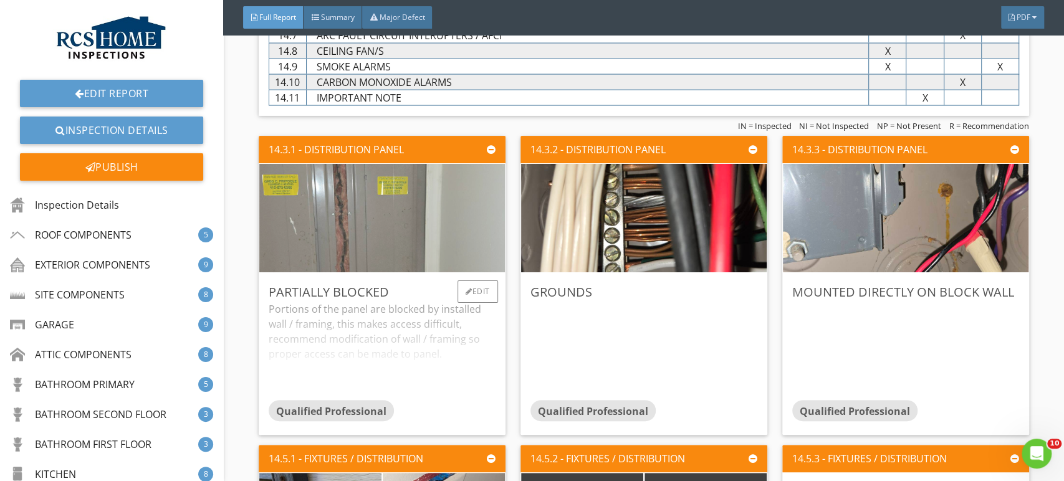
click at [363, 221] on img at bounding box center [381, 217] width 361 height 271
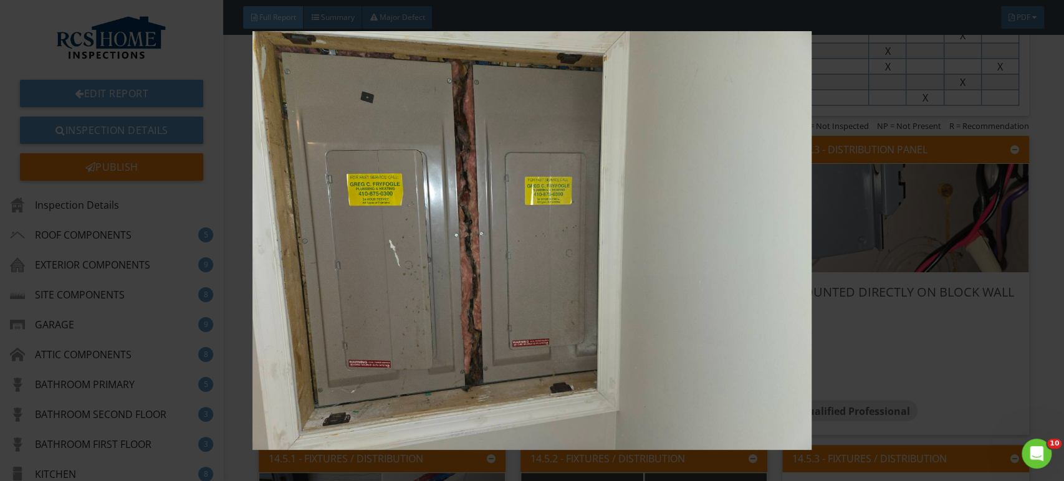
click at [939, 267] on img at bounding box center [531, 240] width 973 height 419
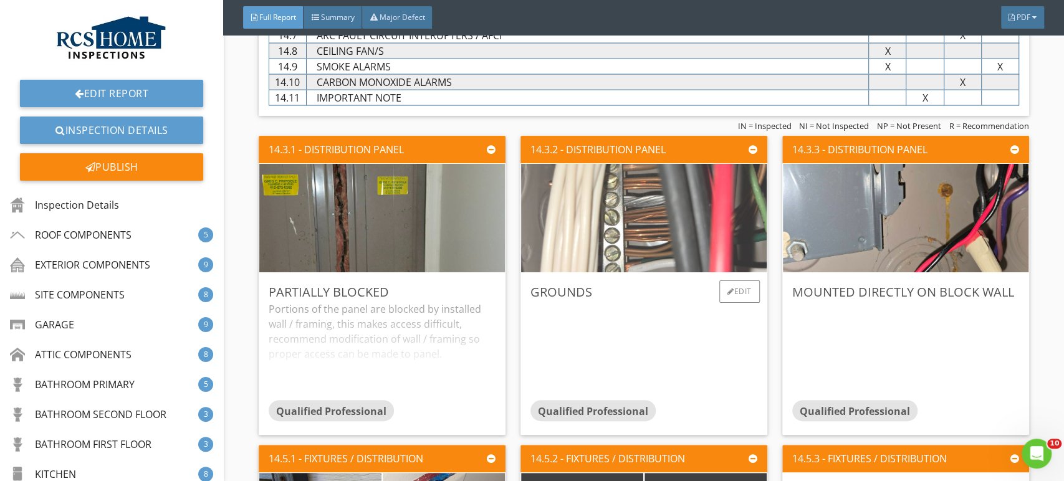
click at [677, 214] on img at bounding box center [643, 217] width 361 height 271
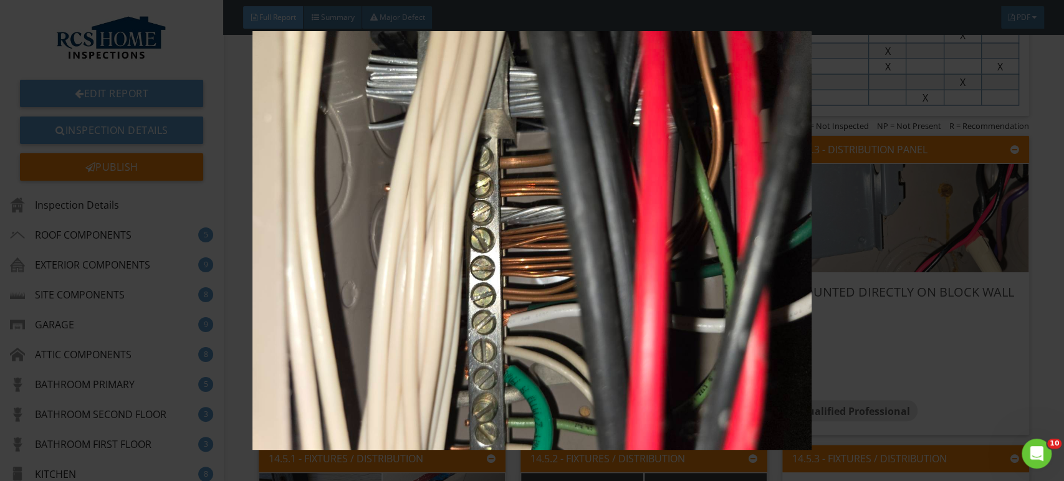
click at [997, 289] on img at bounding box center [531, 240] width 973 height 419
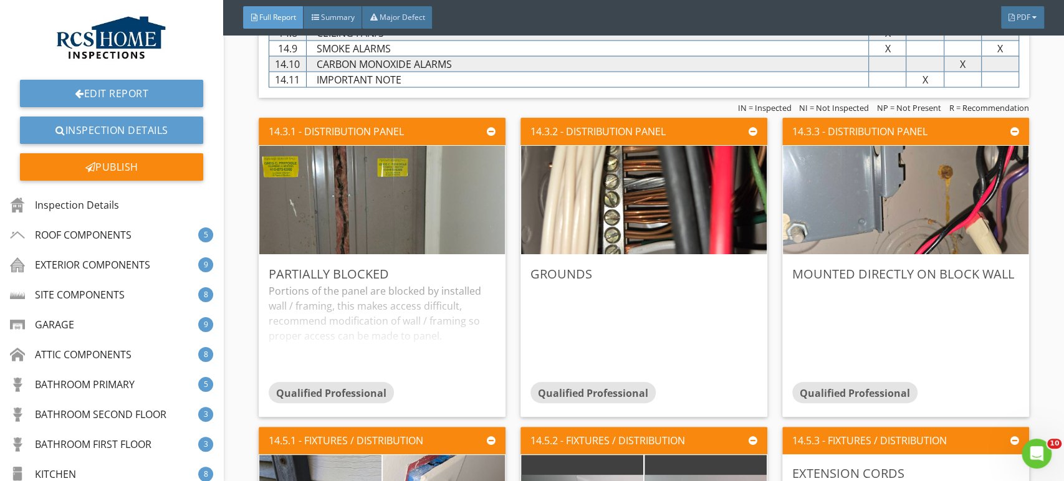
scroll to position [14514, 0]
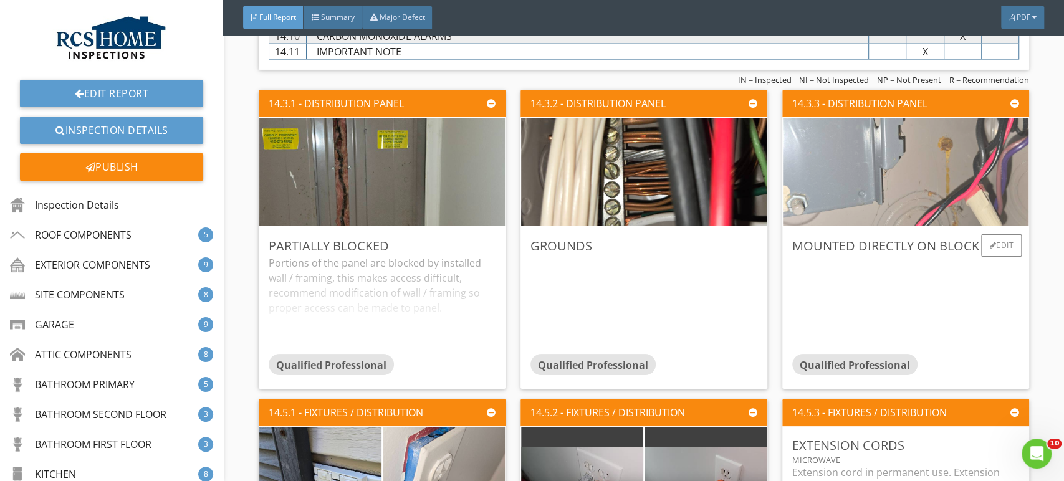
click at [884, 157] on img at bounding box center [905, 171] width 361 height 271
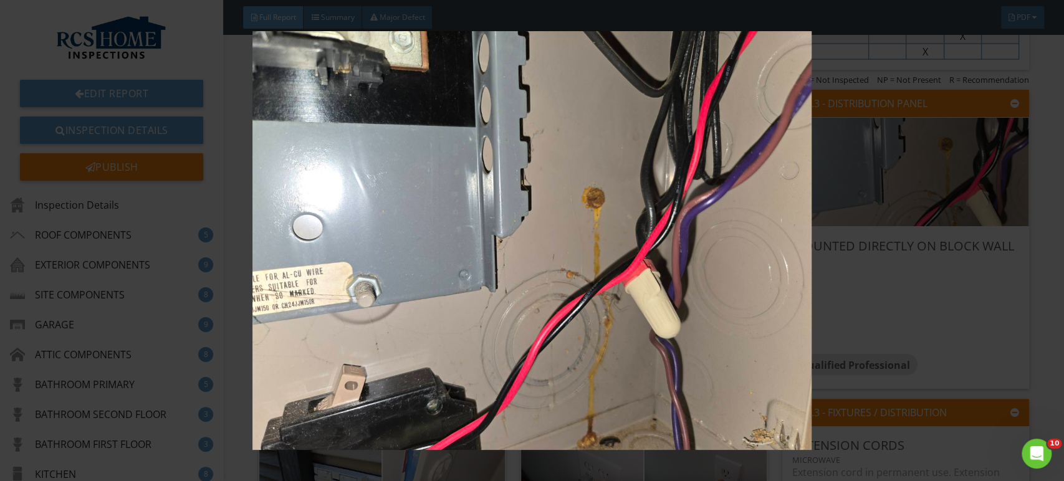
click at [1001, 303] on img at bounding box center [531, 240] width 973 height 419
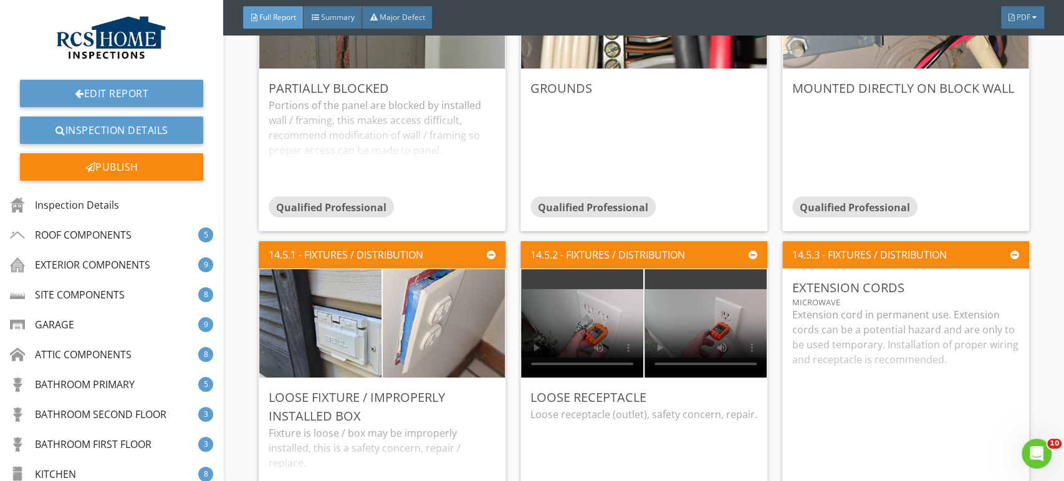
scroll to position [14676, 0]
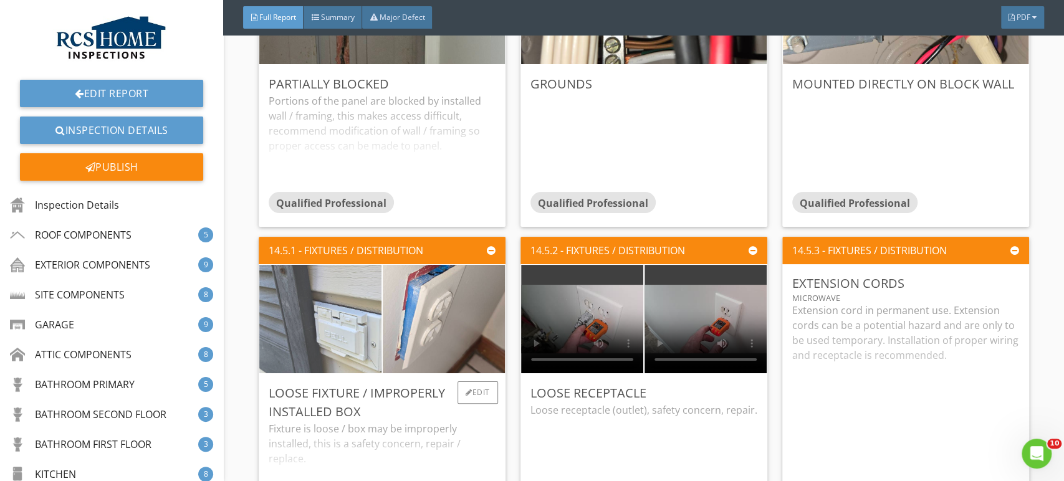
click at [359, 317] on img at bounding box center [320, 318] width 305 height 229
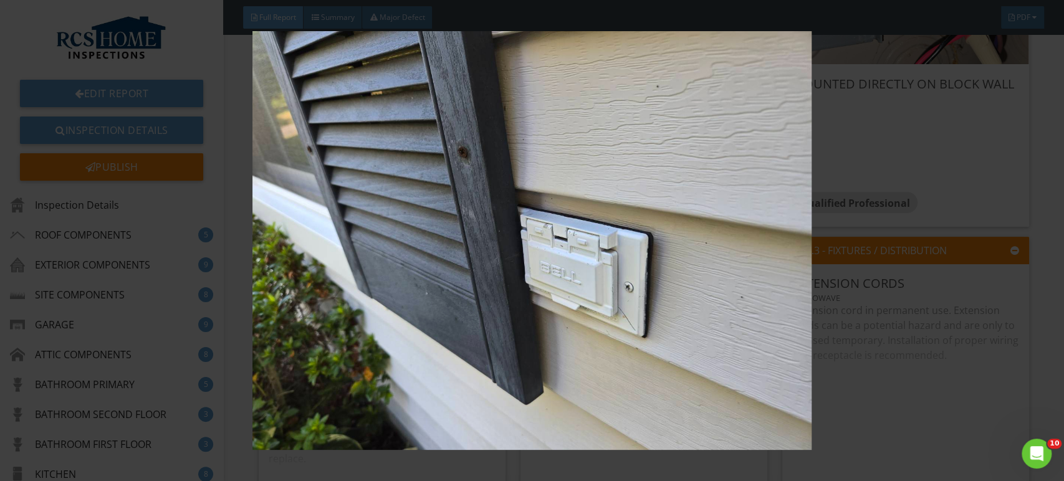
click at [743, 292] on img at bounding box center [531, 240] width 973 height 419
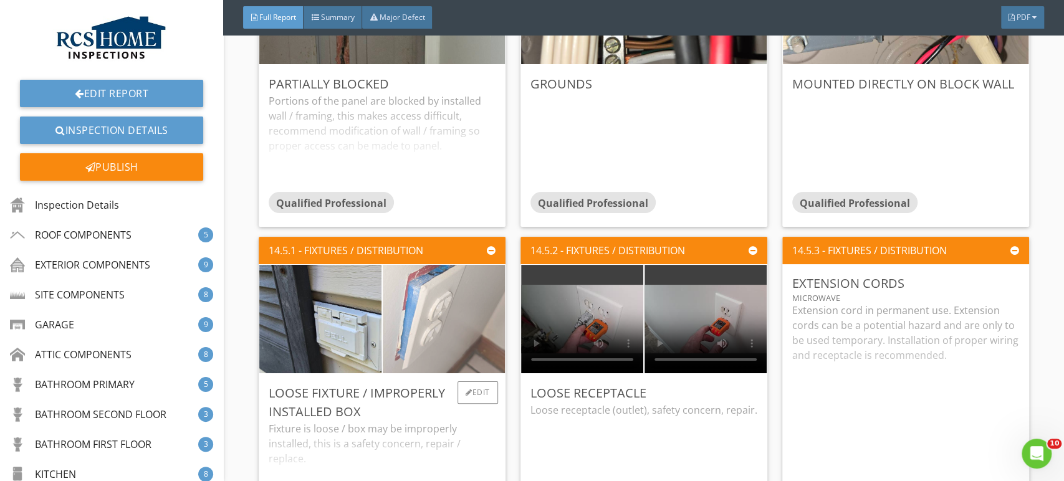
click at [448, 317] on img at bounding box center [443, 318] width 305 height 229
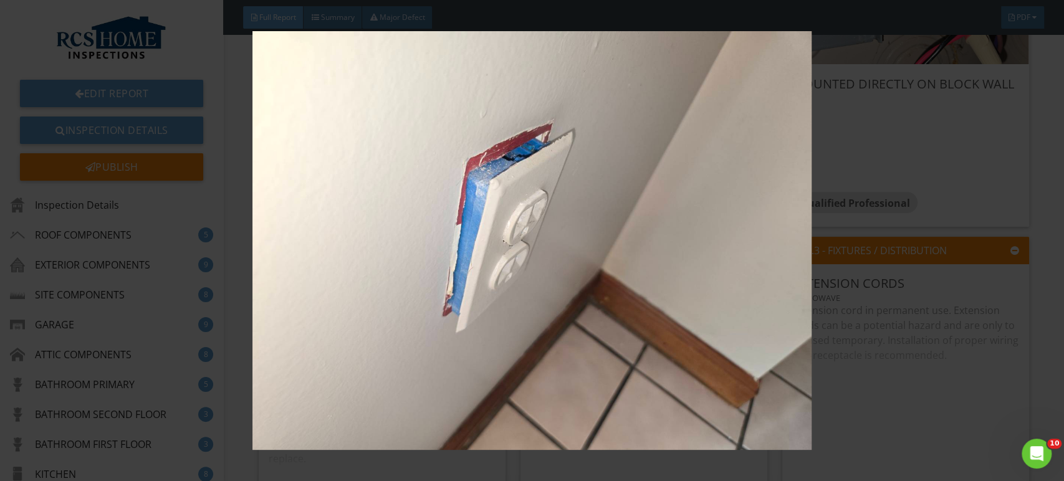
click at [932, 335] on img at bounding box center [531, 240] width 973 height 419
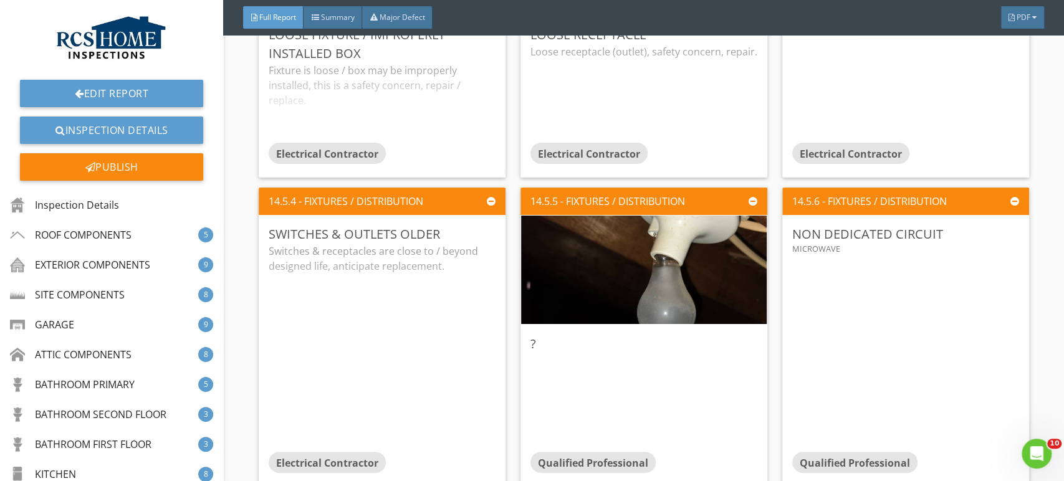
scroll to position [15044, 0]
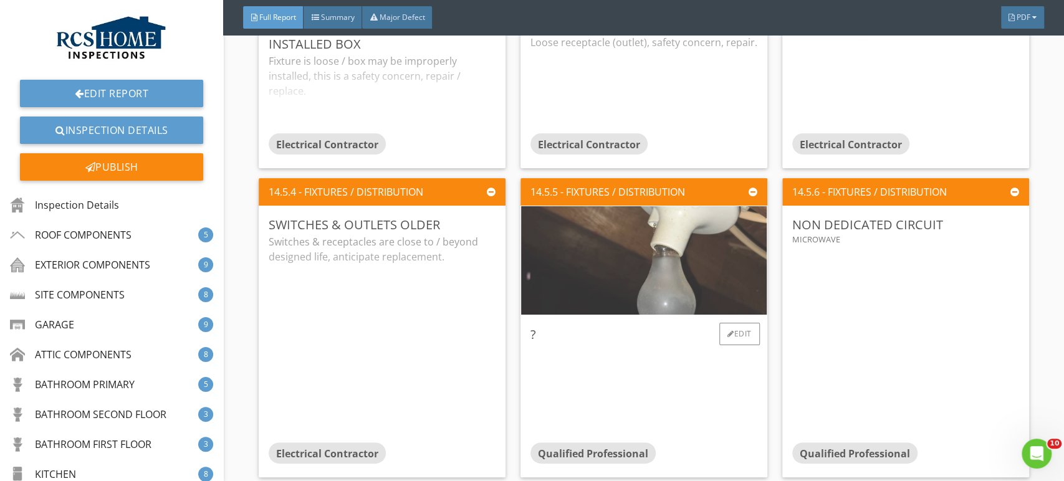
click at [673, 229] on img at bounding box center [643, 260] width 361 height 271
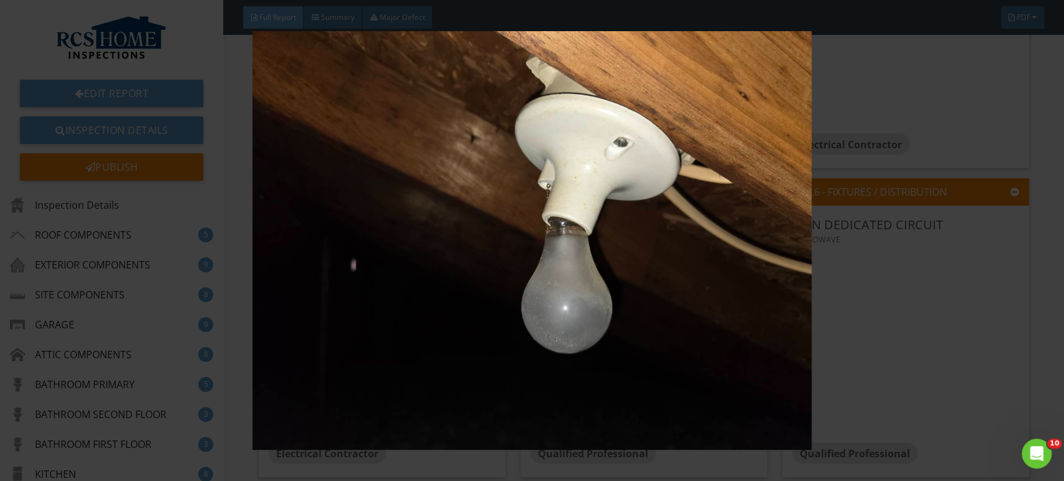
click at [984, 247] on img at bounding box center [531, 240] width 973 height 419
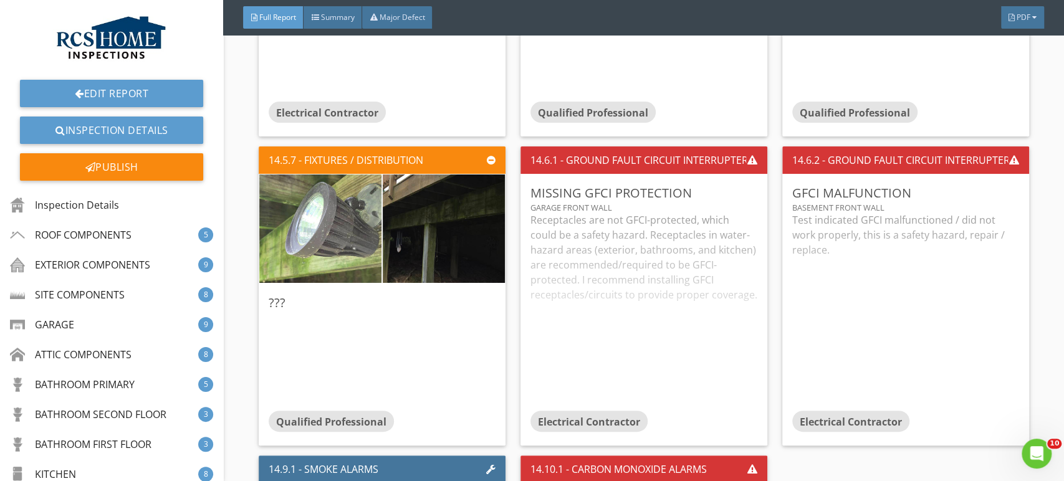
scroll to position [15385, 0]
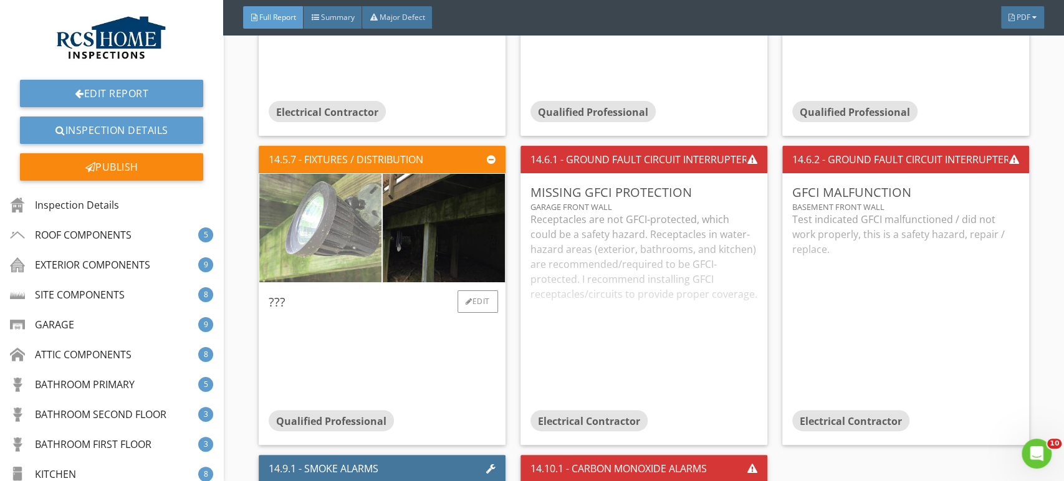
click at [317, 205] on img at bounding box center [320, 227] width 305 height 229
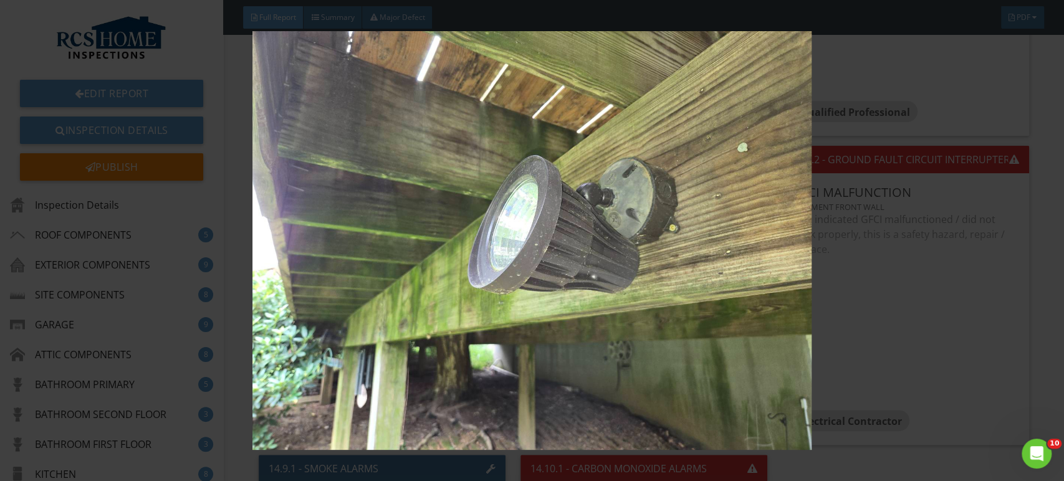
click at [950, 183] on img at bounding box center [531, 240] width 973 height 419
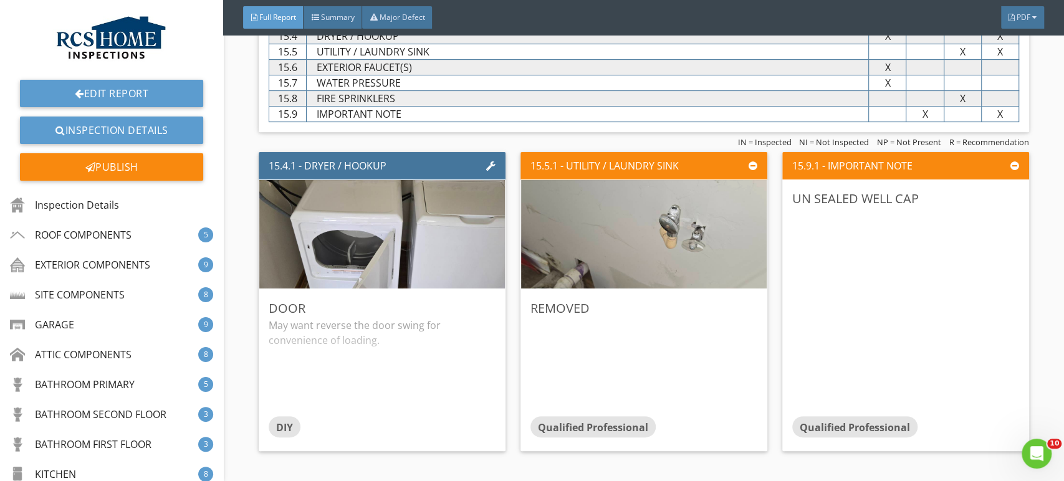
scroll to position [16283, 0]
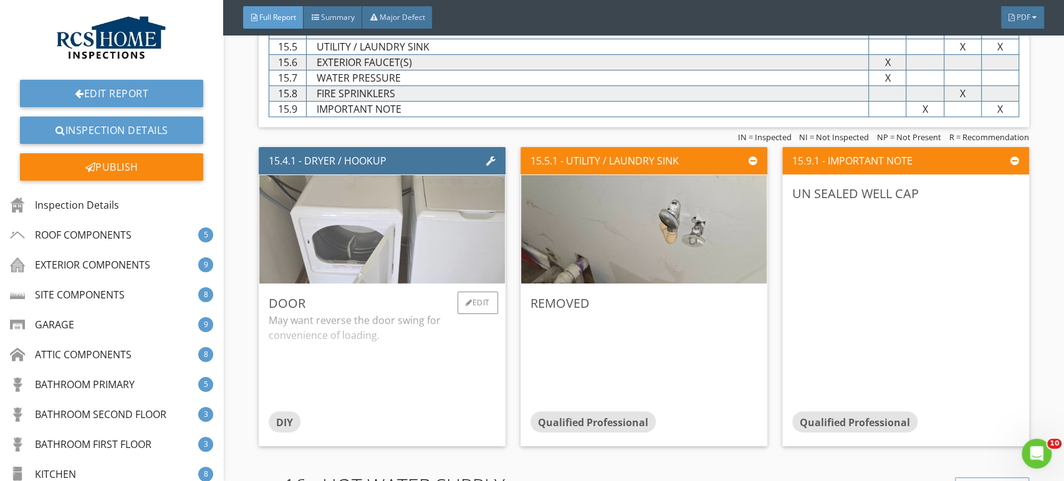
click at [363, 224] on img at bounding box center [381, 228] width 361 height 271
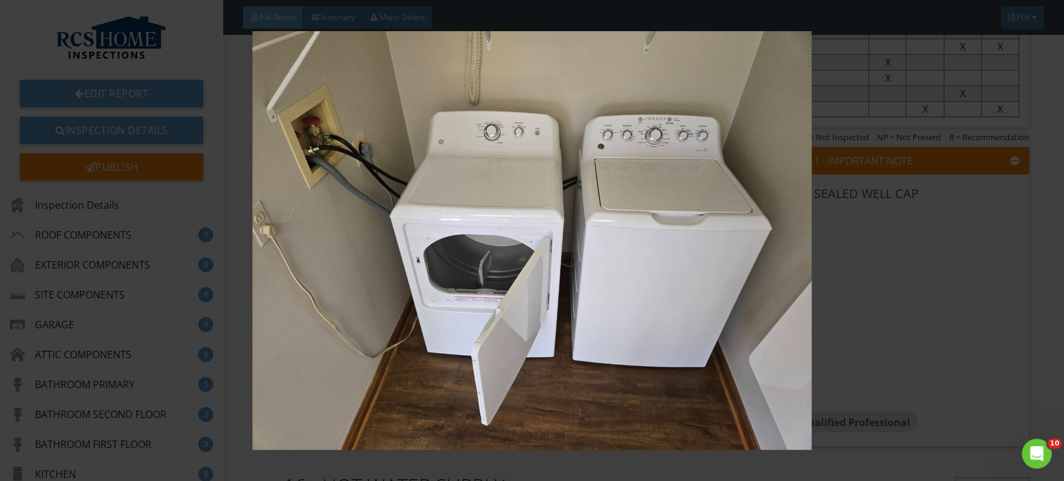
click at [958, 319] on img at bounding box center [531, 240] width 973 height 419
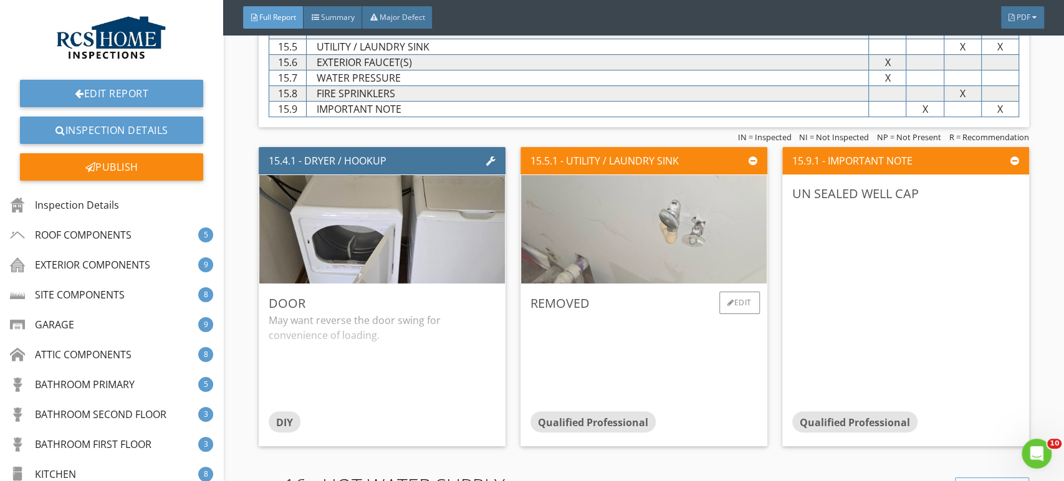
click at [651, 217] on img at bounding box center [643, 228] width 361 height 271
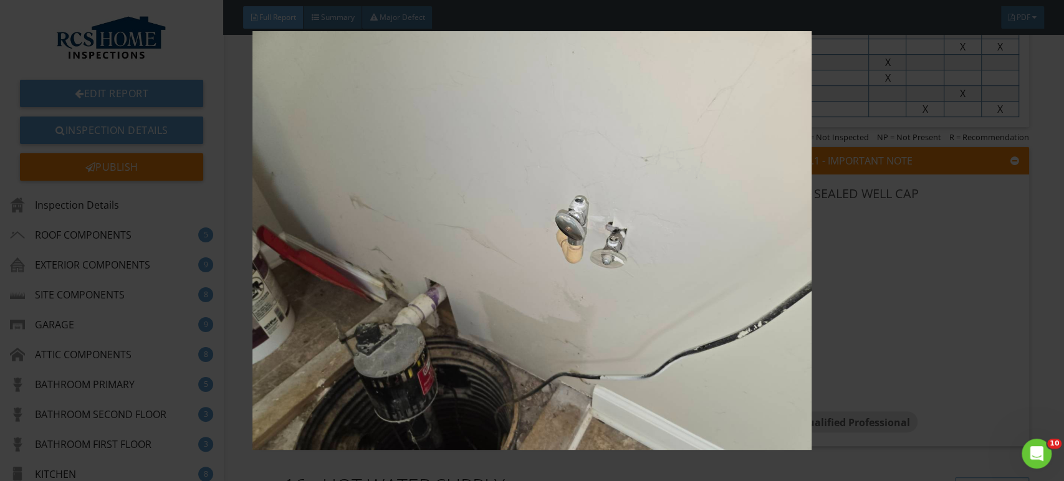
click at [952, 294] on img at bounding box center [531, 240] width 973 height 419
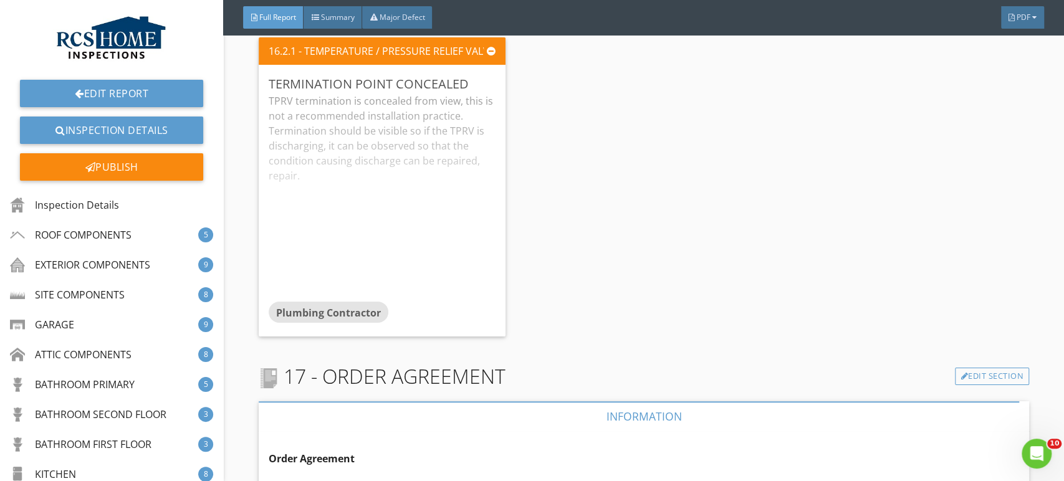
scroll to position [17192, 0]
